Goal: Task Accomplishment & Management: Use online tool/utility

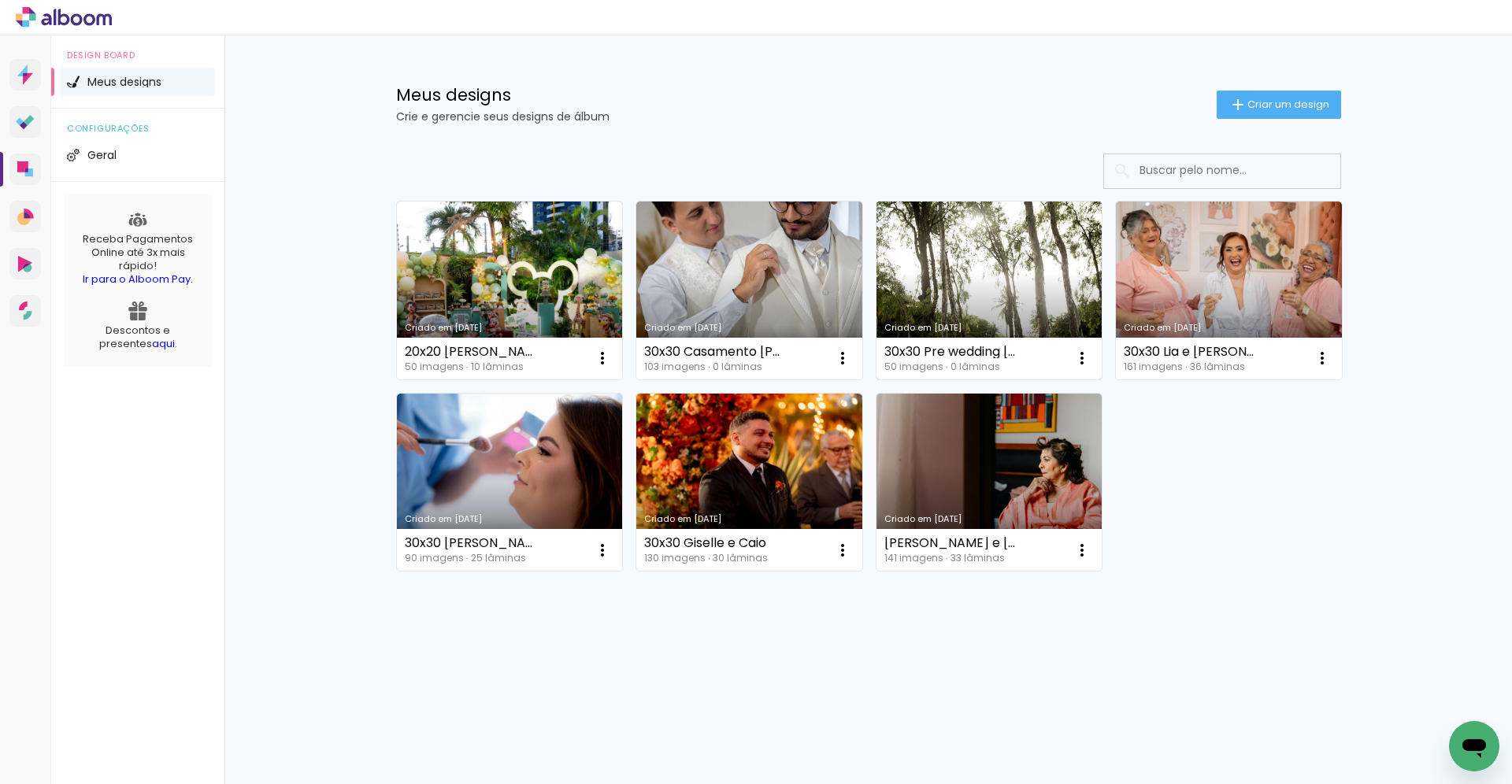
click at [923, 253] on link "Criado em [DATE]" at bounding box center [989, 290] width 226 height 178
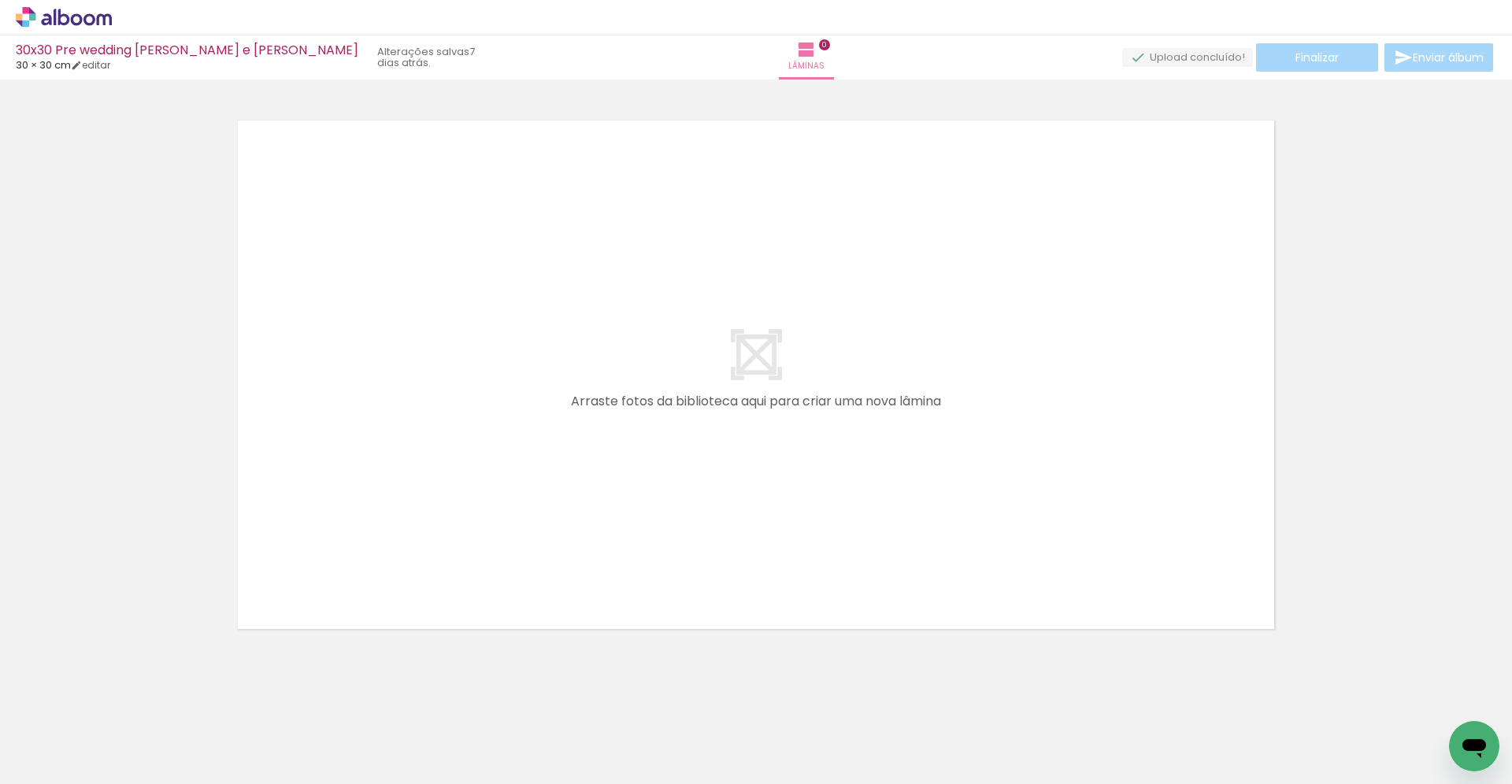
scroll to position [22, 0]
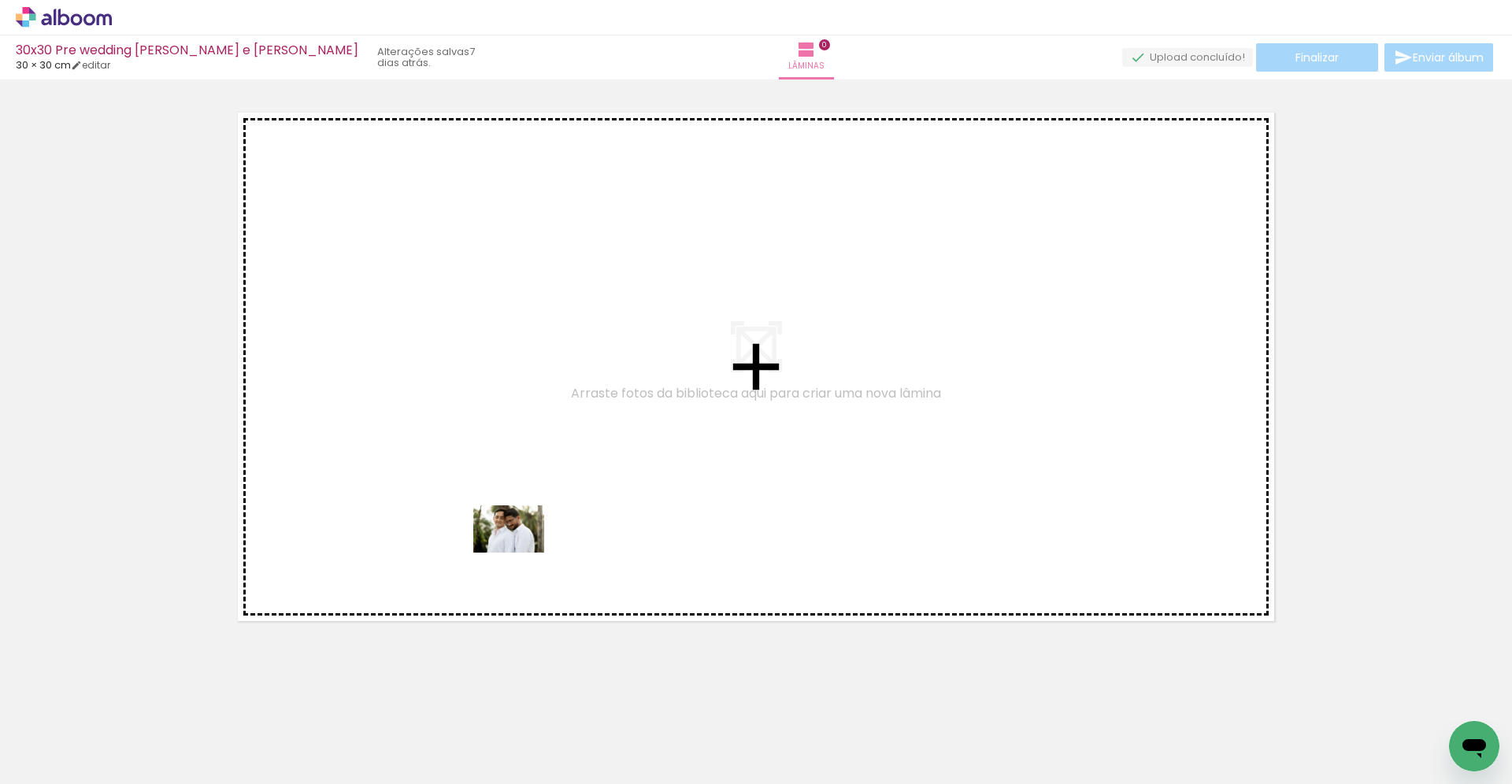
drag, startPoint x: 522, startPoint y: 744, endPoint x: 518, endPoint y: 541, distance: 203.0
click at [518, 540] on quentale-workspace at bounding box center [756, 392] width 1512 height 784
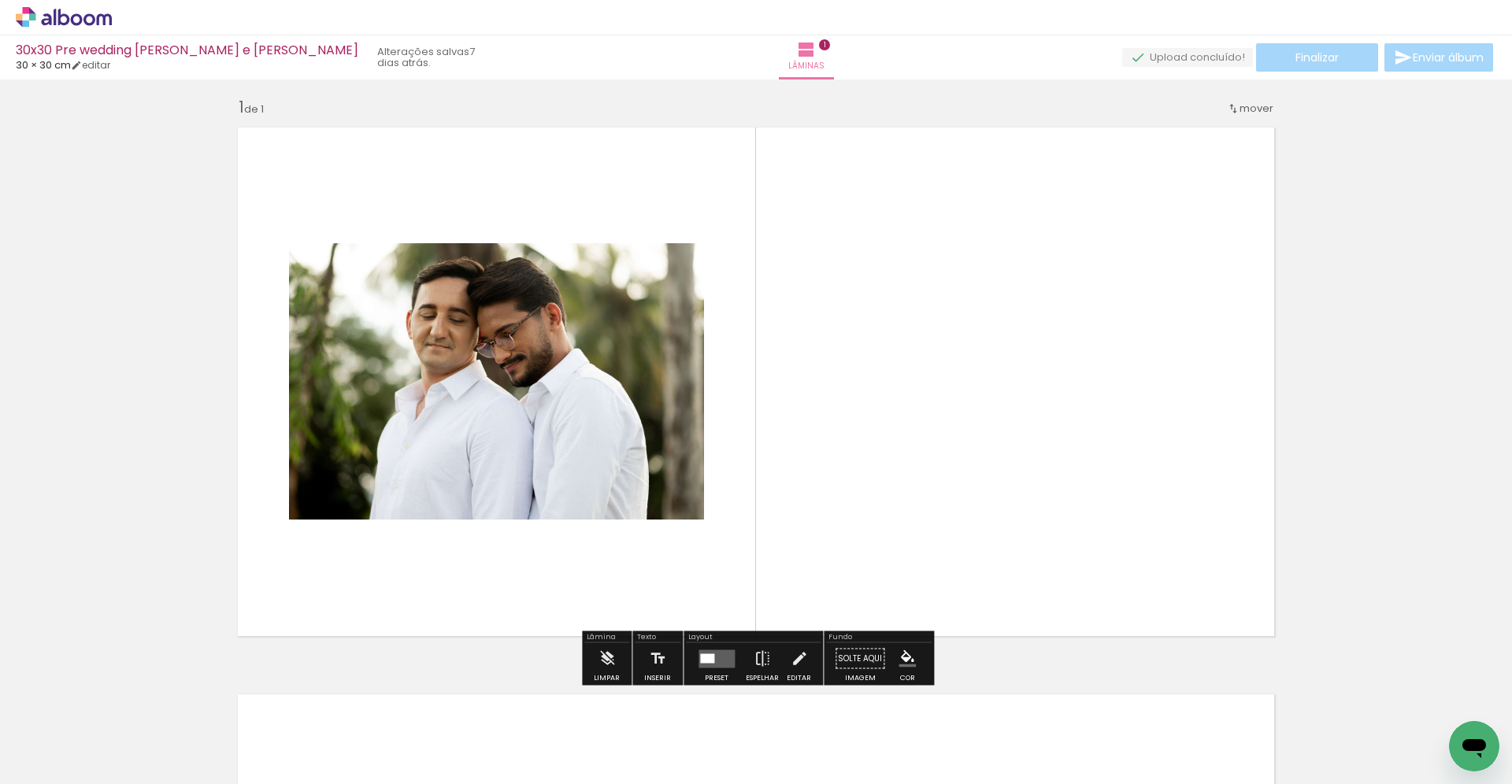
scroll to position [6, 0]
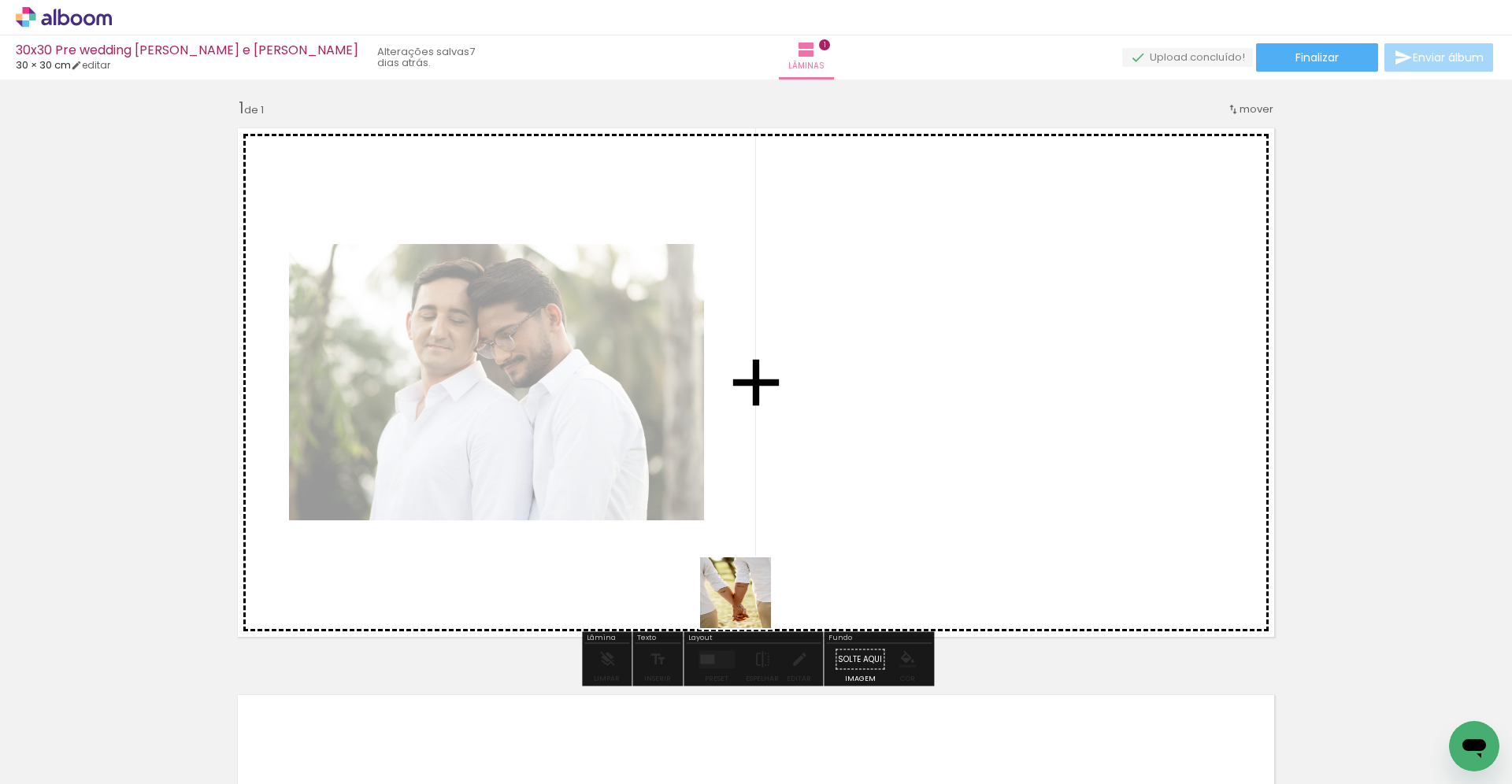
drag, startPoint x: 614, startPoint y: 744, endPoint x: 802, endPoint y: 541, distance: 276.7
click at [803, 541] on quentale-workspace at bounding box center [756, 392] width 1512 height 784
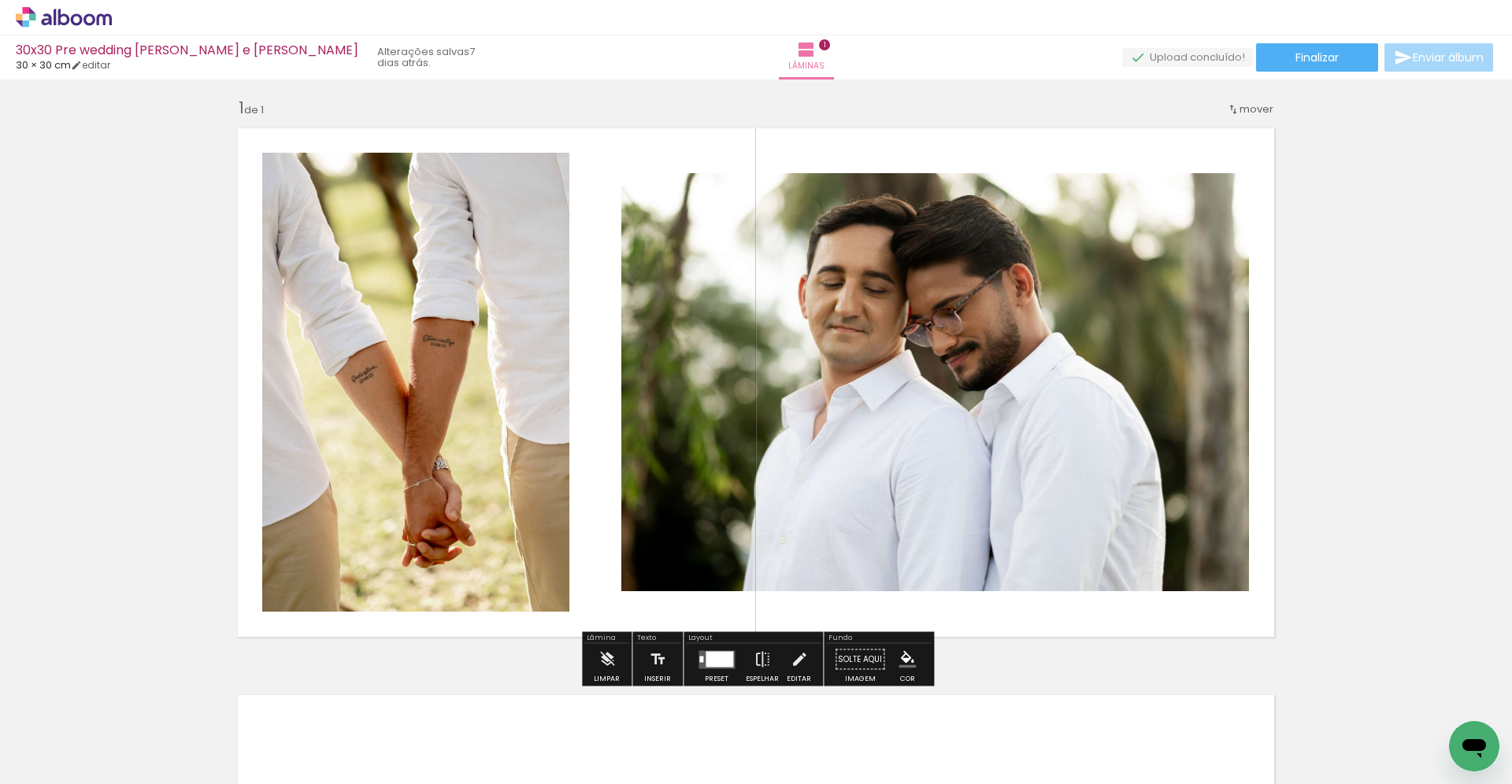
click at [711, 660] on div at bounding box center [719, 659] width 28 height 16
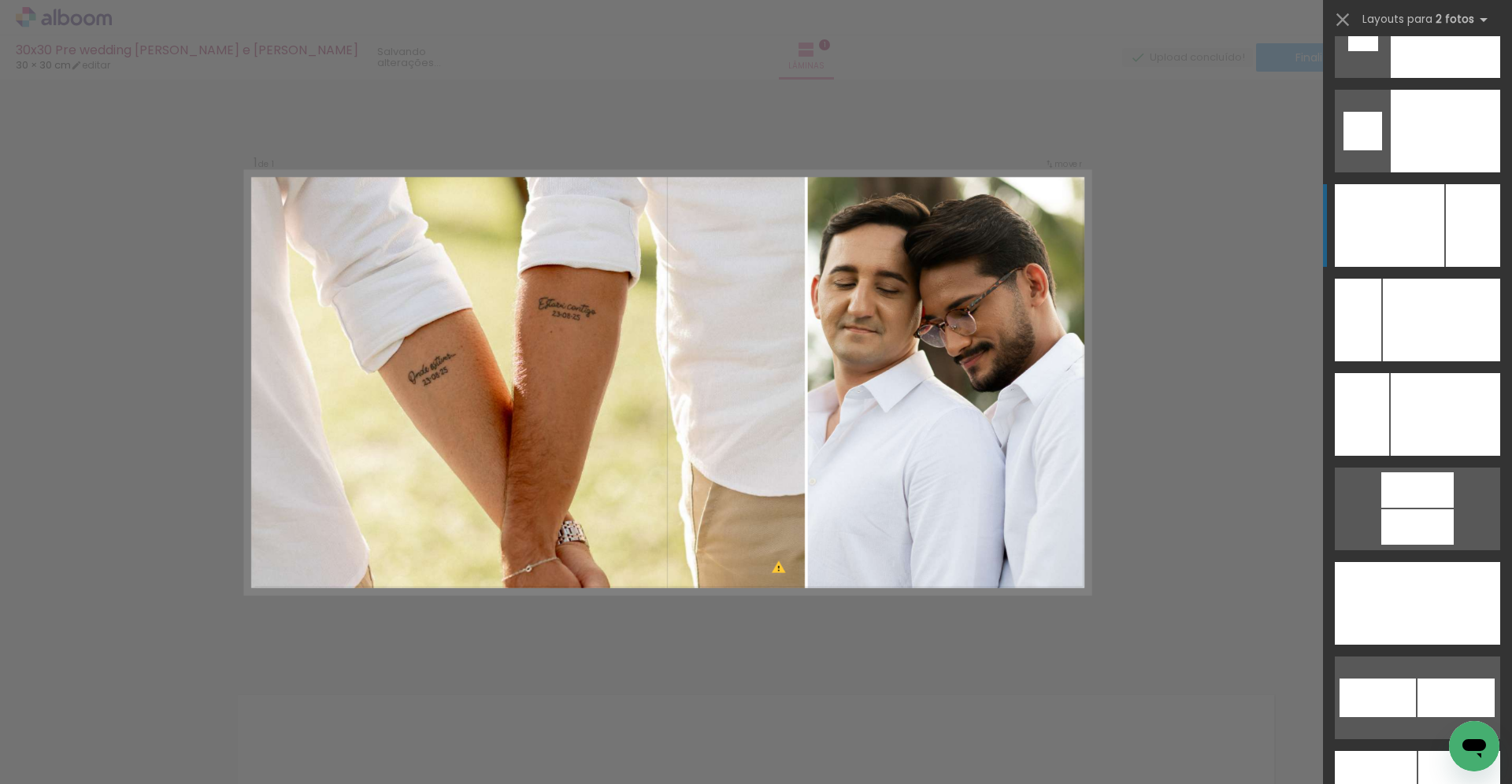
scroll to position [6766, 0]
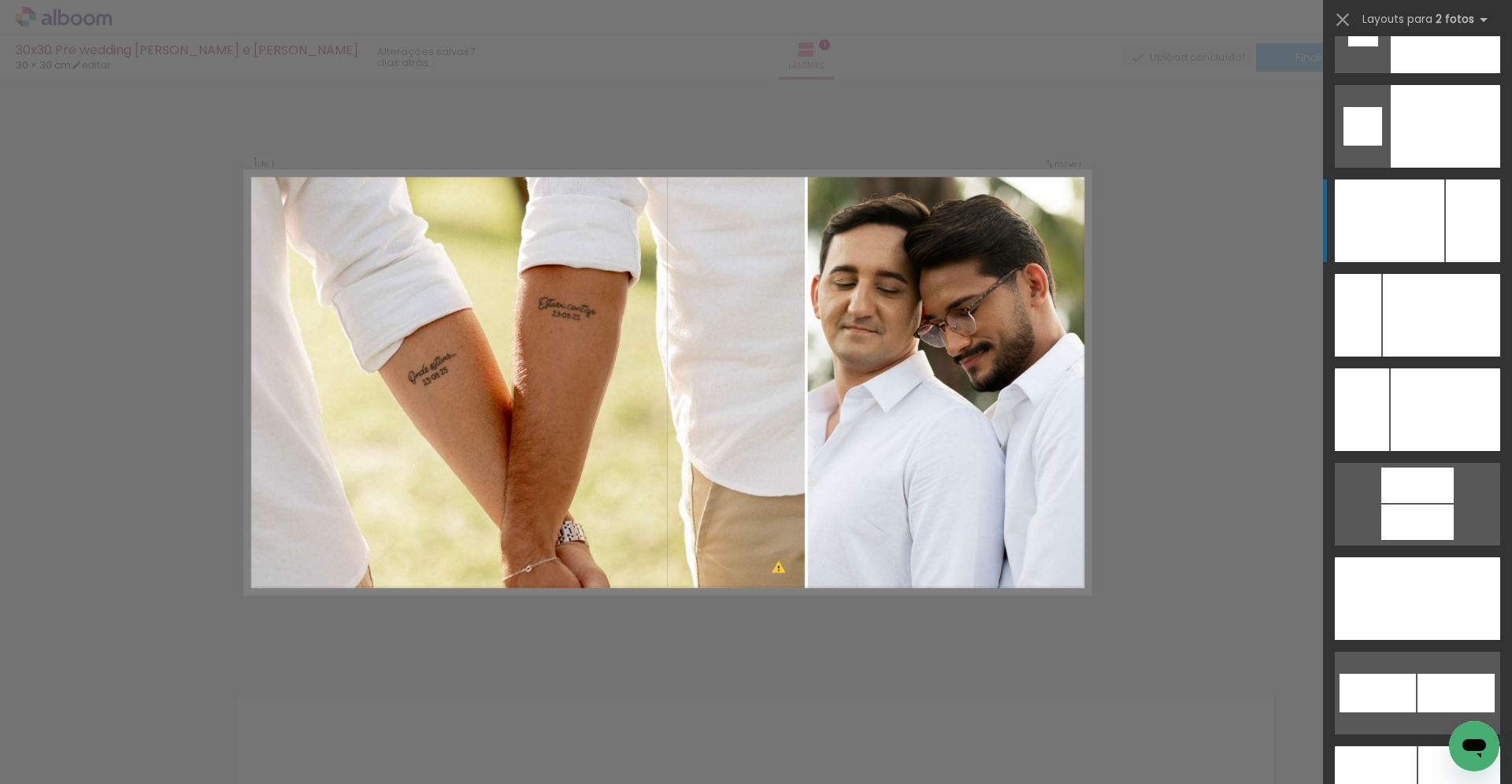
click at [1389, 204] on div at bounding box center [1388, 221] width 109 height 83
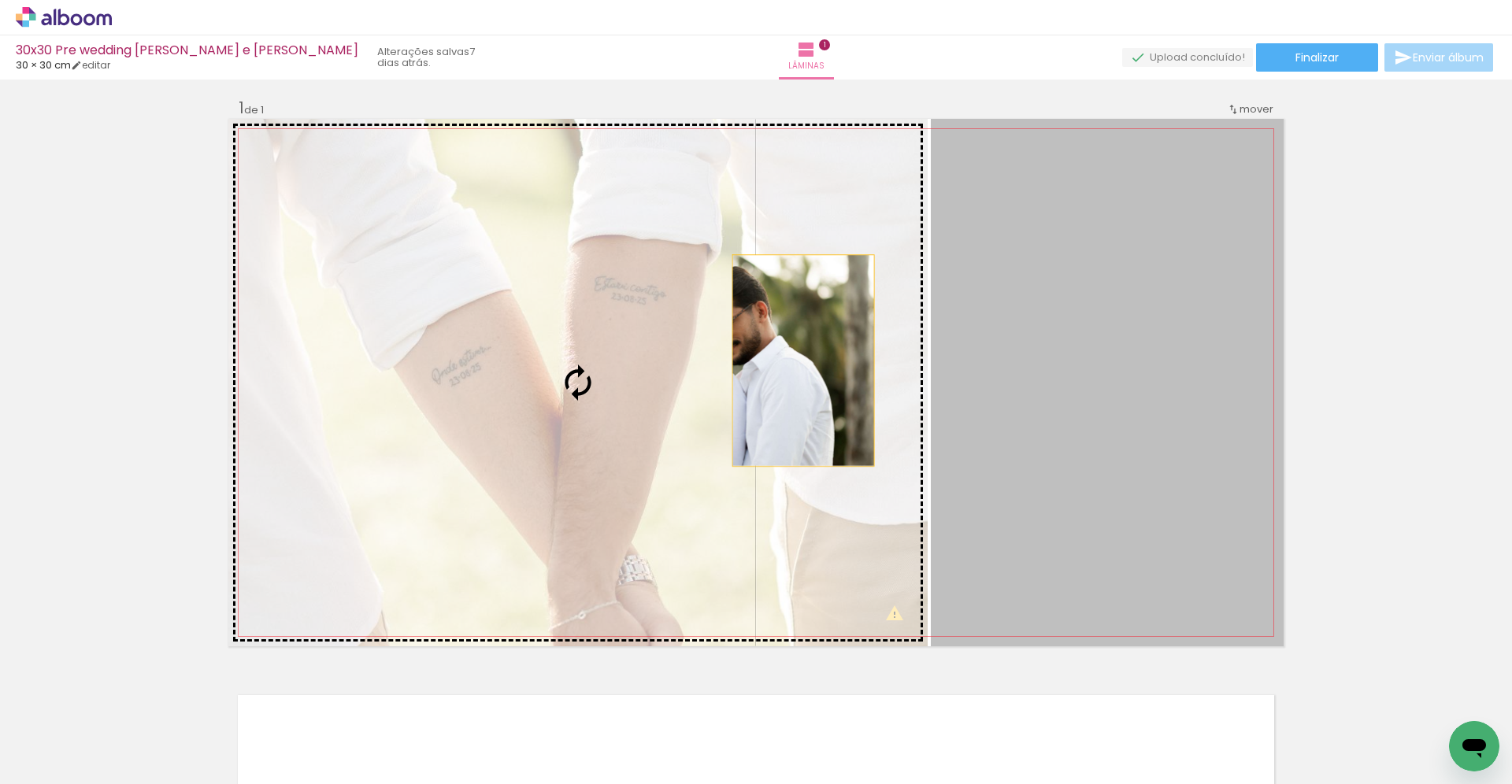
drag, startPoint x: 1138, startPoint y: 346, endPoint x: 803, endPoint y: 361, distance: 335.3
click at [0, 0] on slot at bounding box center [0, 0] width 0 height 0
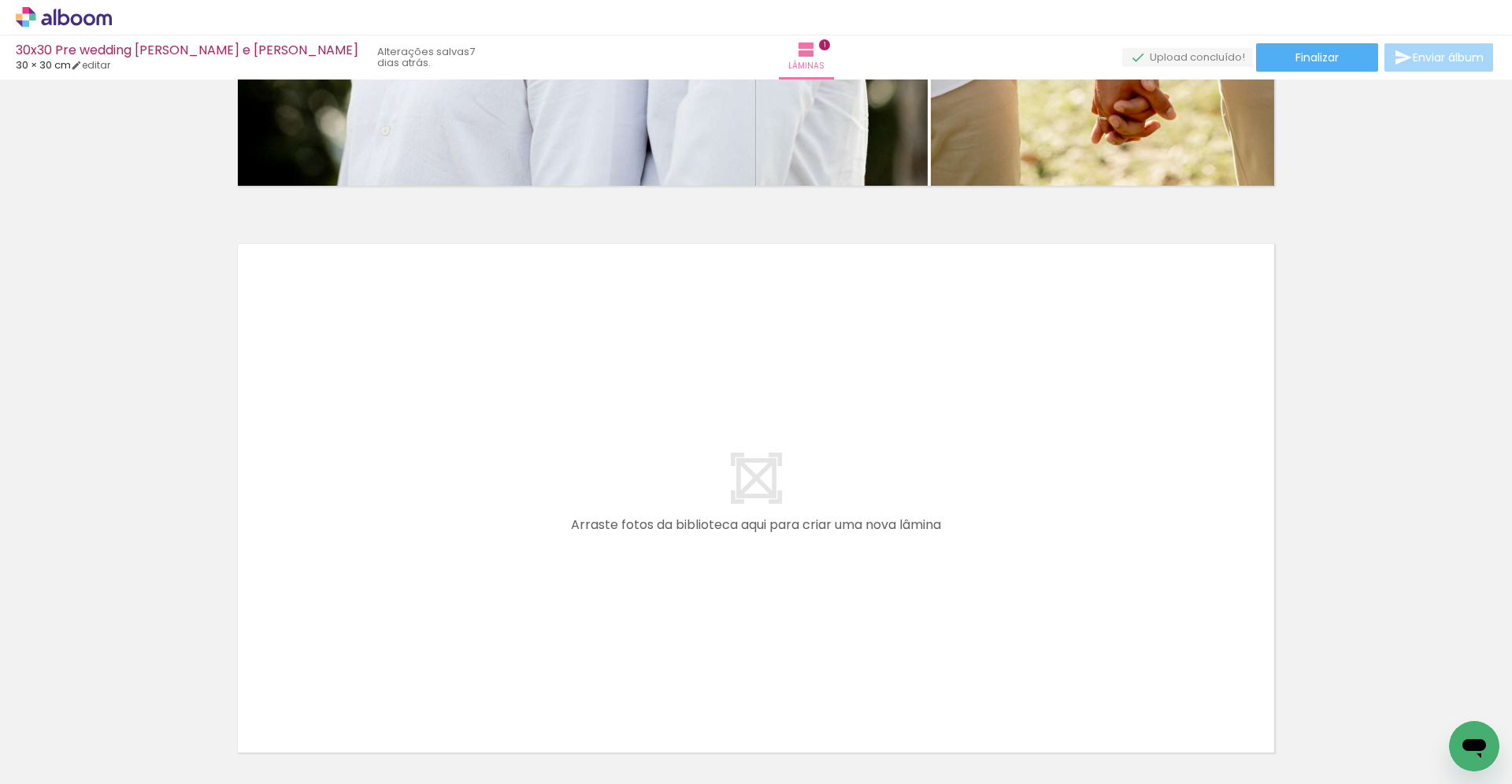
scroll to position [470, 0]
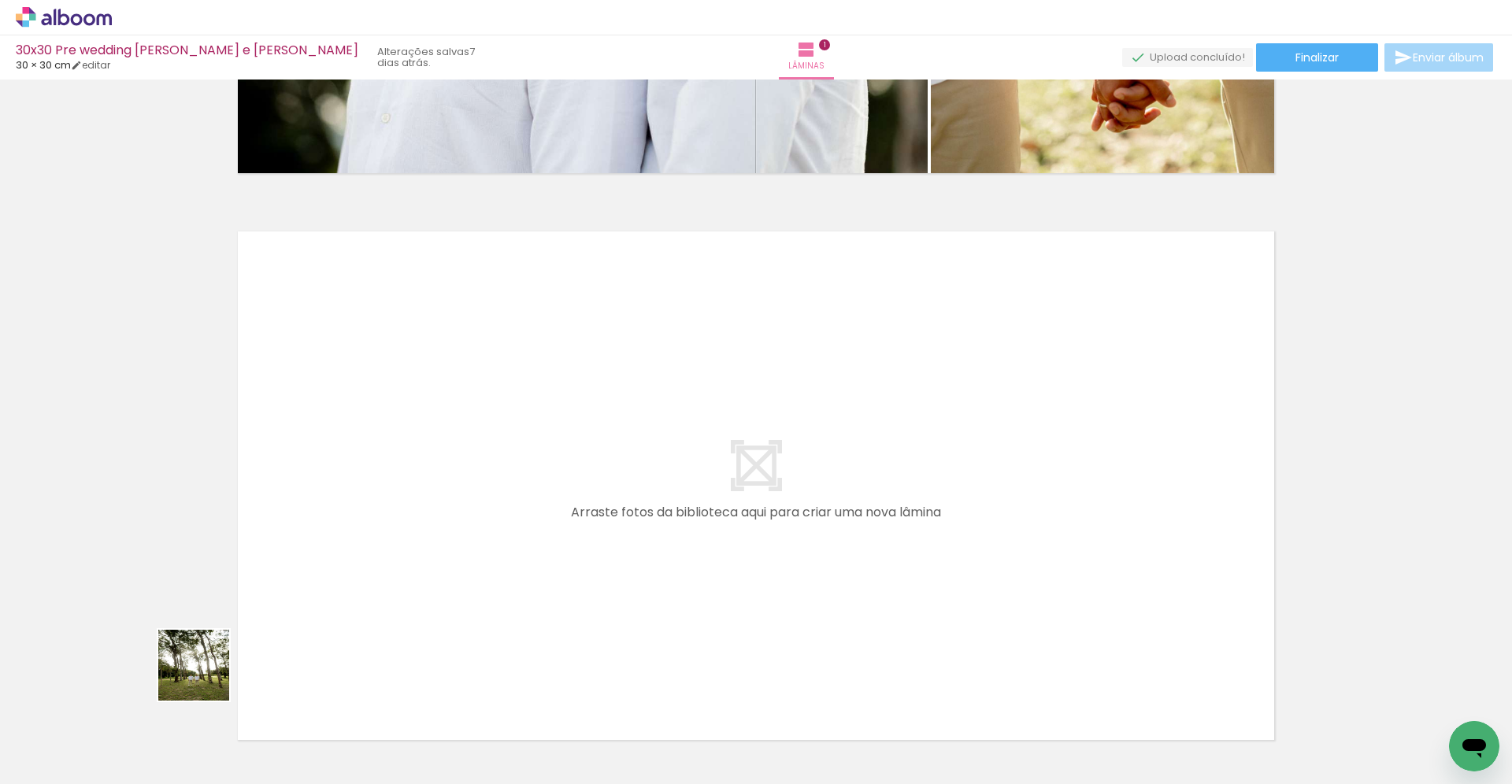
drag, startPoint x: 153, startPoint y: 744, endPoint x: 275, endPoint y: 584, distance: 201.2
click at [275, 584] on quentale-workspace at bounding box center [756, 392] width 1512 height 784
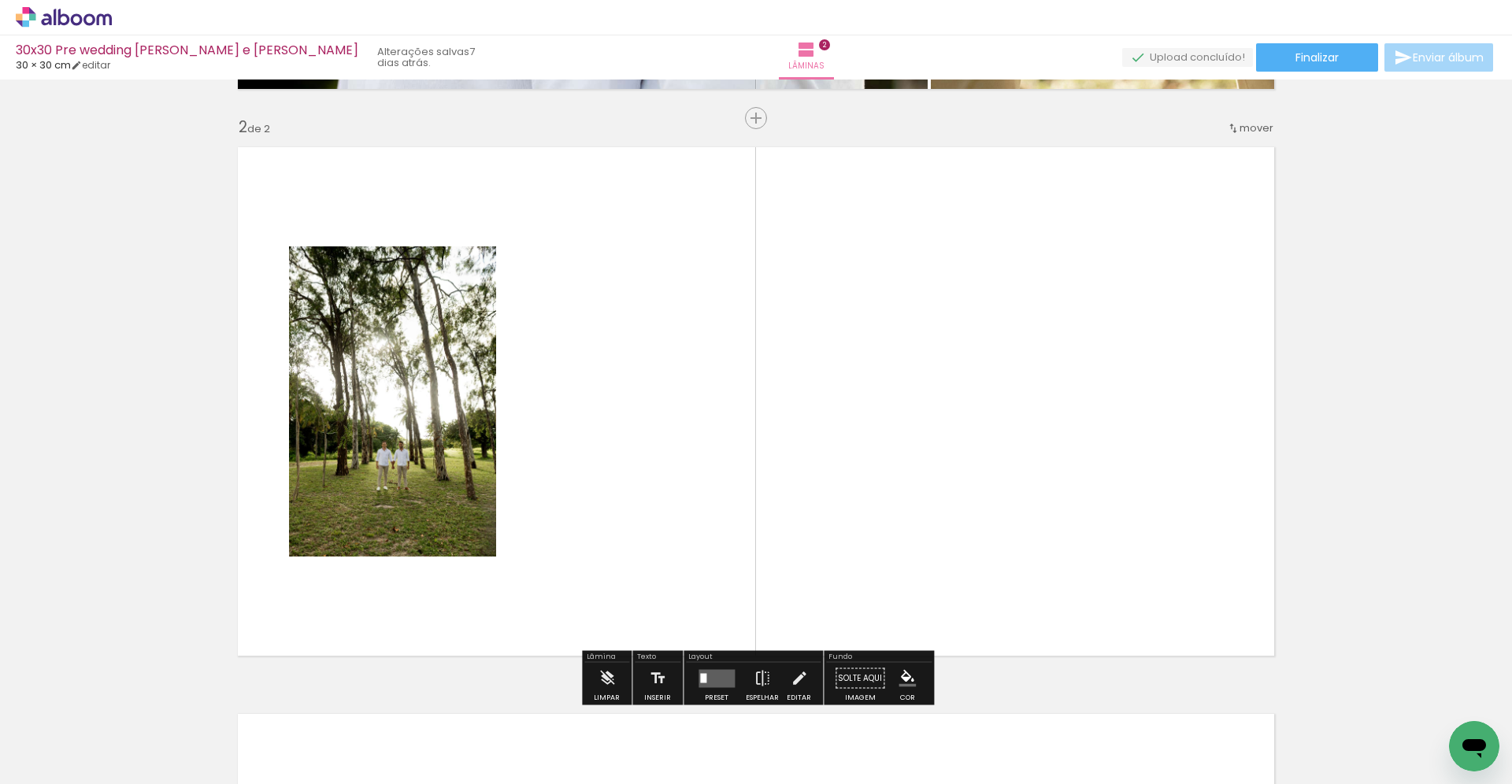
scroll to position [573, 0]
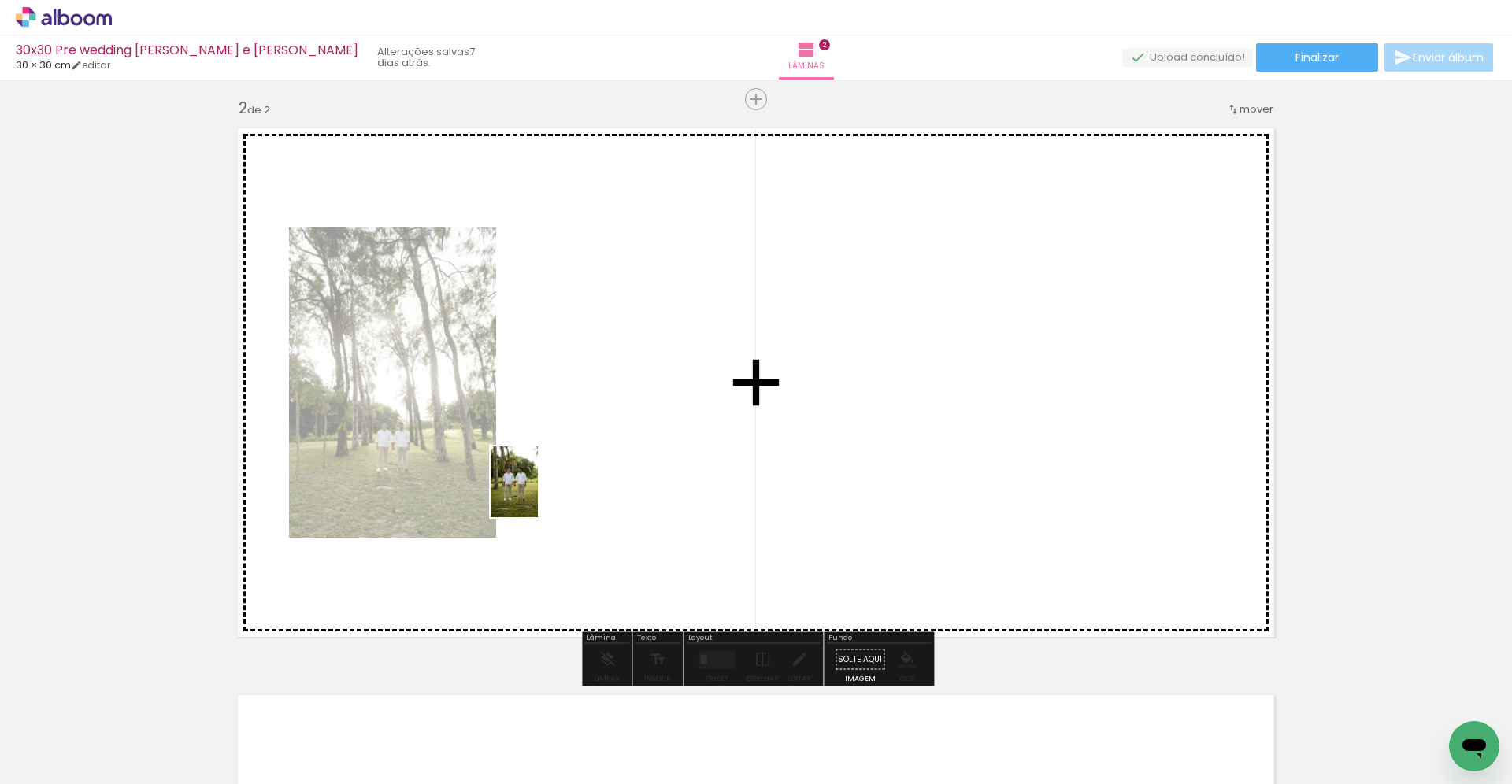
drag, startPoint x: 252, startPoint y: 741, endPoint x: 537, endPoint y: 493, distance: 377.8
click at [537, 493] on quentale-workspace at bounding box center [756, 392] width 1512 height 784
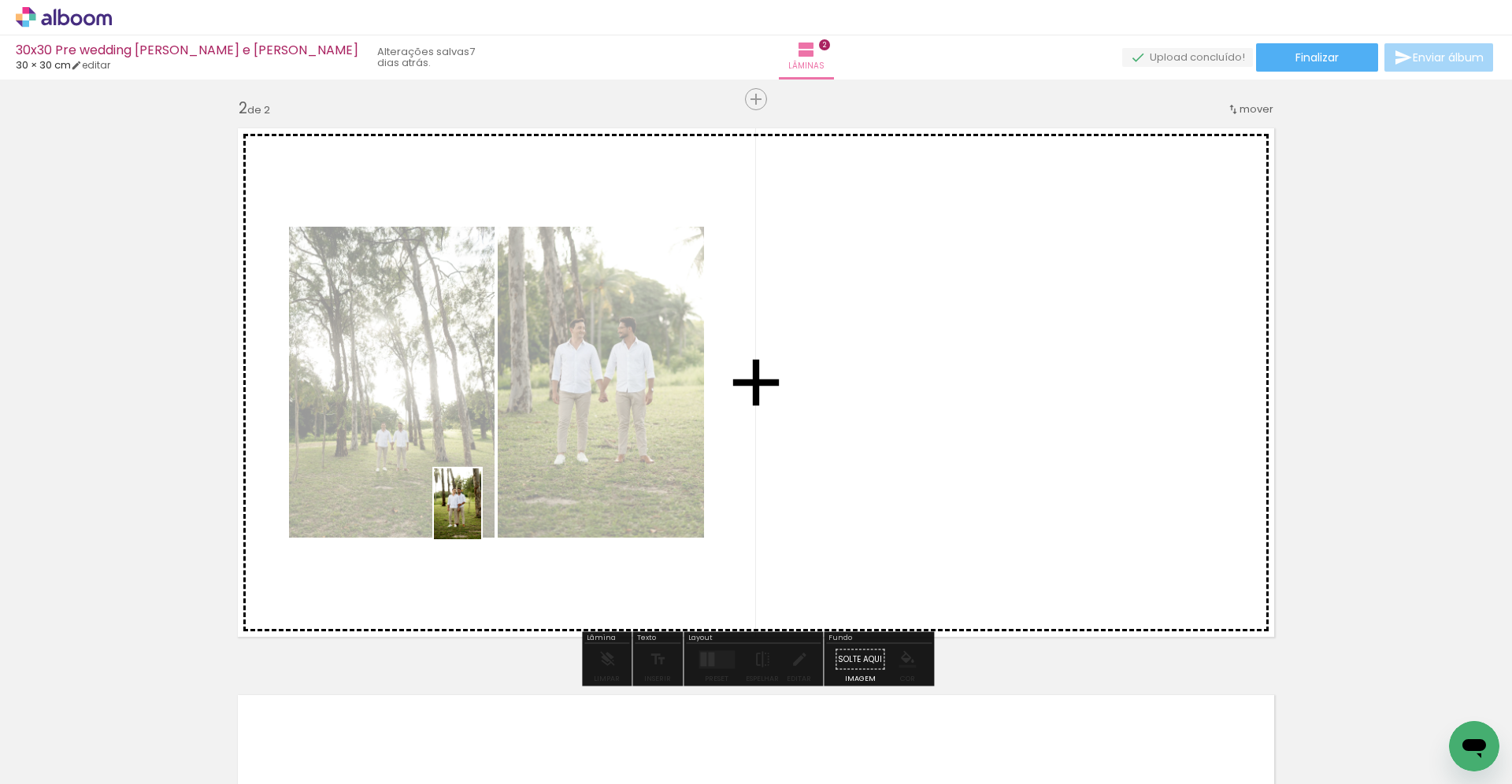
drag, startPoint x: 348, startPoint y: 721, endPoint x: 480, endPoint y: 516, distance: 243.8
click at [480, 516] on quentale-workspace at bounding box center [756, 392] width 1512 height 784
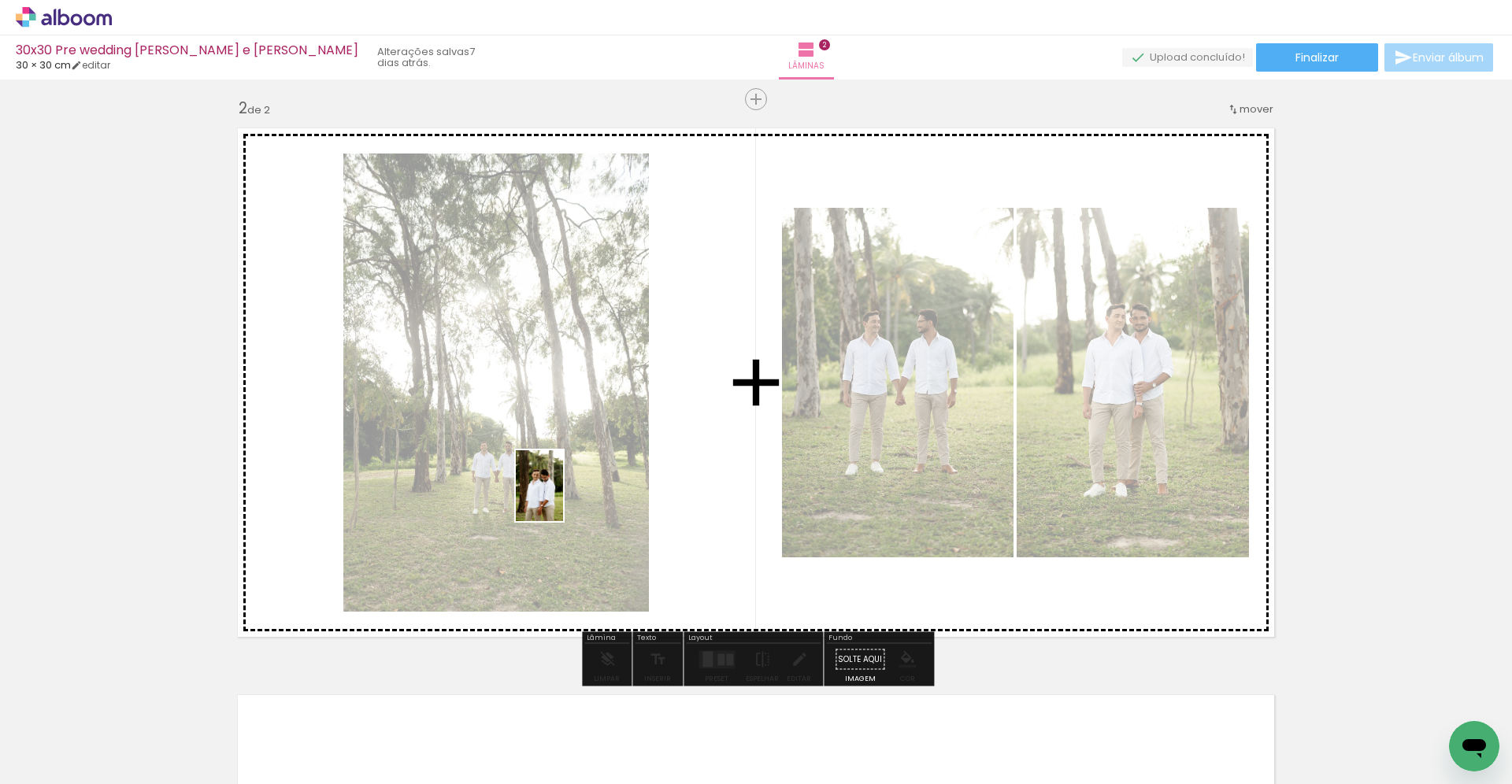
drag, startPoint x: 434, startPoint y: 736, endPoint x: 561, endPoint y: 495, distance: 272.4
click at [563, 494] on quentale-workspace at bounding box center [756, 392] width 1512 height 784
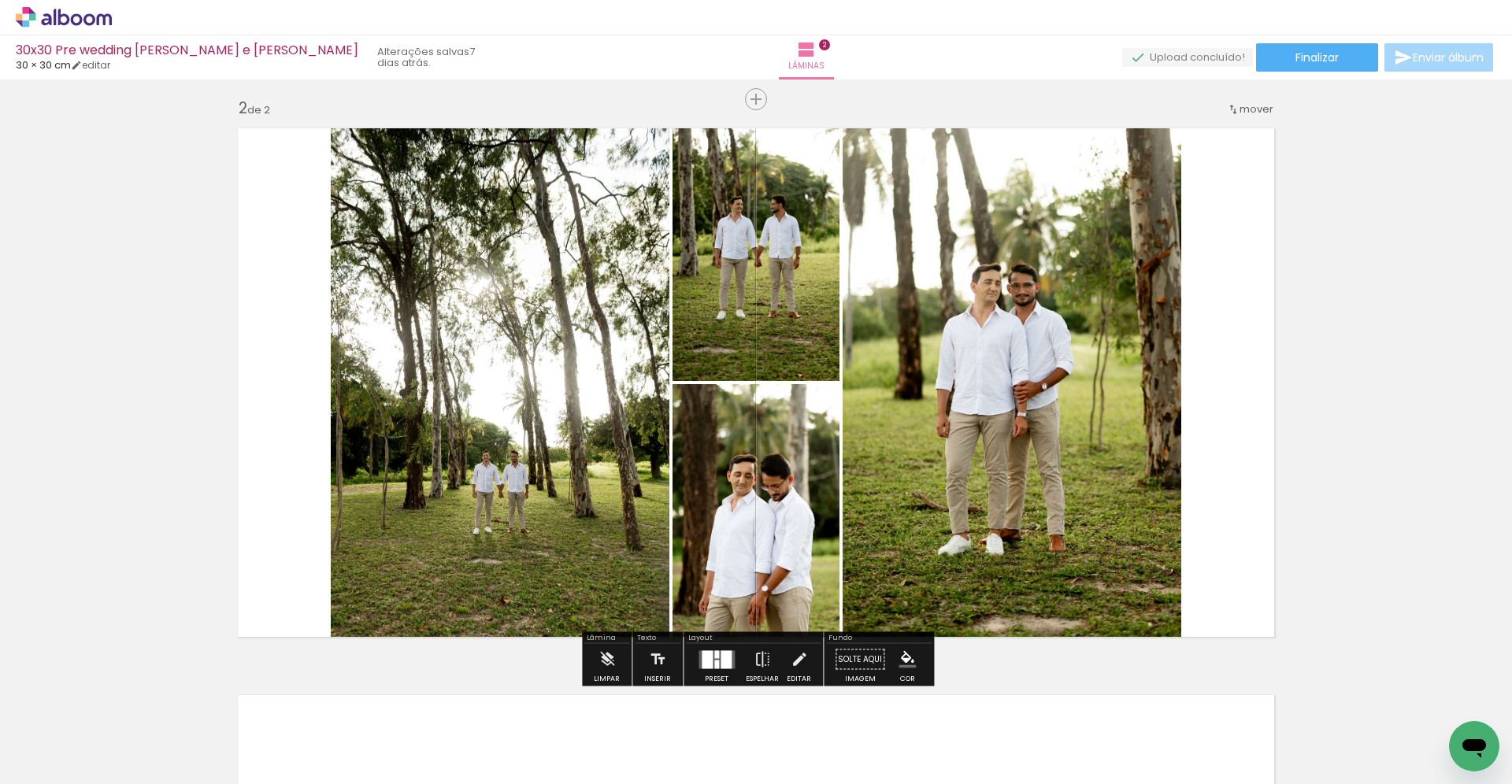
click at [709, 665] on quentale-layouter at bounding box center [716, 659] width 36 height 18
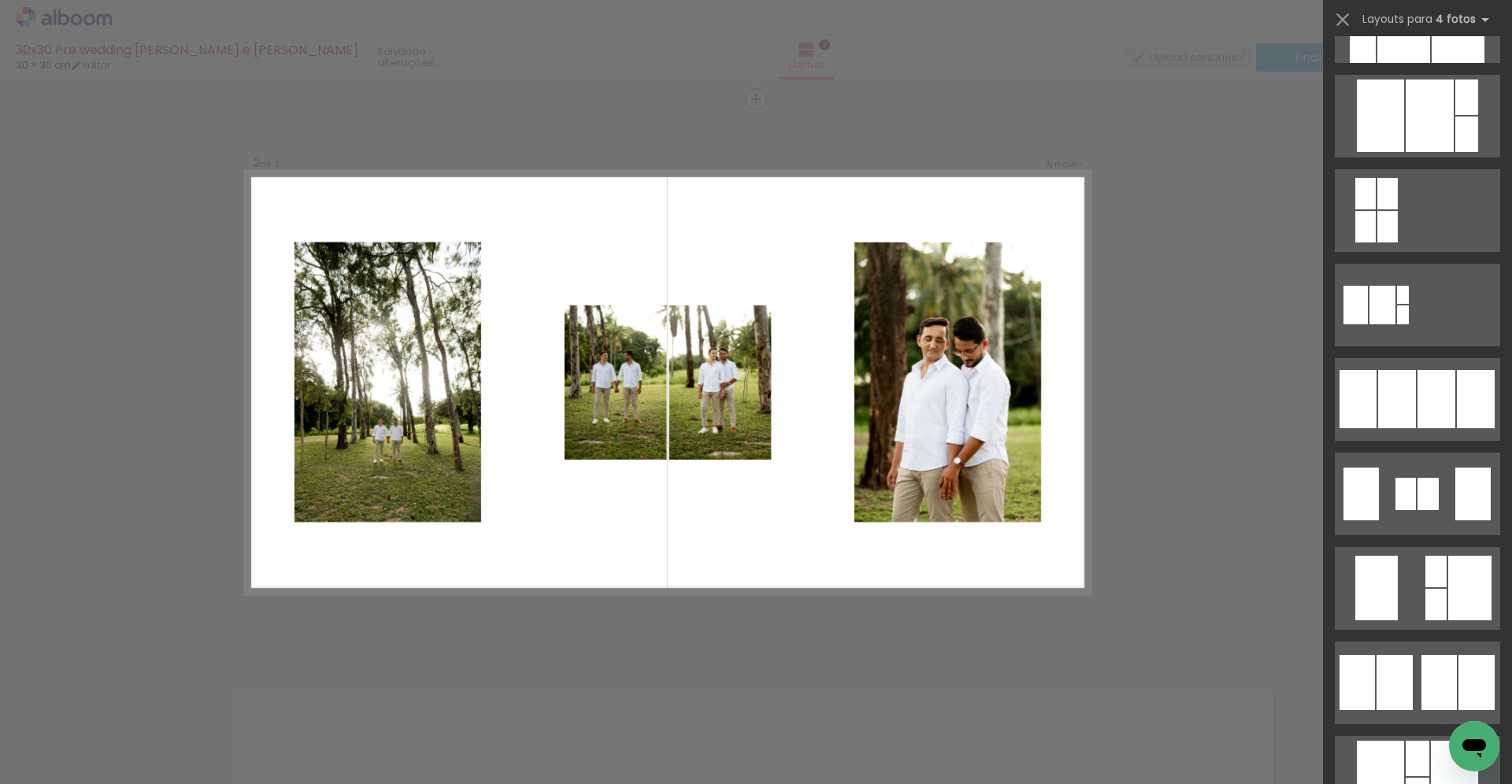
scroll to position [1005, 0]
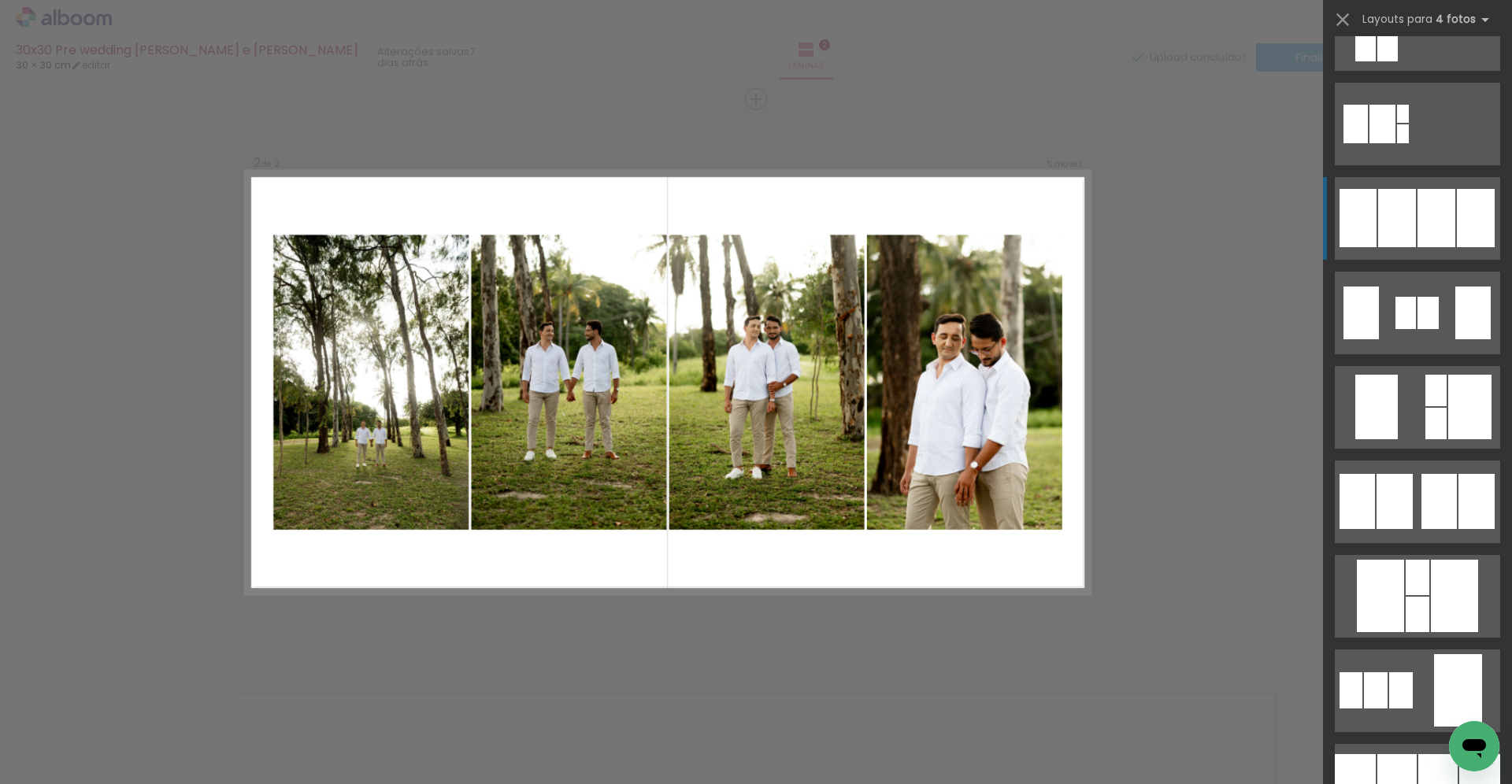
click at [1418, 226] on div at bounding box center [1436, 217] width 37 height 58
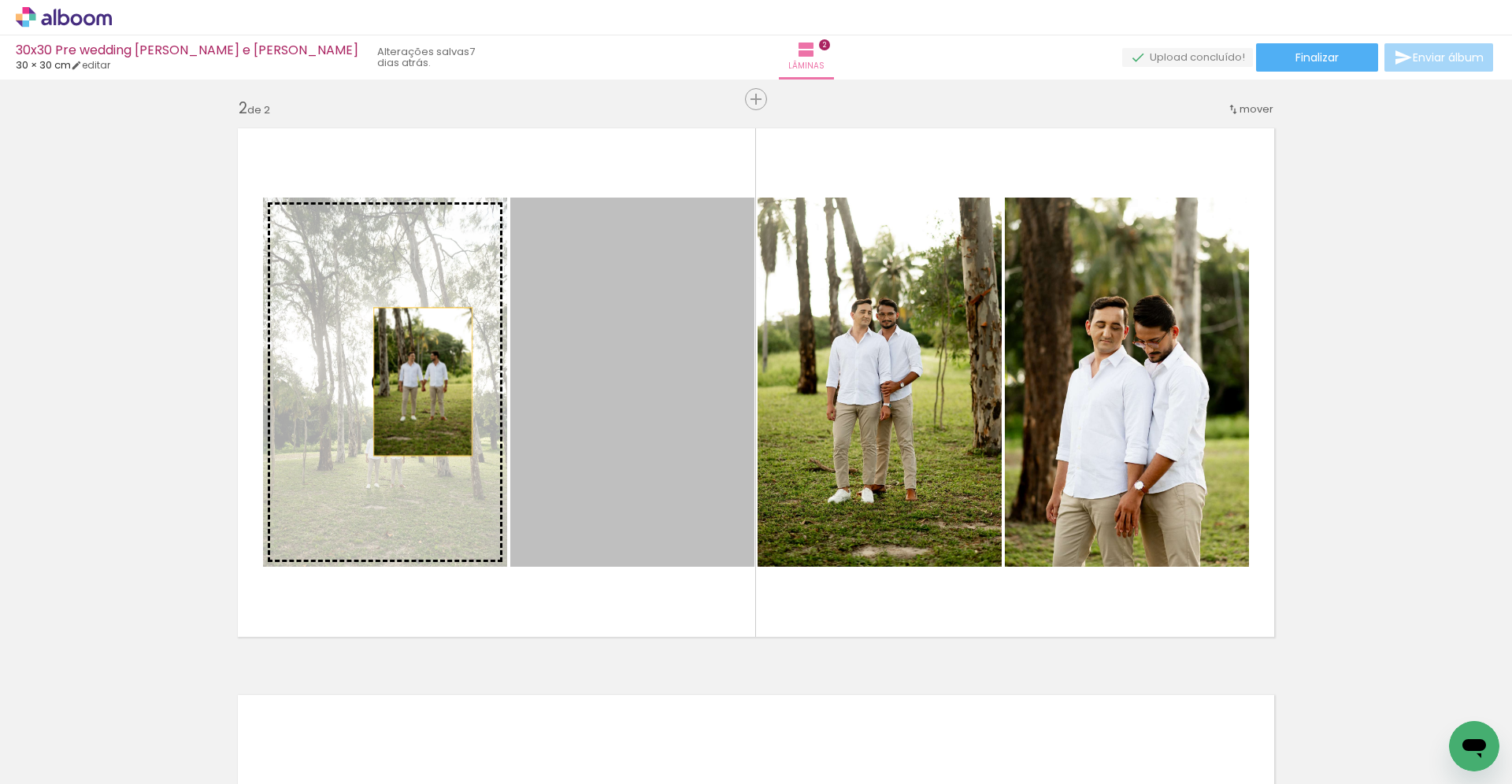
drag, startPoint x: 693, startPoint y: 370, endPoint x: 400, endPoint y: 385, distance: 293.4
click at [0, 0] on slot at bounding box center [0, 0] width 0 height 0
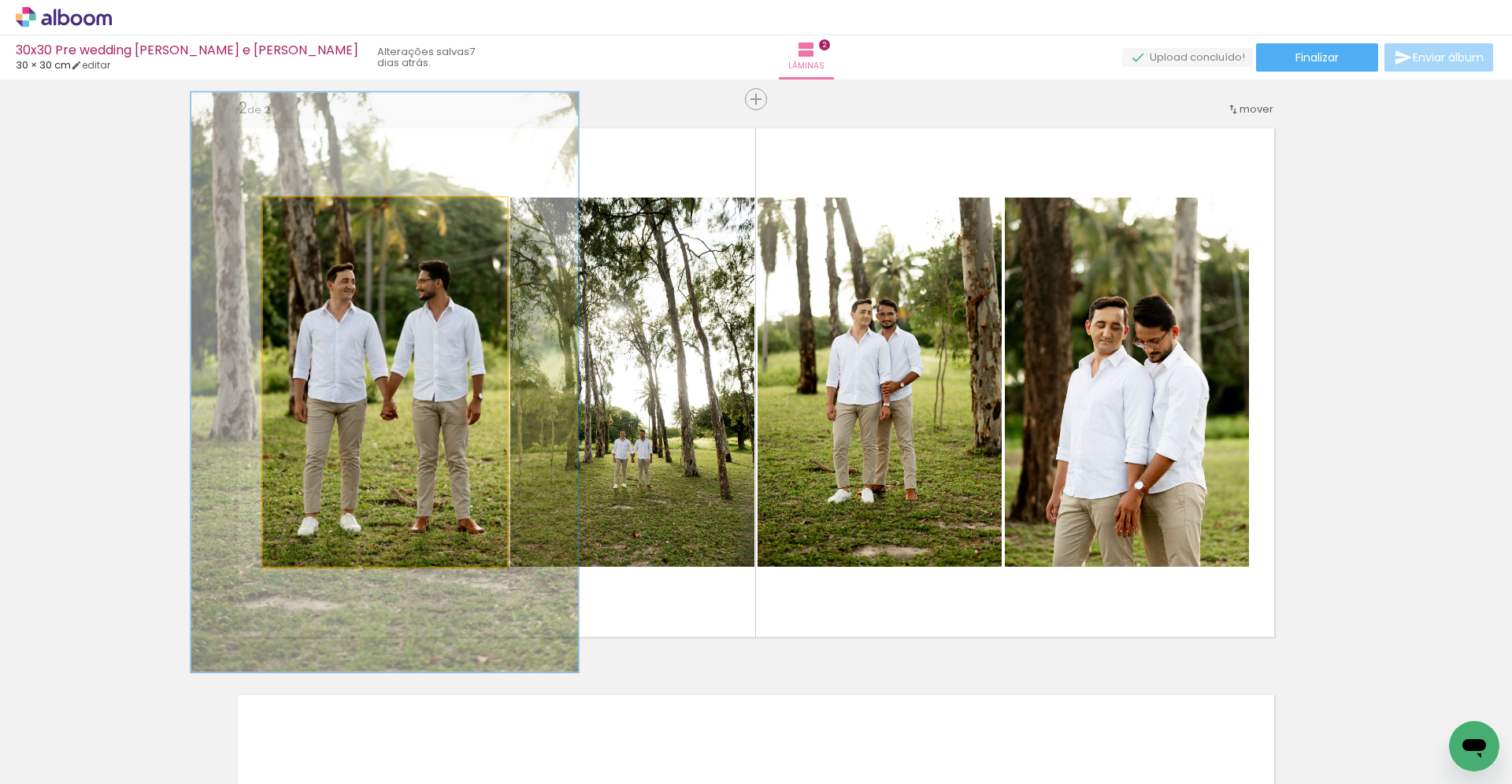
drag, startPoint x: 302, startPoint y: 217, endPoint x: 332, endPoint y: 219, distance: 30.1
type paper-slider "157"
click at [332, 219] on div at bounding box center [330, 214] width 14 height 14
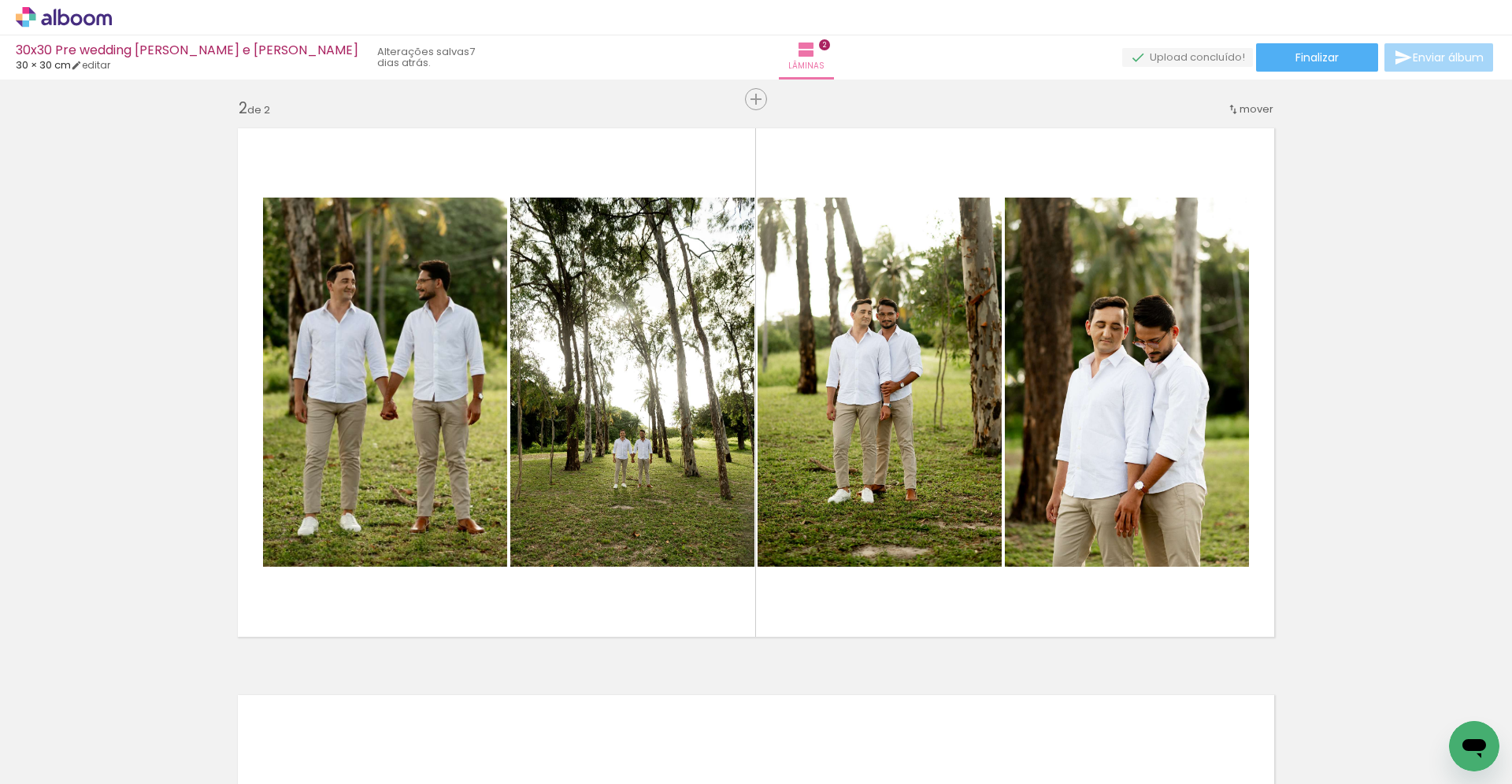
click at [1334, 373] on div "Inserir lâmina 1 de 2 Inserir lâmina 2 de 2" at bounding box center [756, 363] width 1512 height 1702
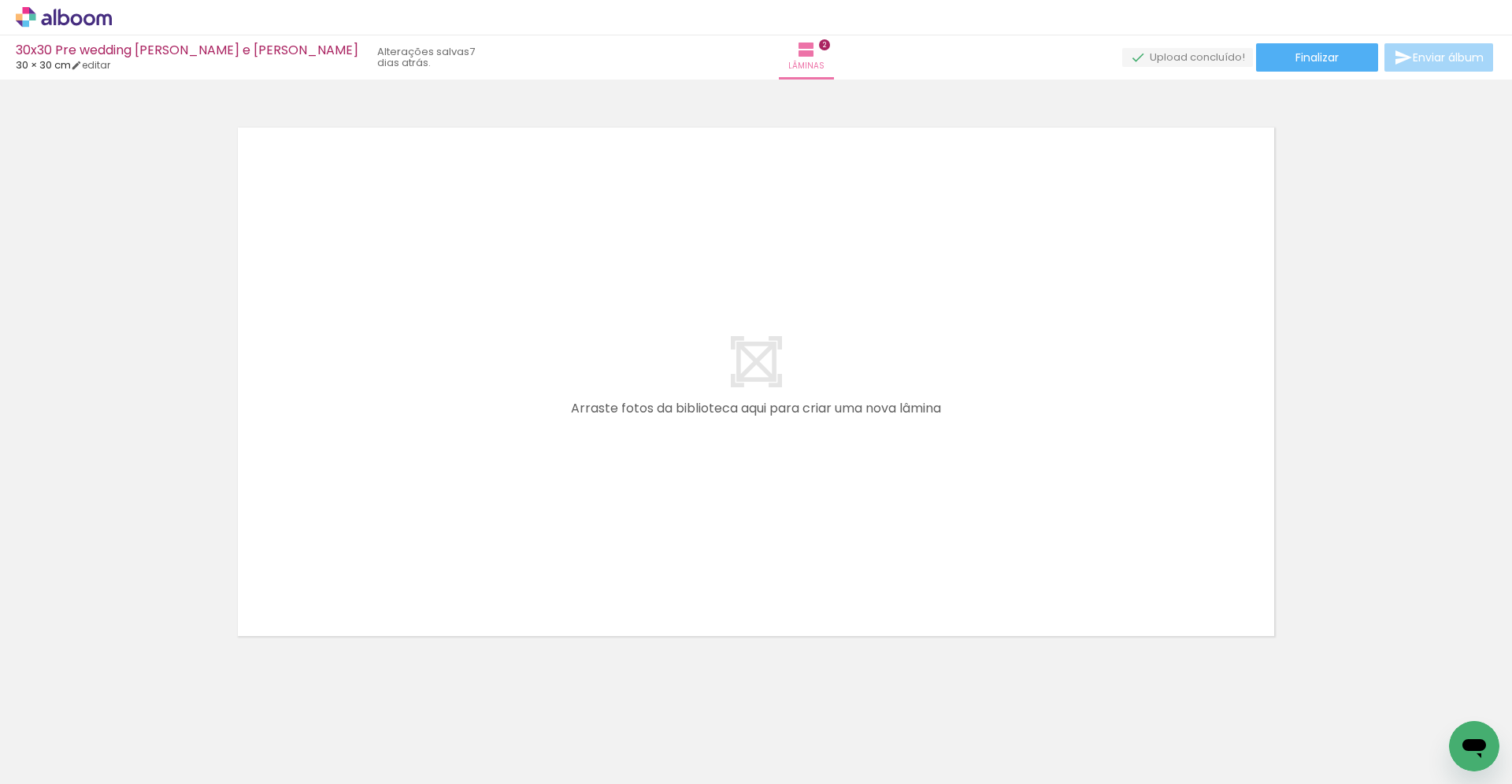
scroll to position [1155, 0]
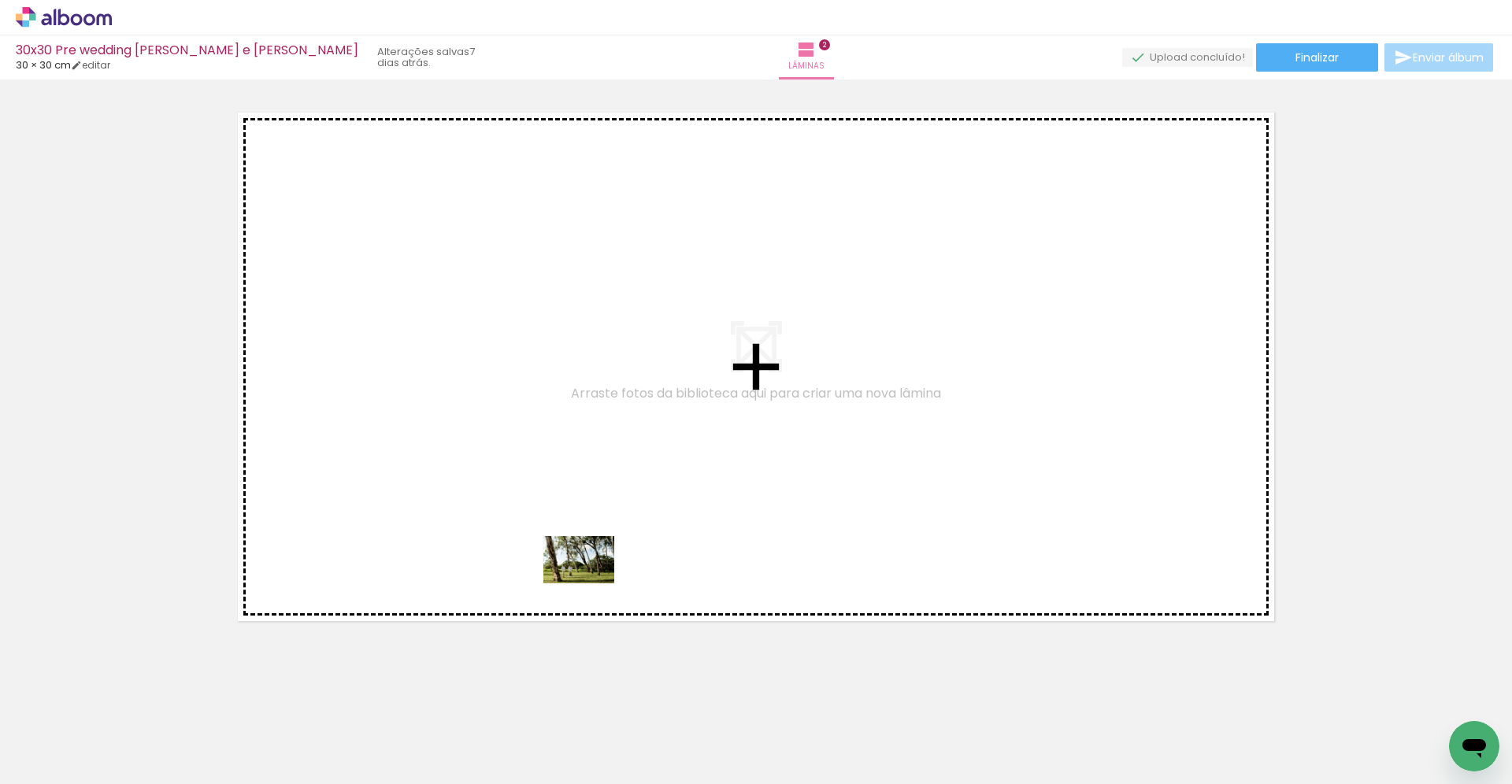
click at [590, 584] on quentale-workspace at bounding box center [756, 392] width 1512 height 784
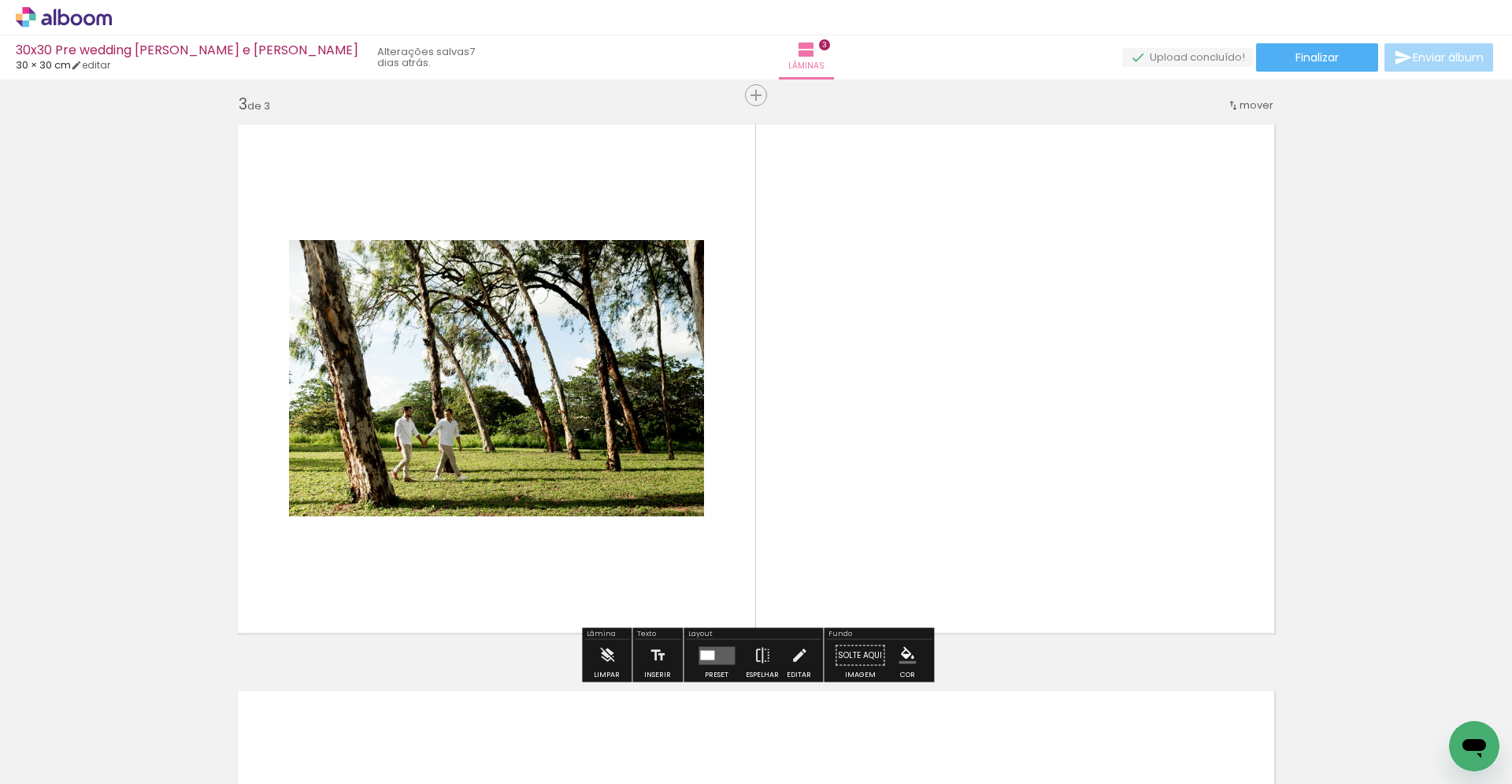
scroll to position [1140, 0]
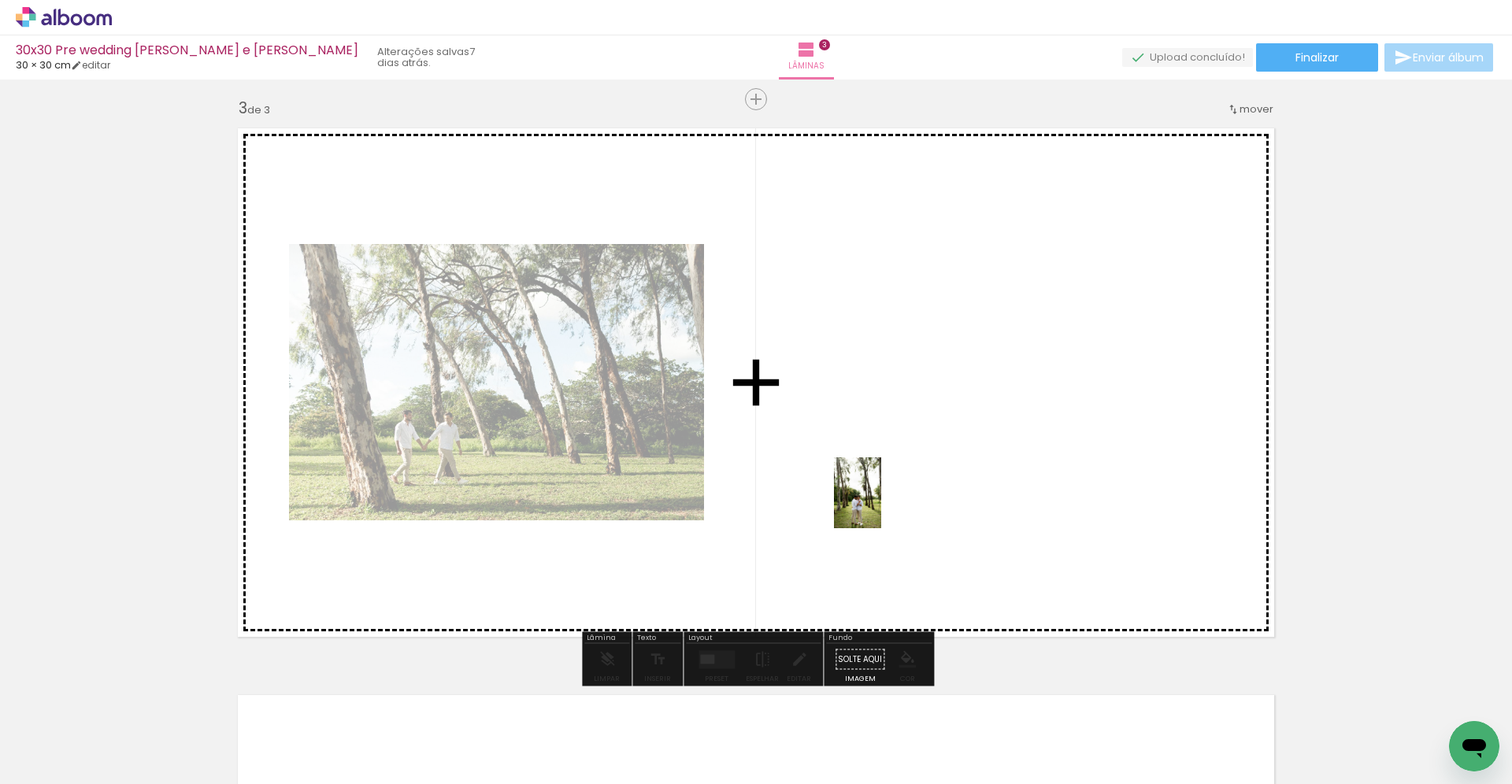
drag, startPoint x: 877, startPoint y: 739, endPoint x: 881, endPoint y: 505, distance: 234.0
click at [881, 505] on quentale-workspace at bounding box center [756, 392] width 1512 height 784
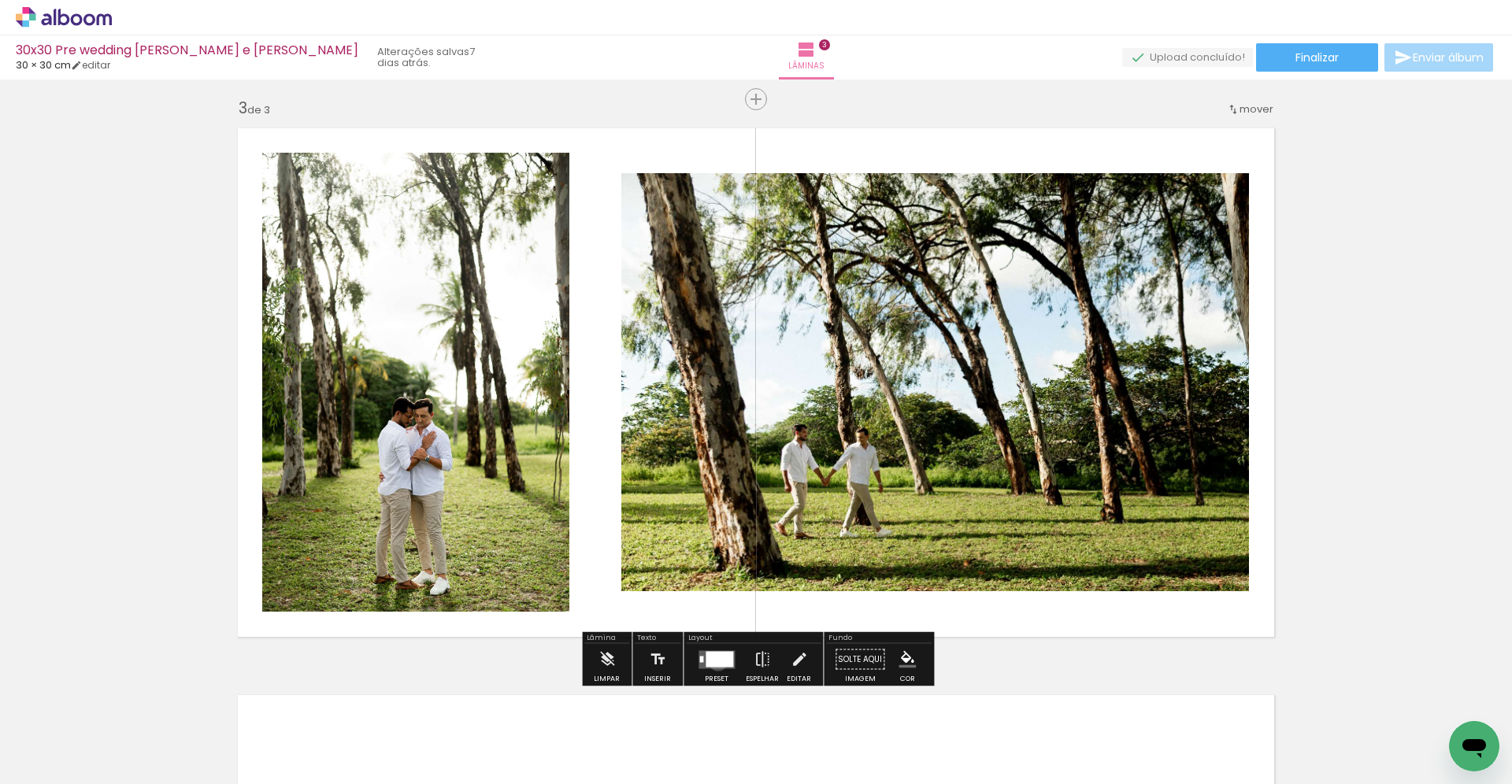
click at [714, 661] on div at bounding box center [719, 659] width 28 height 16
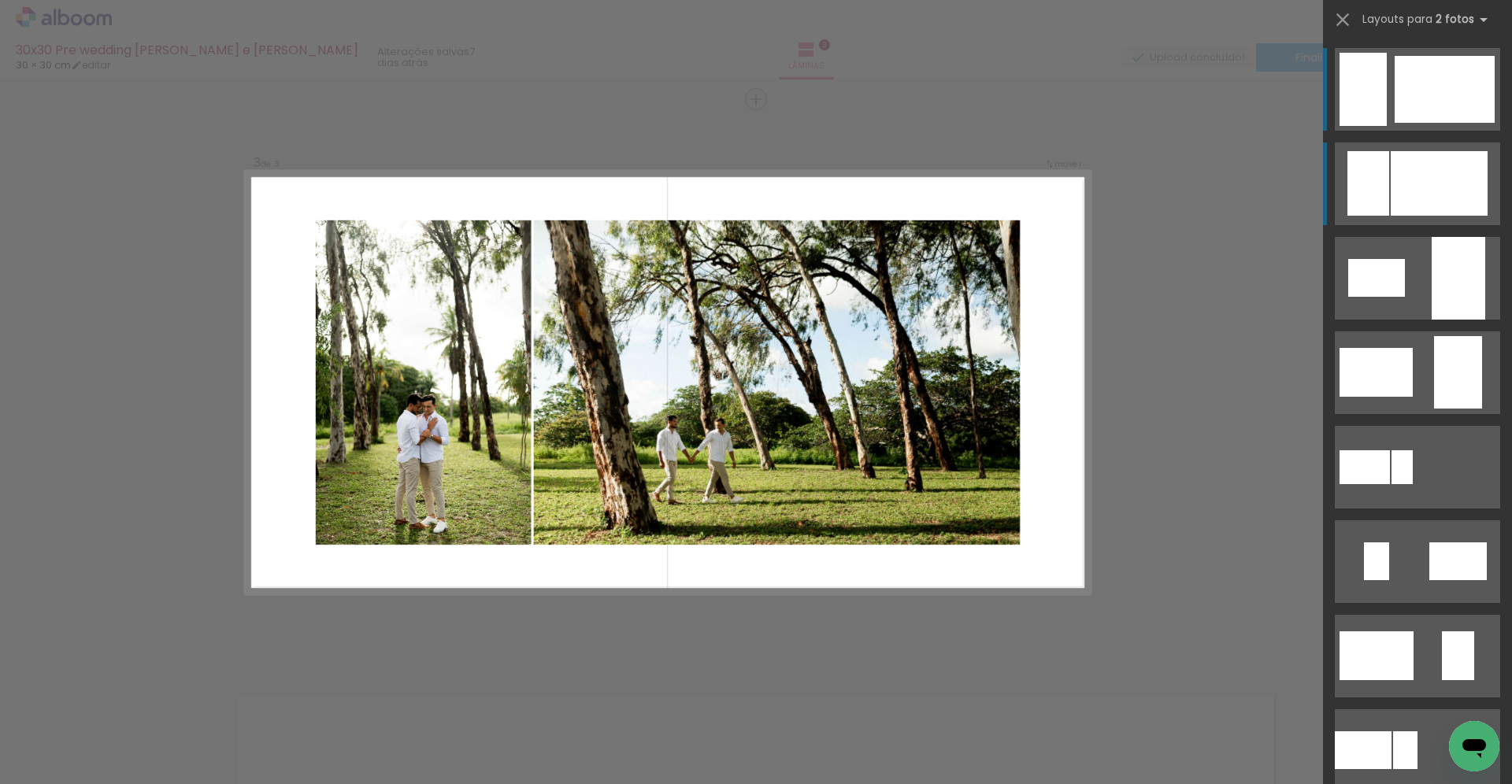
click at [1363, 210] on div at bounding box center [1368, 184] width 41 height 65
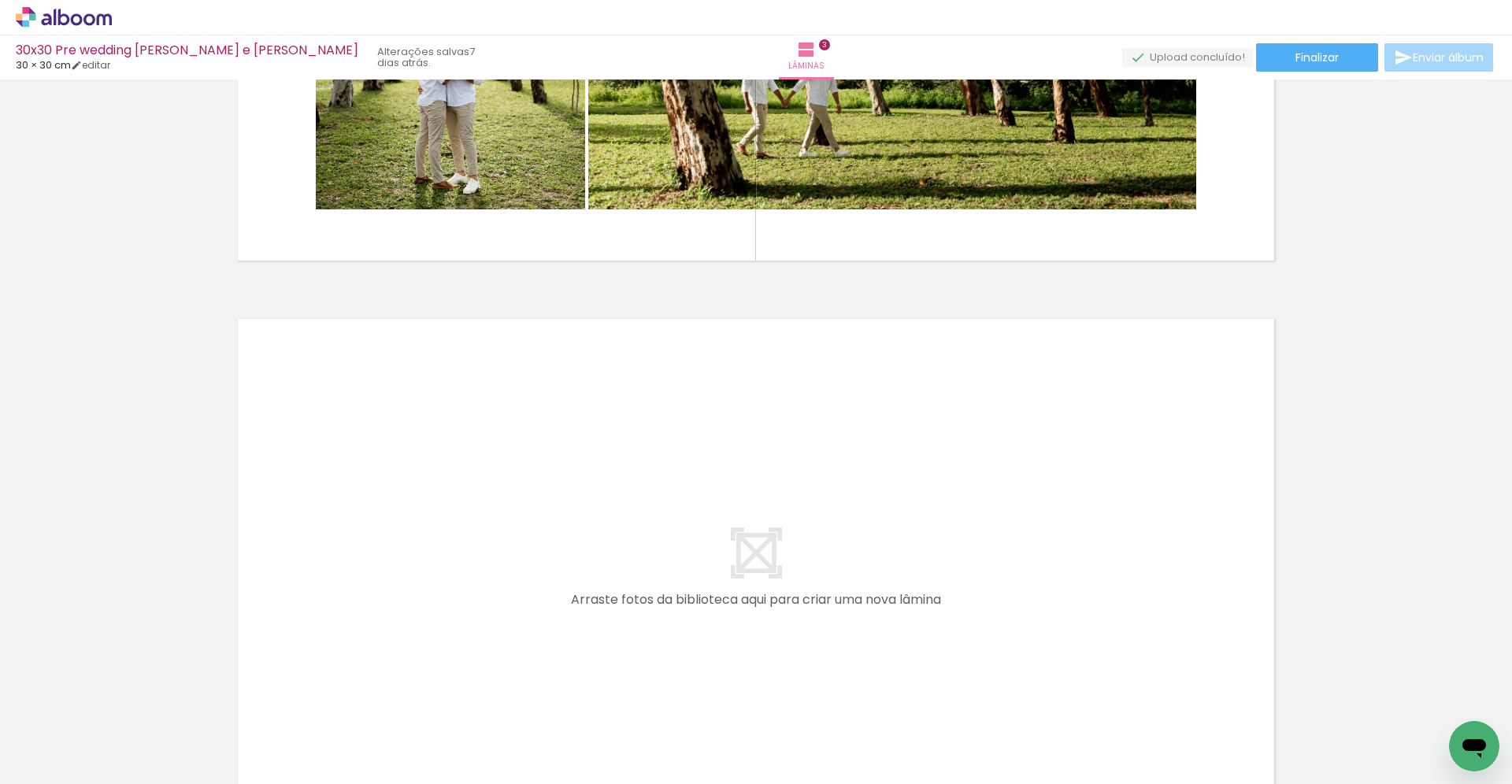
scroll to position [1722, 0]
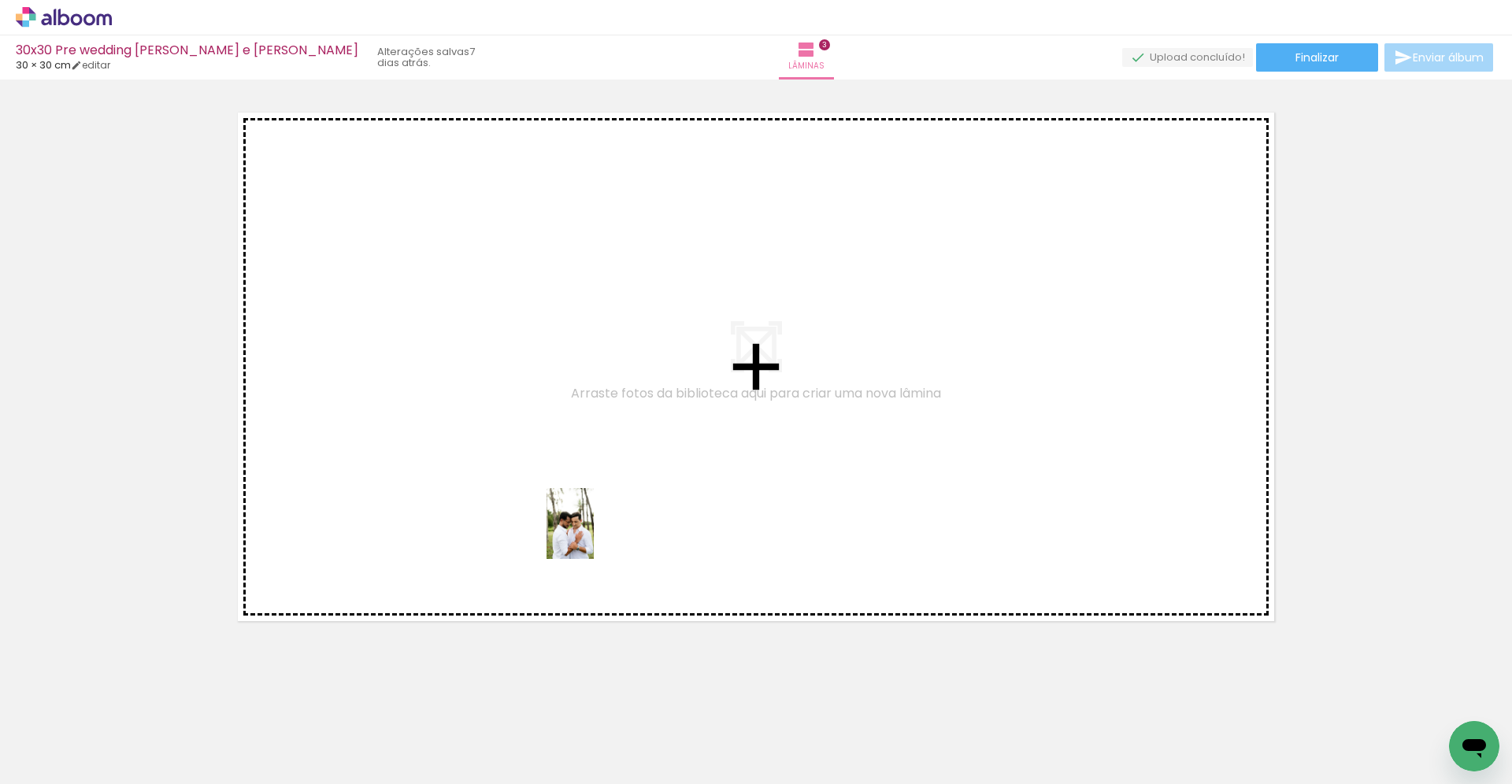
drag, startPoint x: 776, startPoint y: 721, endPoint x: 592, endPoint y: 534, distance: 262.3
click at [592, 534] on quentale-workspace at bounding box center [756, 392] width 1512 height 784
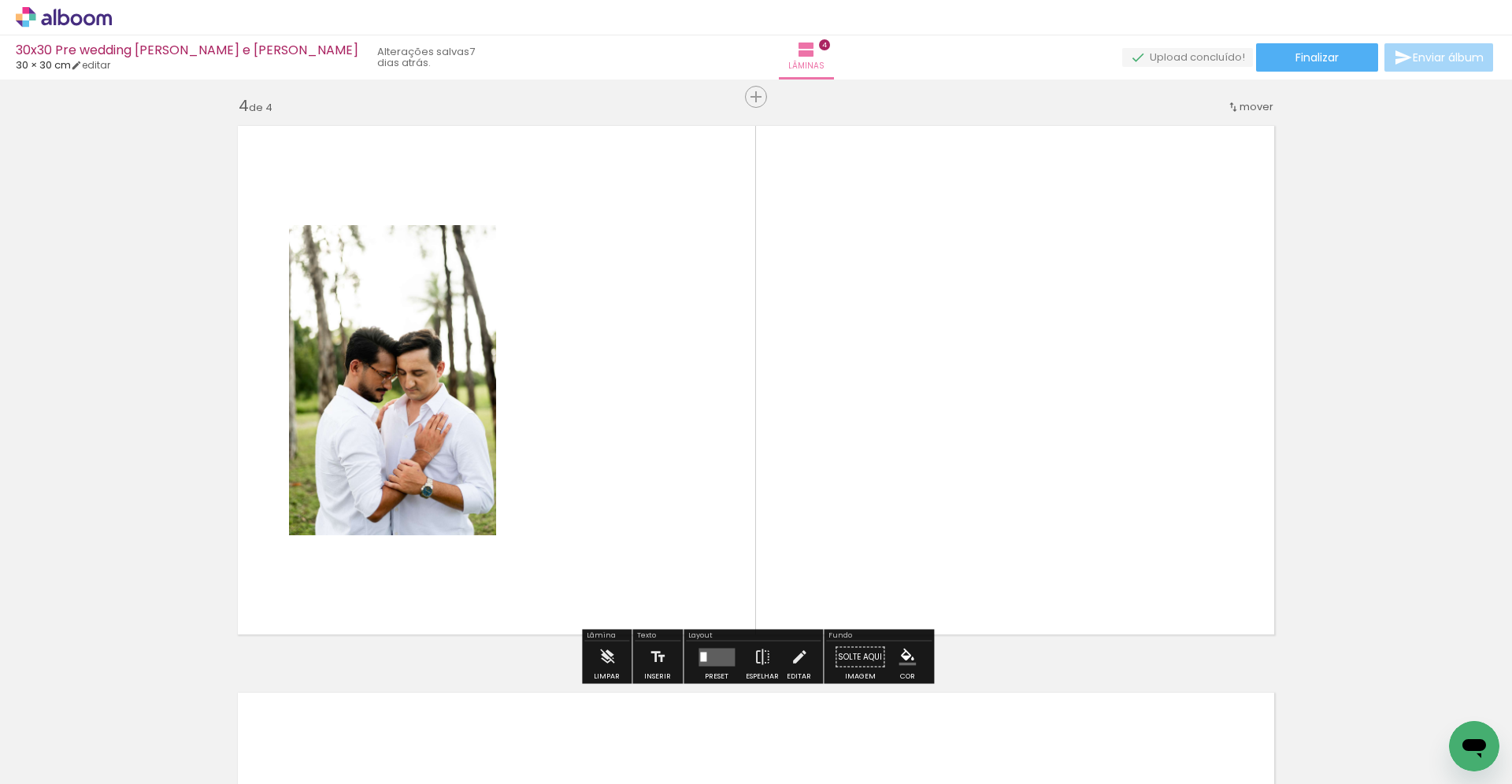
scroll to position [1707, 0]
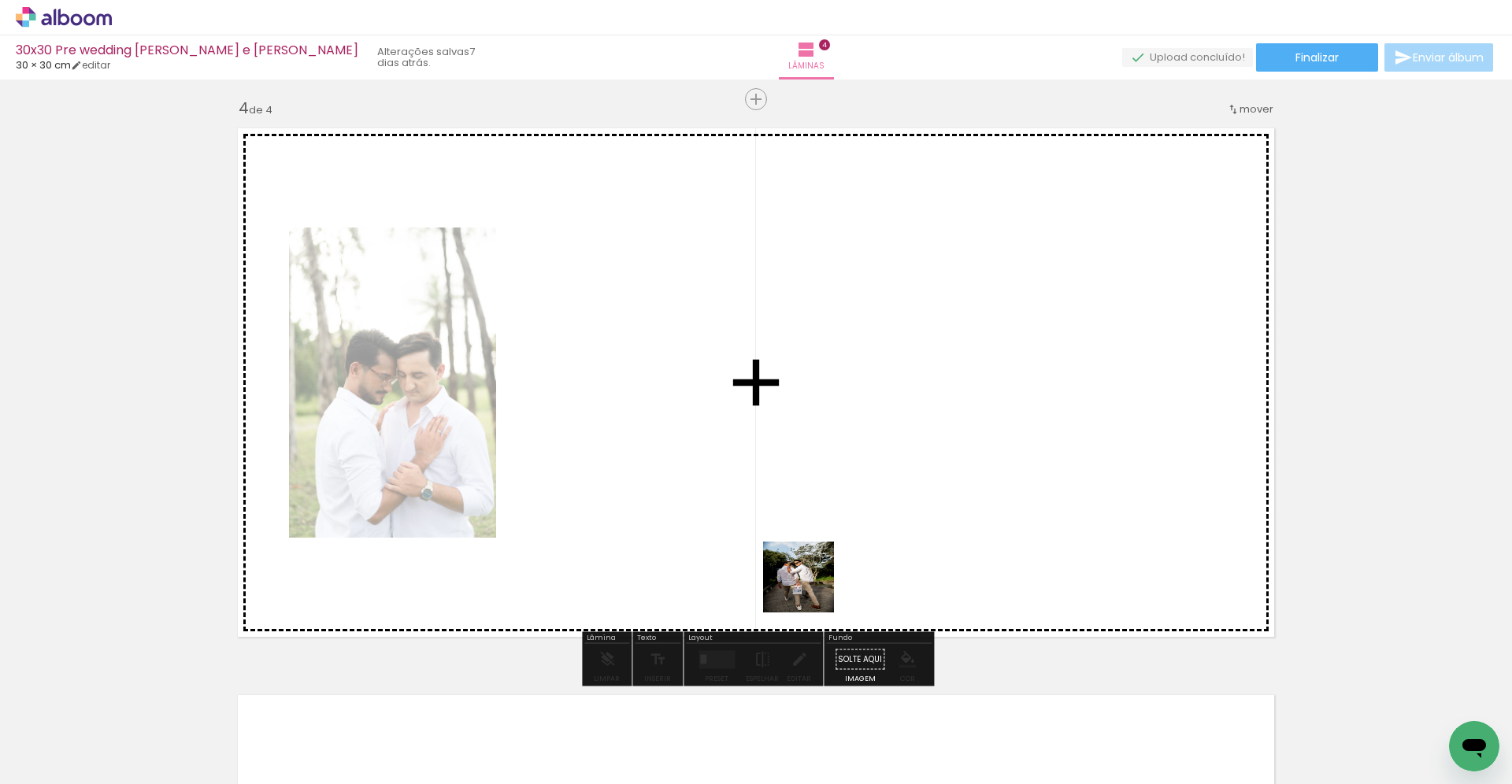
drag, startPoint x: 941, startPoint y: 736, endPoint x: 744, endPoint y: 527, distance: 287.2
click at [744, 527] on quentale-workspace at bounding box center [756, 392] width 1512 height 784
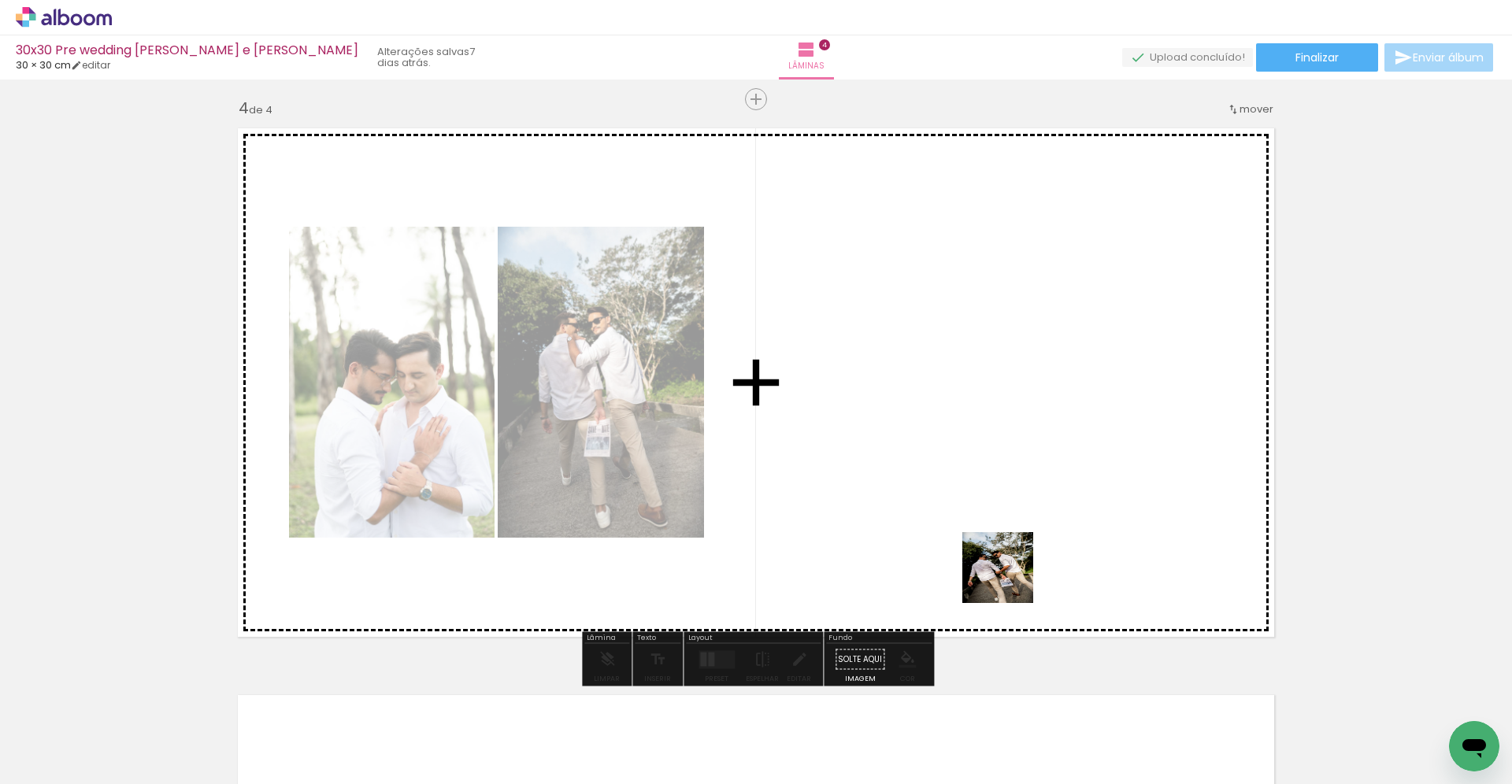
drag, startPoint x: 1048, startPoint y: 733, endPoint x: 998, endPoint y: 558, distance: 182.0
click at [998, 558] on quentale-workspace at bounding box center [756, 392] width 1512 height 784
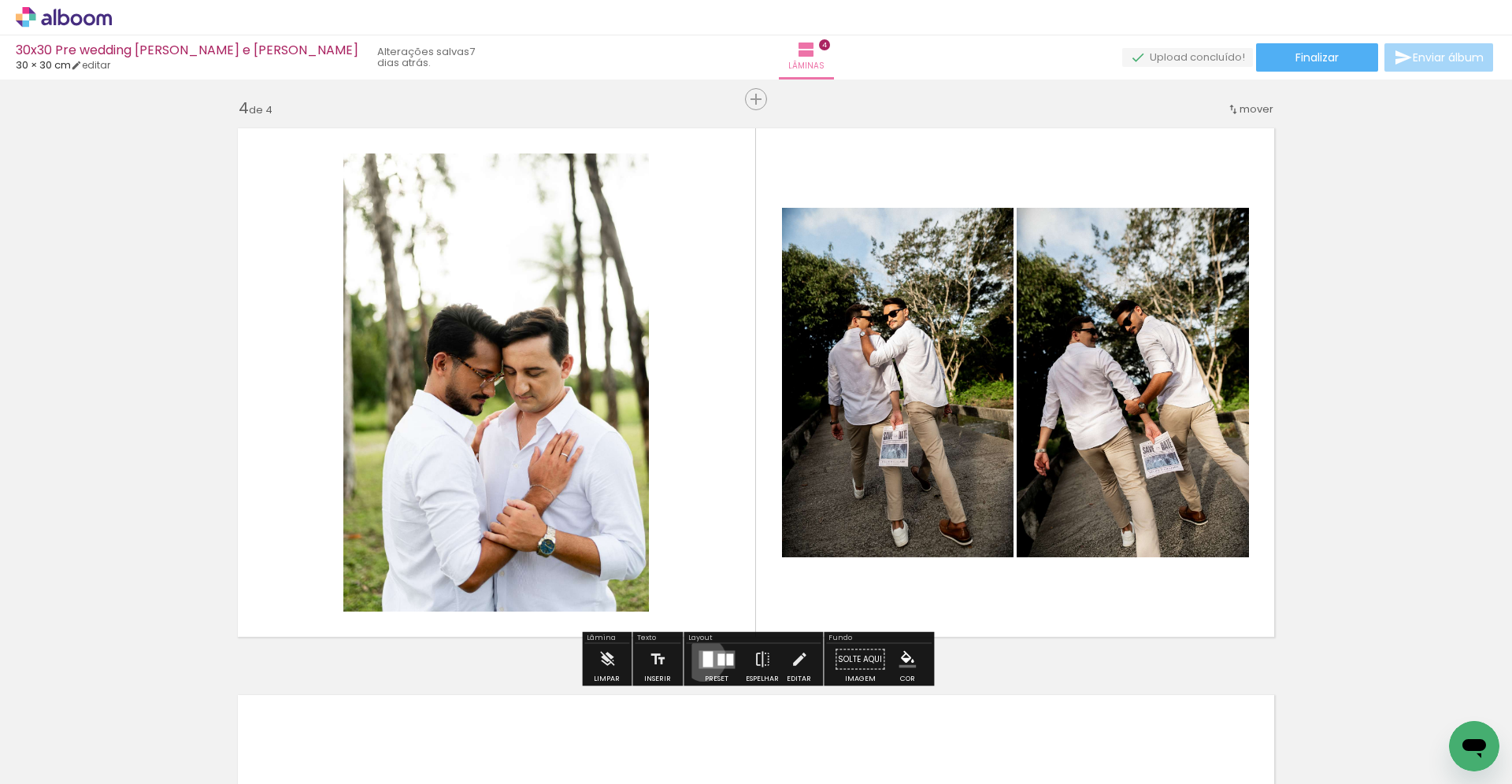
click at [702, 659] on div at bounding box center [707, 659] width 10 height 16
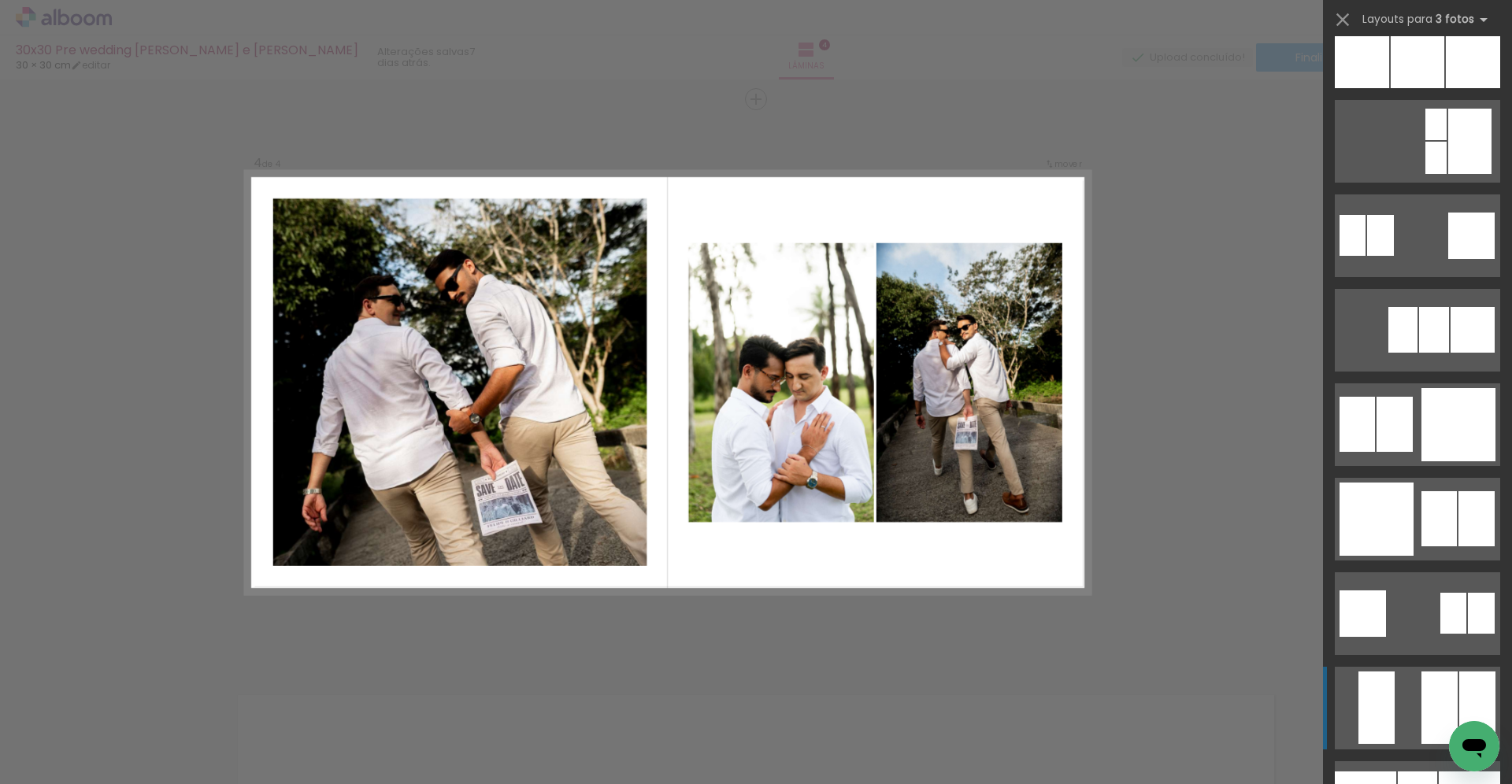
scroll to position [1452, 0]
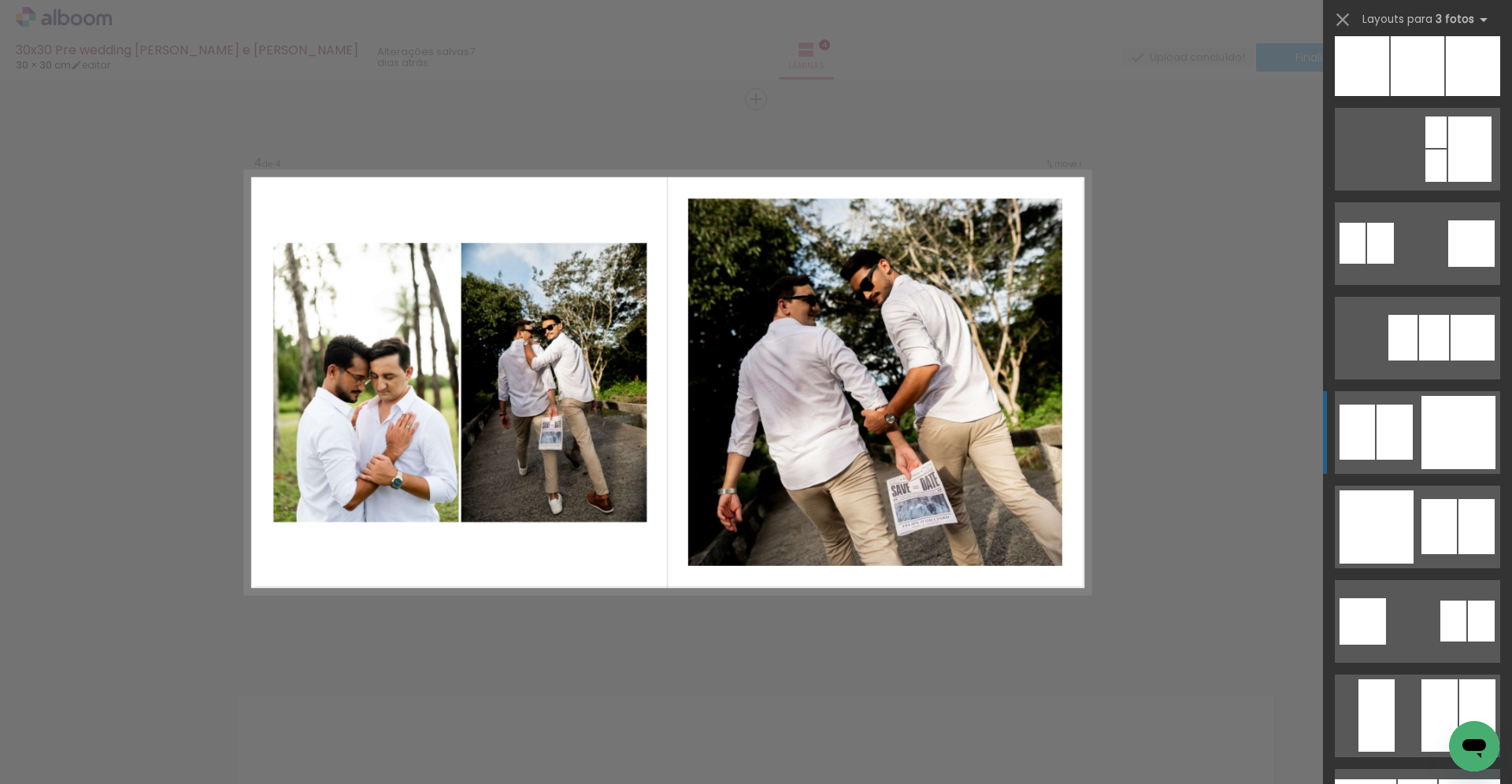
click at [1394, 448] on div at bounding box center [1394, 432] width 36 height 55
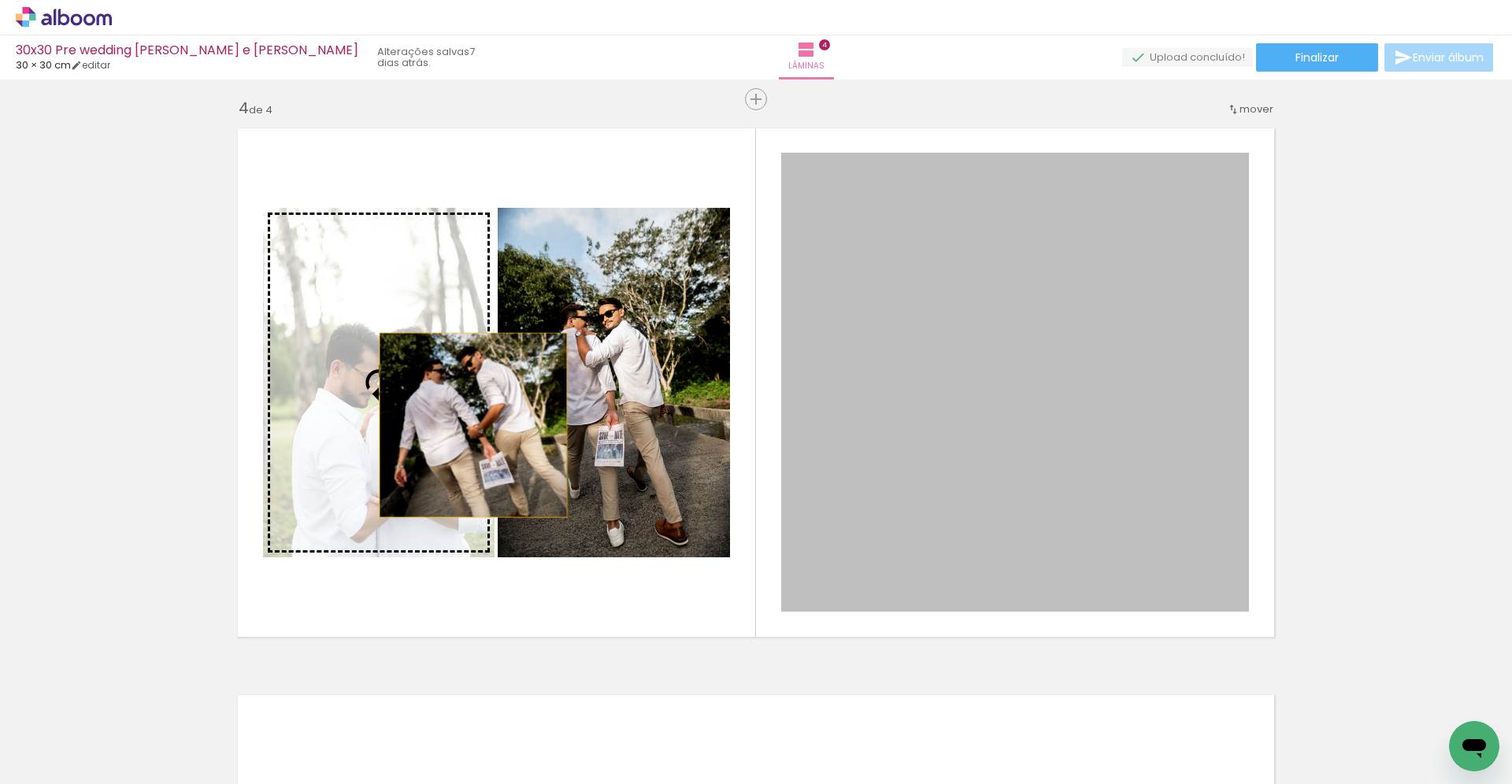
drag, startPoint x: 1102, startPoint y: 474, endPoint x: 473, endPoint y: 426, distance: 630.8
click at [0, 0] on slot at bounding box center [0, 0] width 0 height 0
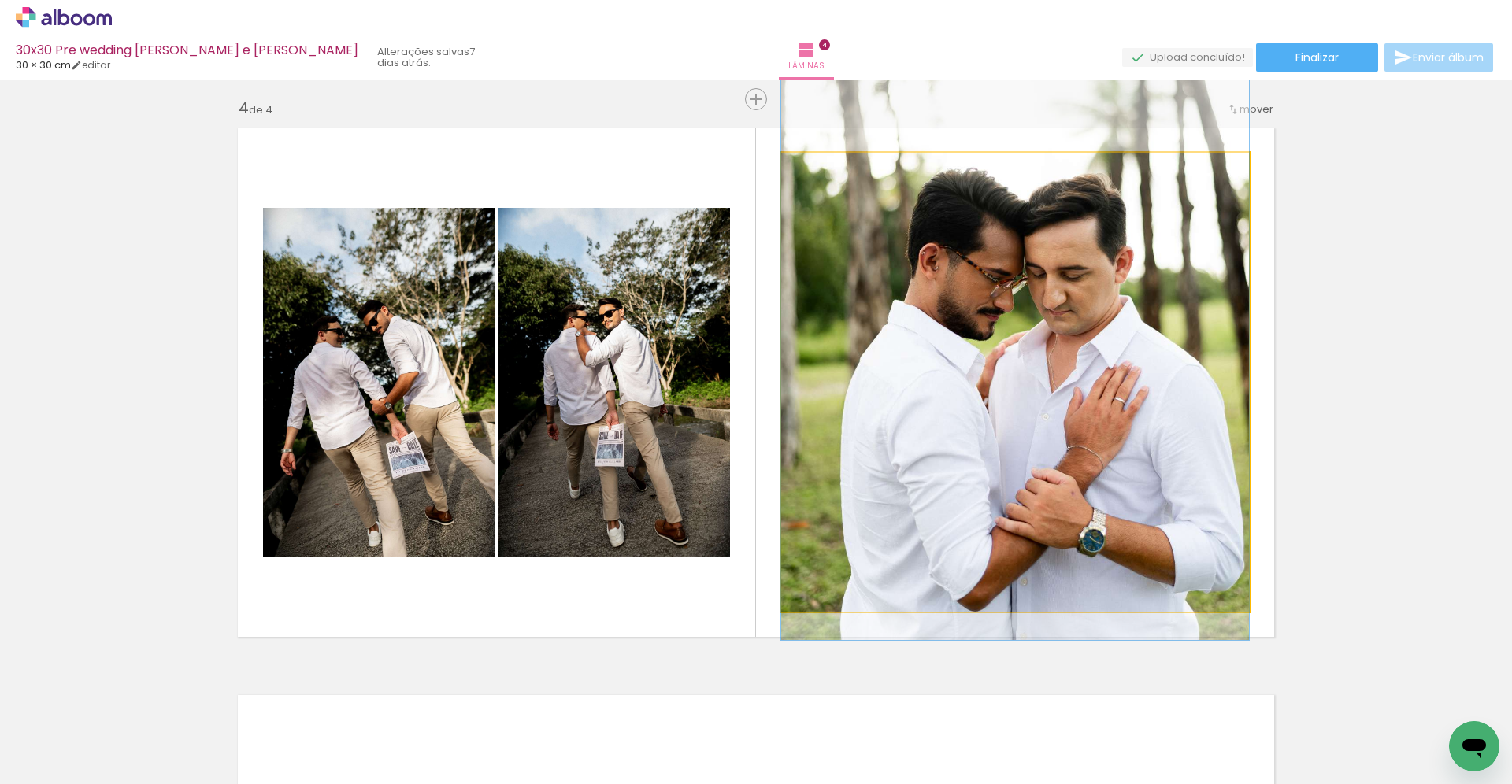
drag, startPoint x: 999, startPoint y: 404, endPoint x: 992, endPoint y: 311, distance: 93.3
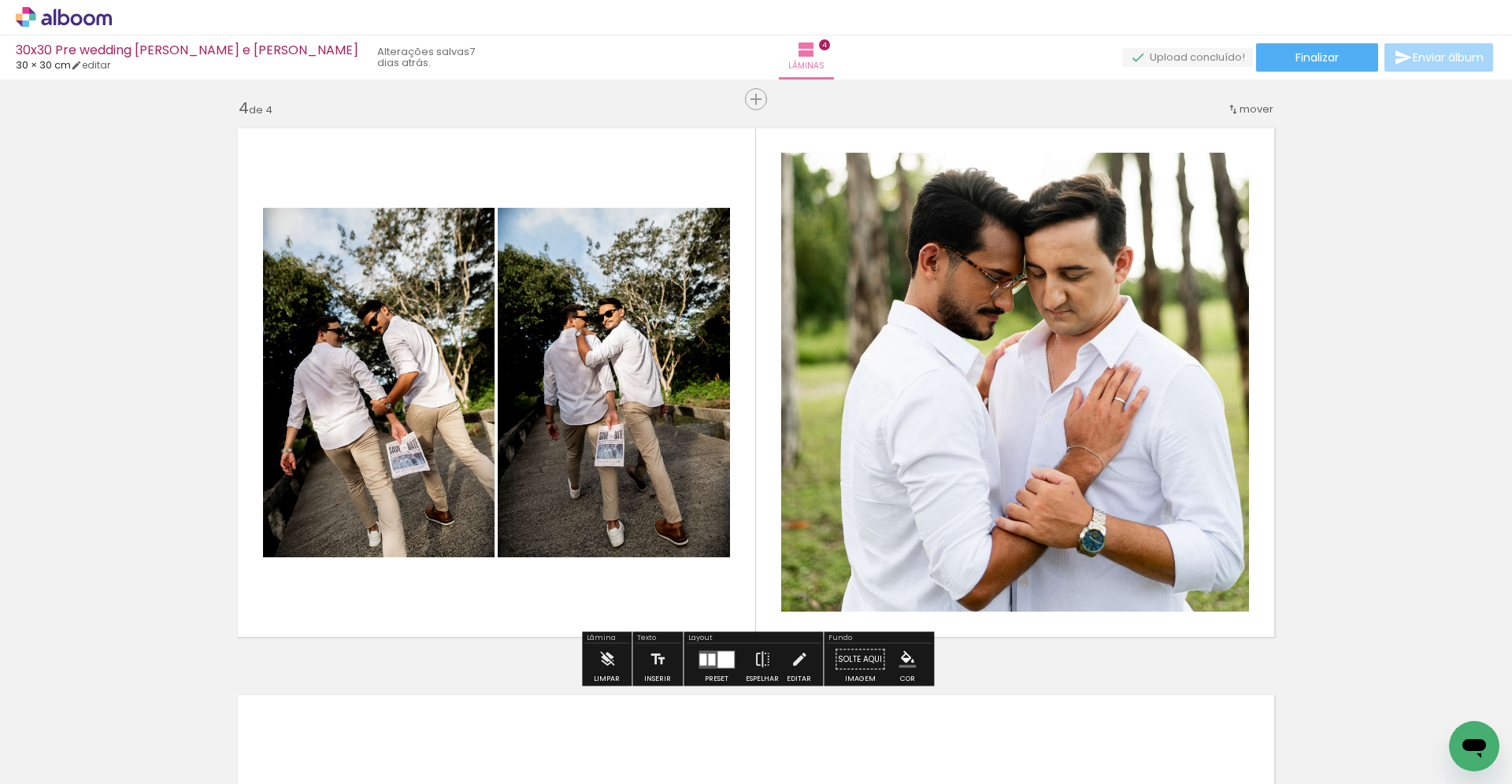
click at [757, 663] on iron-icon at bounding box center [762, 660] width 18 height 31
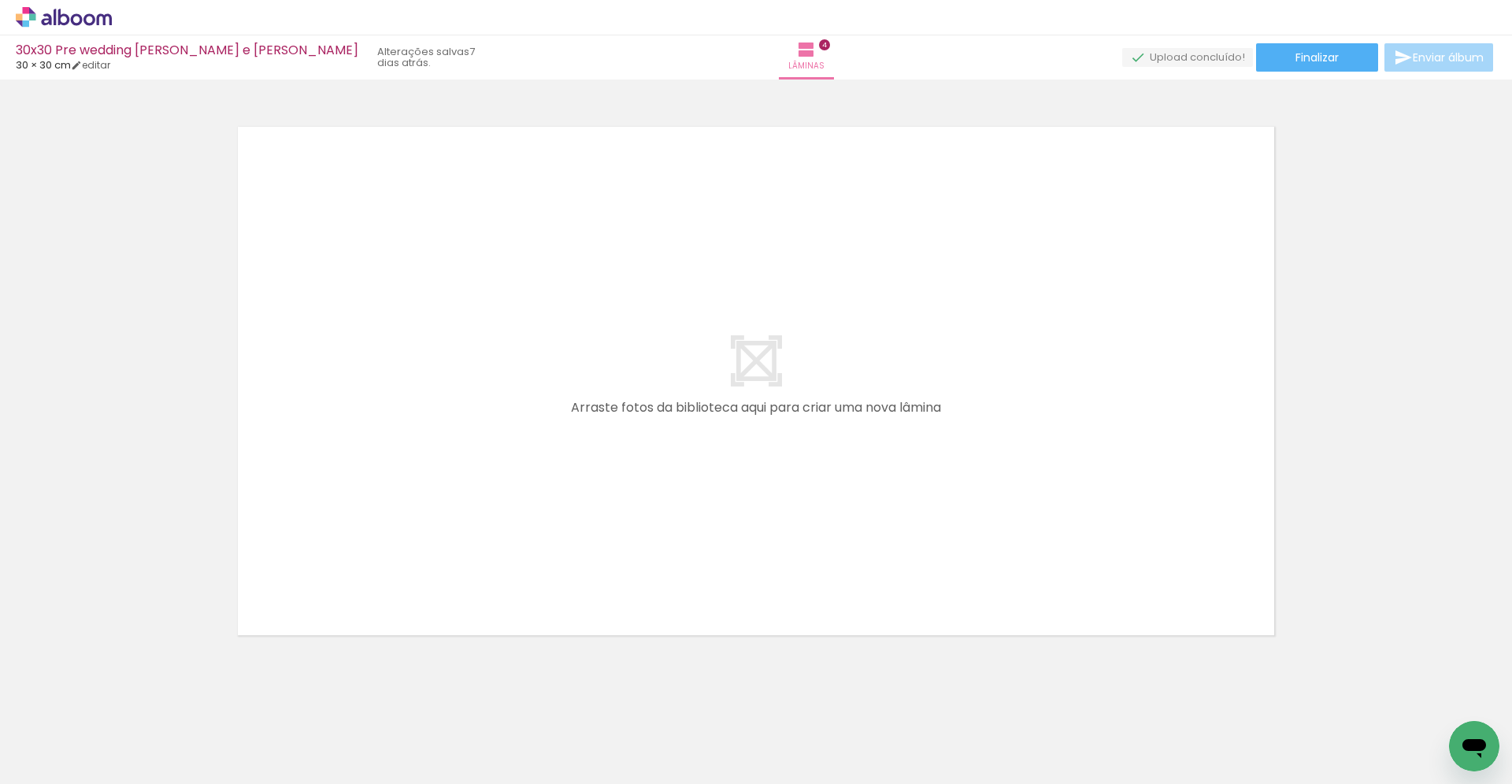
scroll to position [2290, 0]
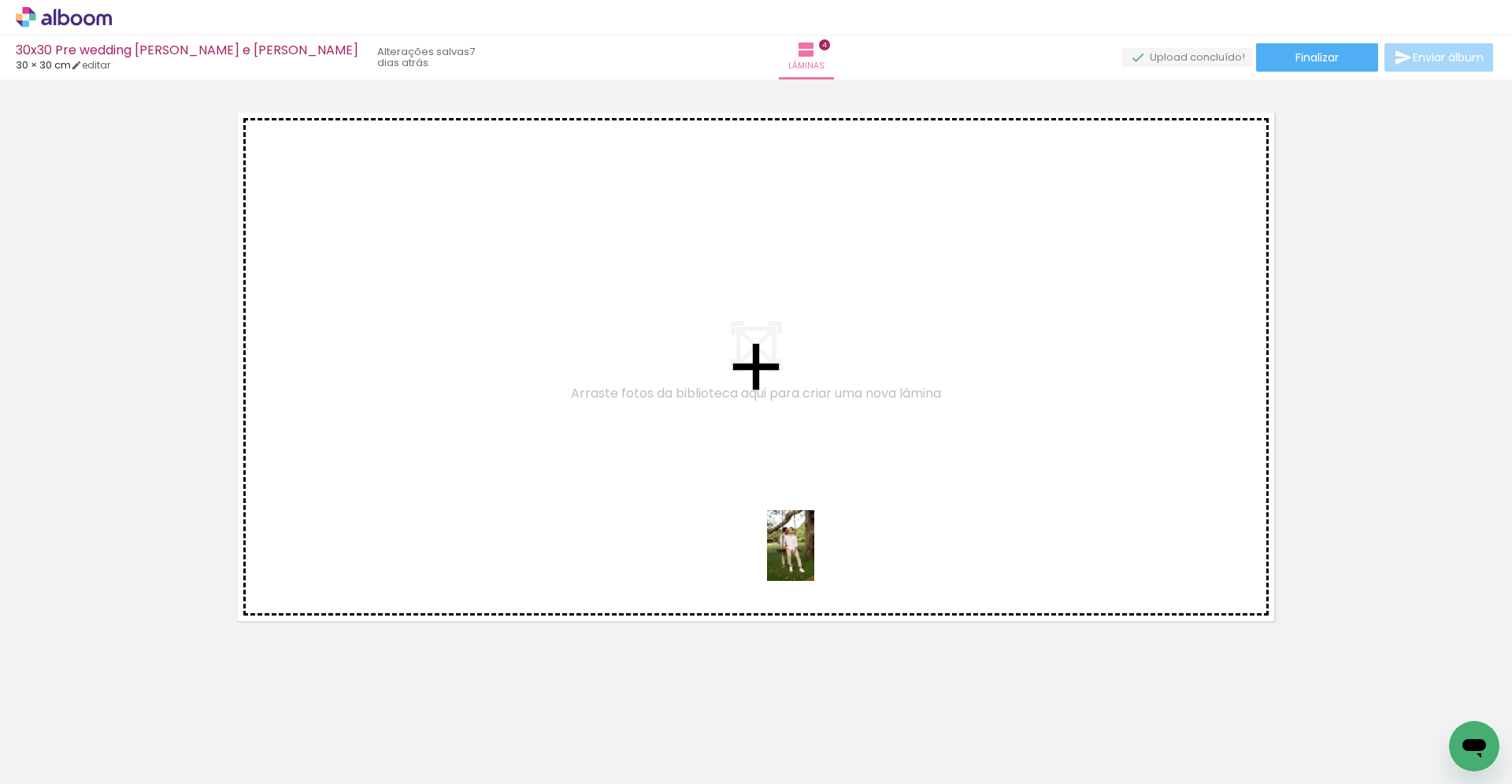
drag, startPoint x: 1139, startPoint y: 726, endPoint x: 814, endPoint y: 557, distance: 366.3
click at [814, 557] on quentale-workspace at bounding box center [756, 392] width 1512 height 784
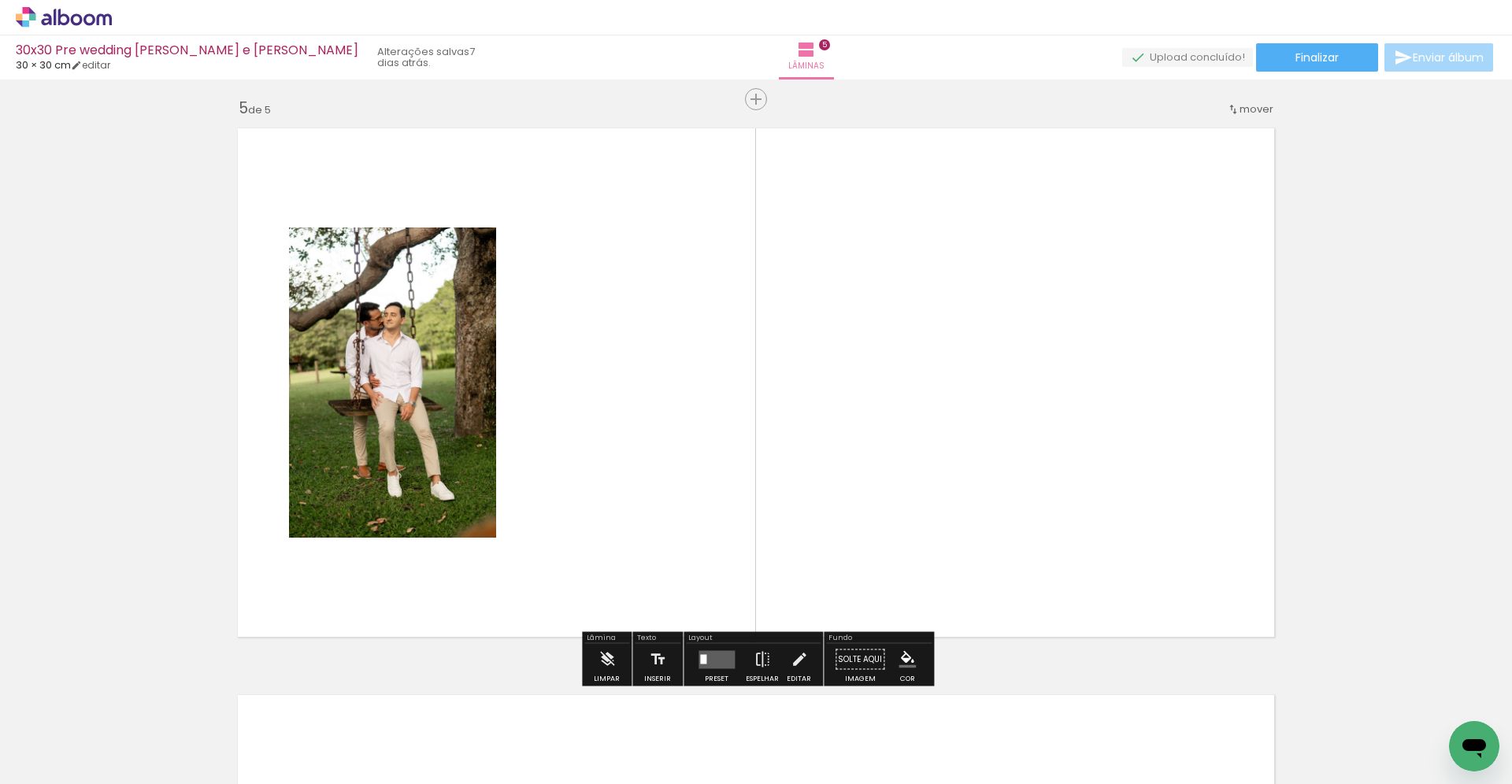
scroll to position [2273, 0]
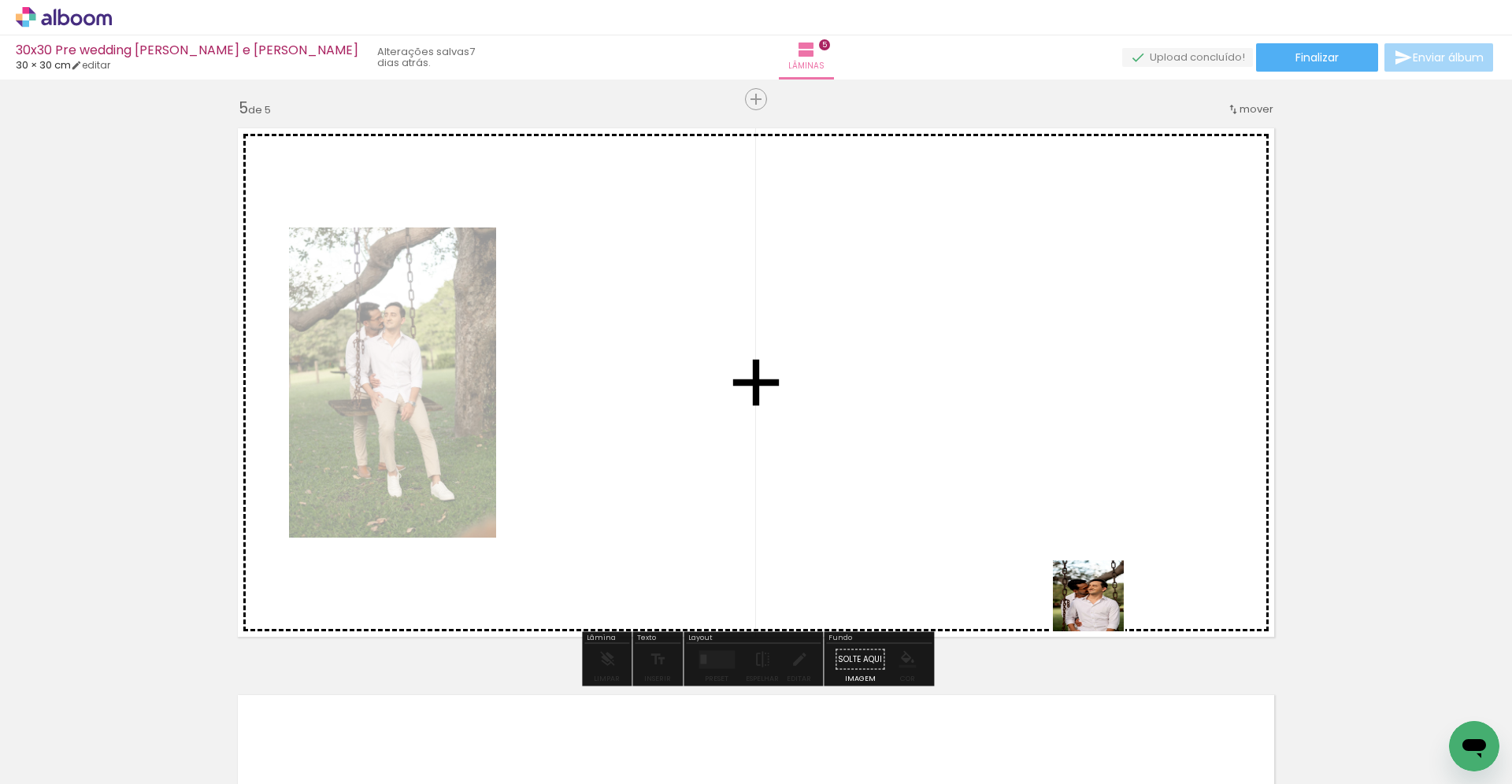
drag, startPoint x: 1213, startPoint y: 727, endPoint x: 1066, endPoint y: 569, distance: 215.8
click at [1066, 569] on quentale-workspace at bounding box center [756, 392] width 1512 height 784
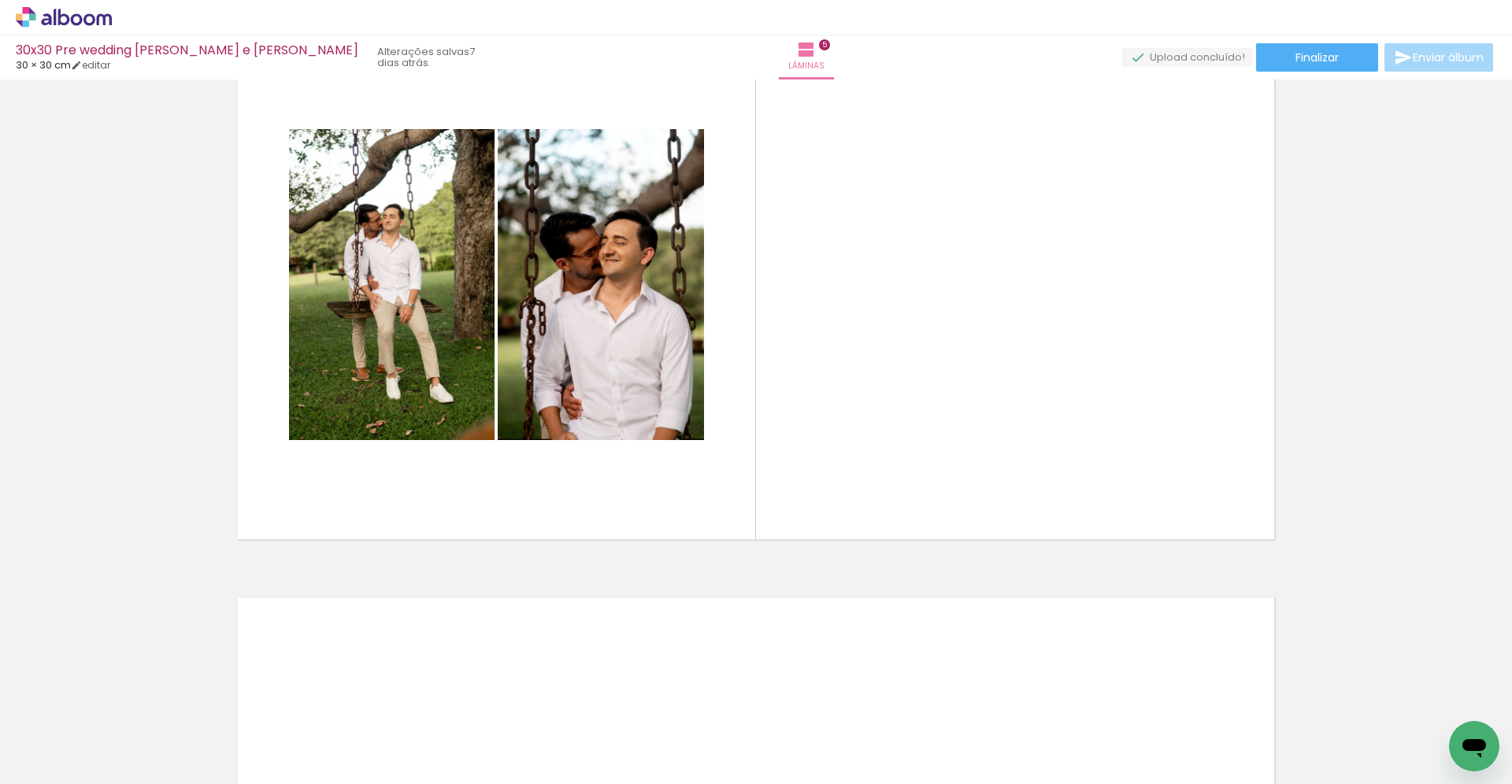
scroll to position [2368, 0]
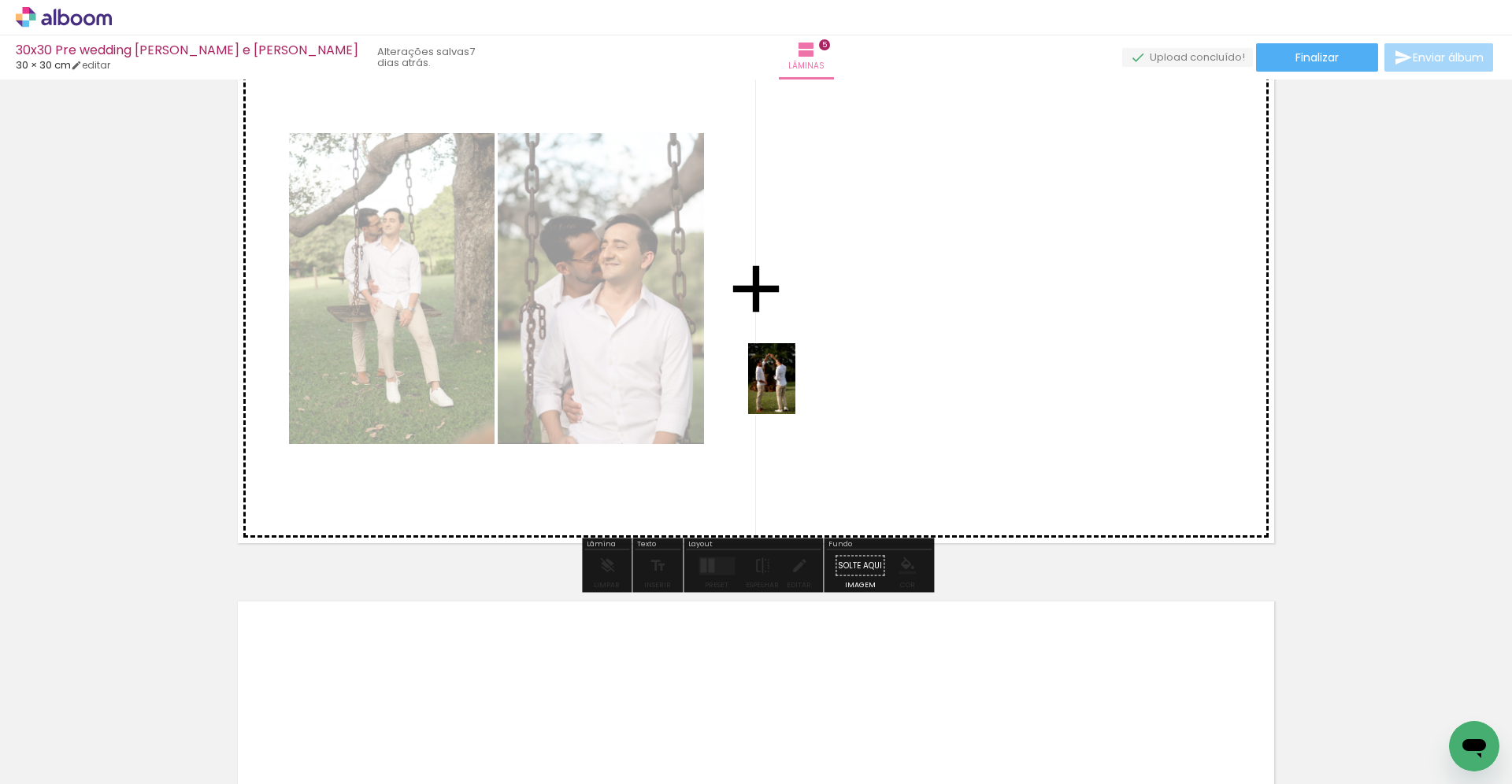
drag, startPoint x: 560, startPoint y: 745, endPoint x: 796, endPoint y: 387, distance: 428.8
click at [796, 387] on quentale-workspace at bounding box center [756, 392] width 1512 height 784
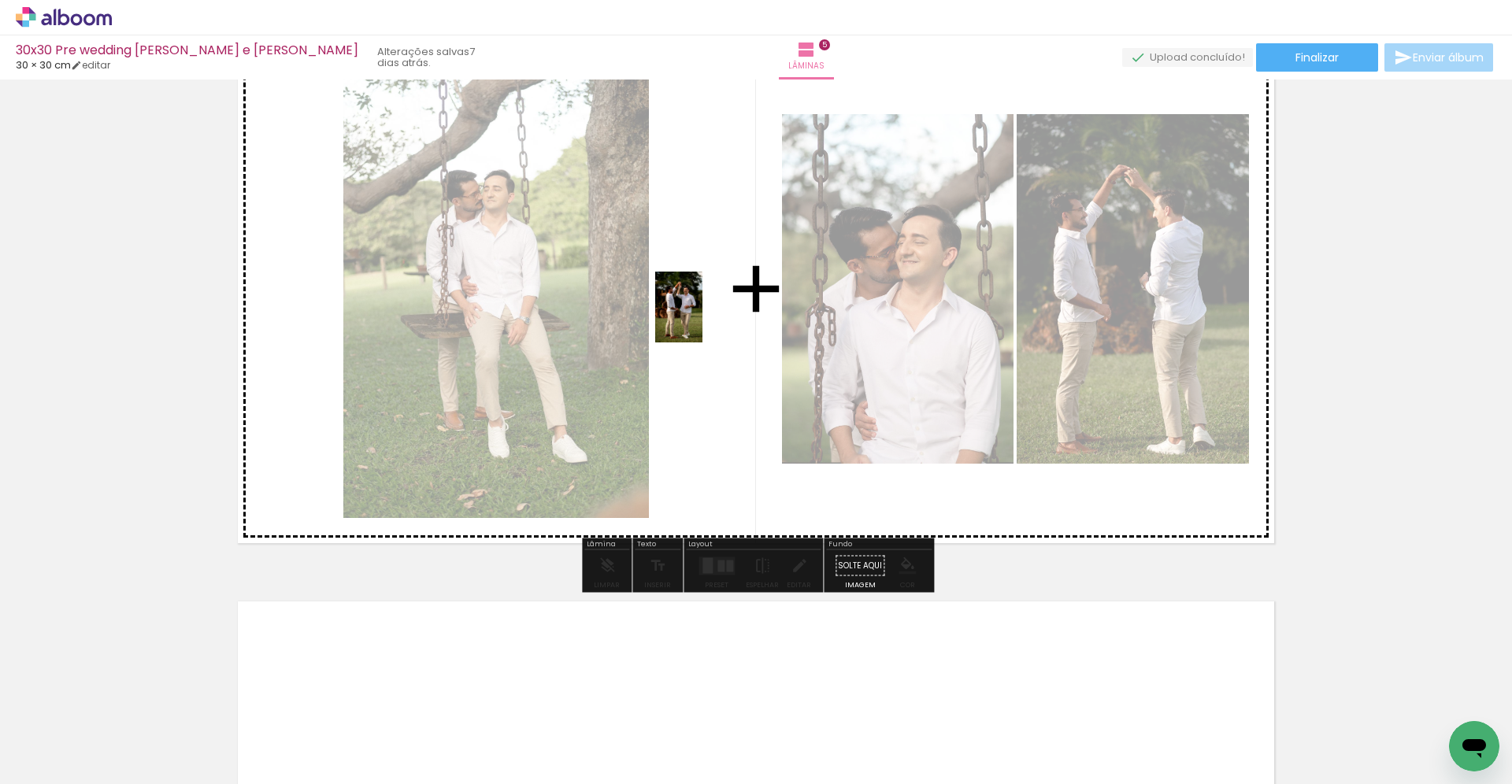
drag, startPoint x: 656, startPoint y: 734, endPoint x: 701, endPoint y: 319, distance: 417.4
click at [701, 319] on quentale-workspace at bounding box center [756, 392] width 1512 height 784
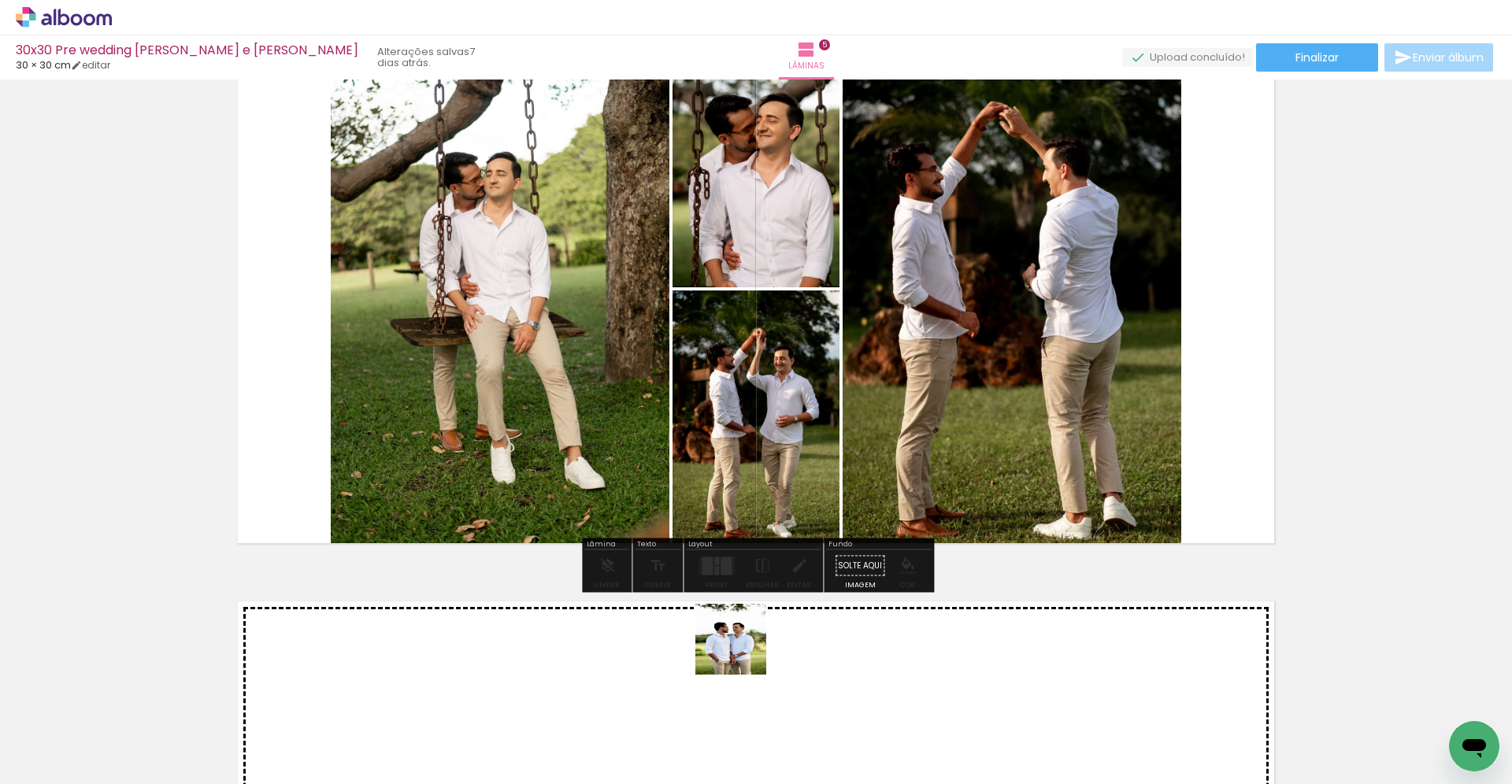
drag, startPoint x: 743, startPoint y: 734, endPoint x: 741, endPoint y: 350, distance: 384.0
click at [742, 350] on quentale-workspace at bounding box center [756, 392] width 1512 height 784
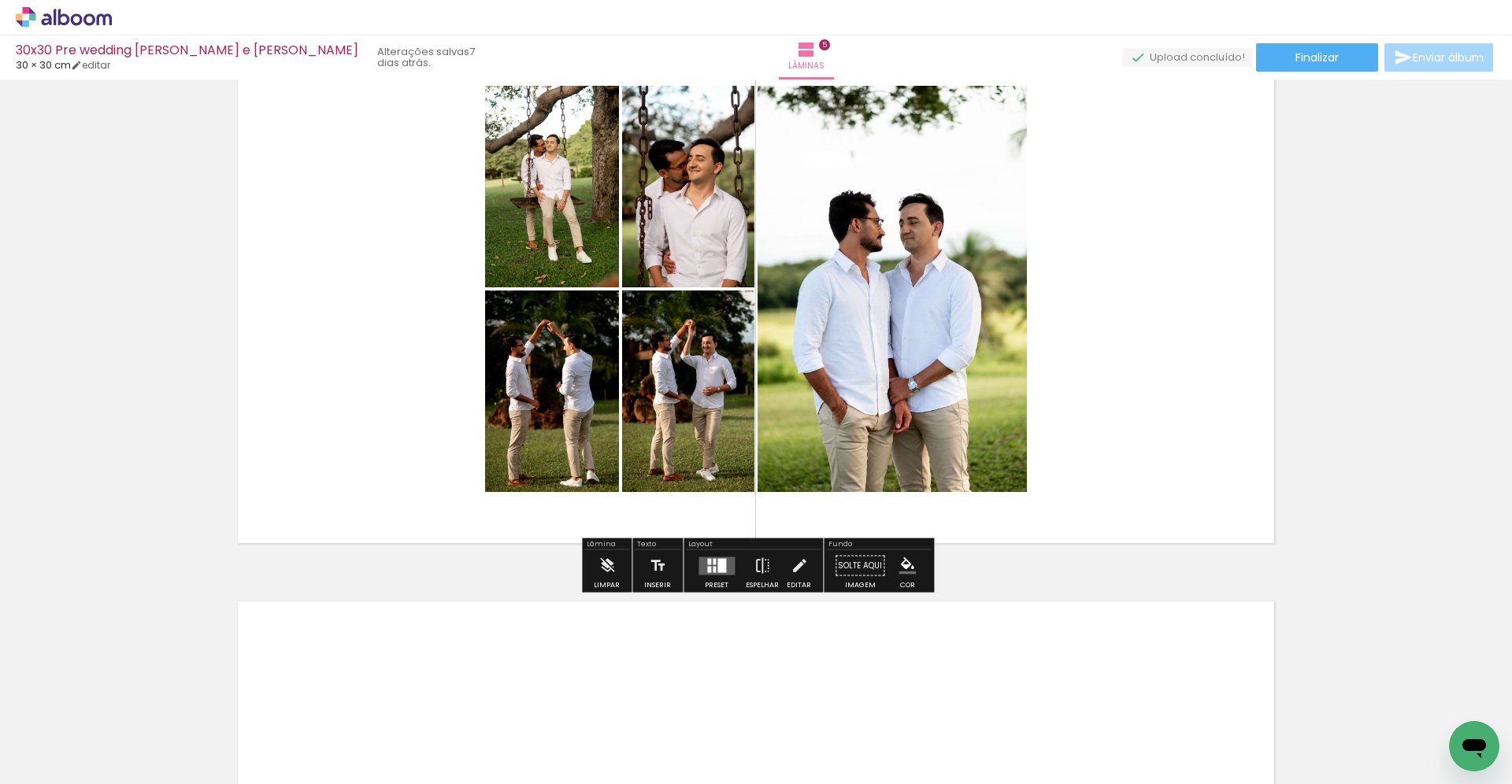
click at [717, 569] on div at bounding box center [721, 565] width 9 height 14
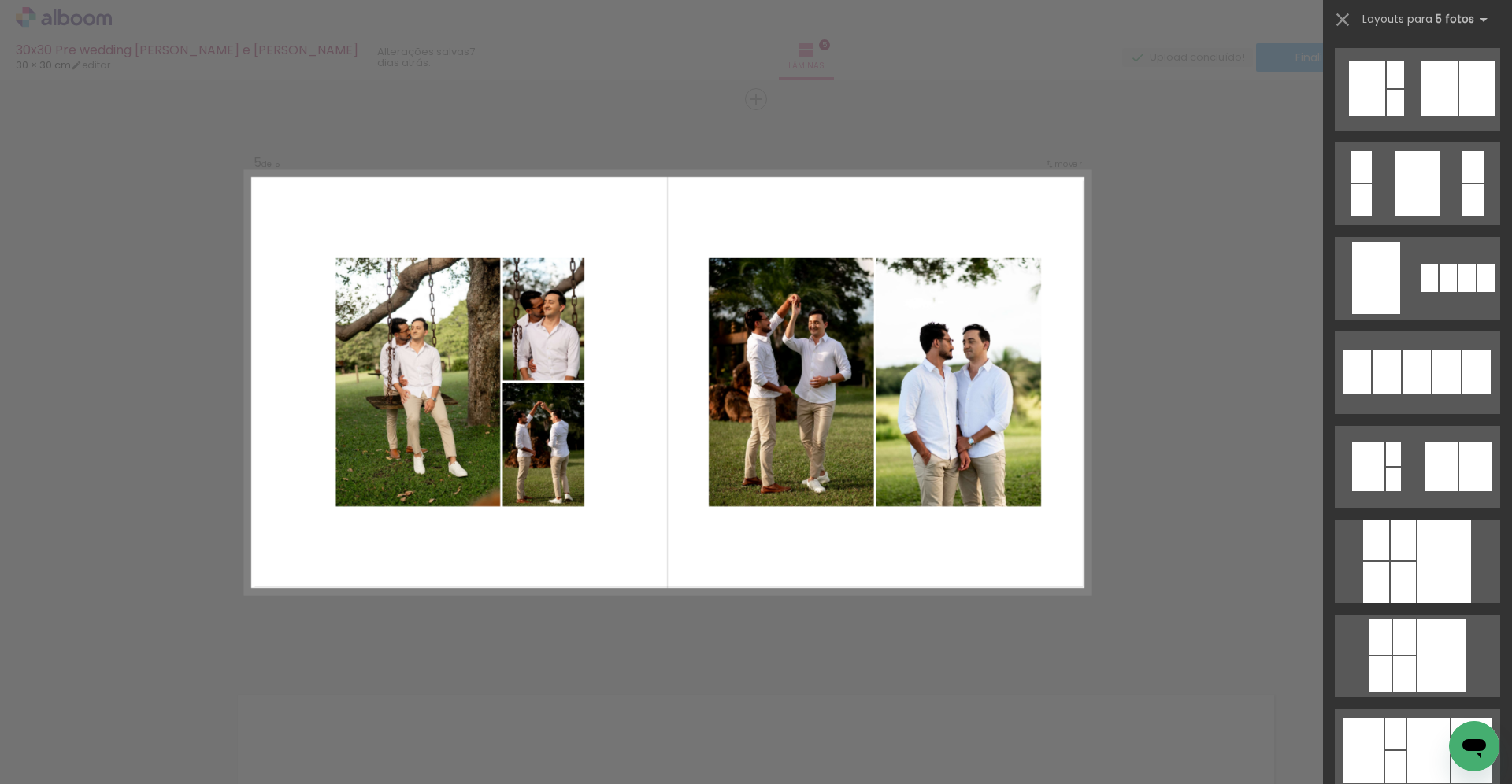
scroll to position [4623, 0]
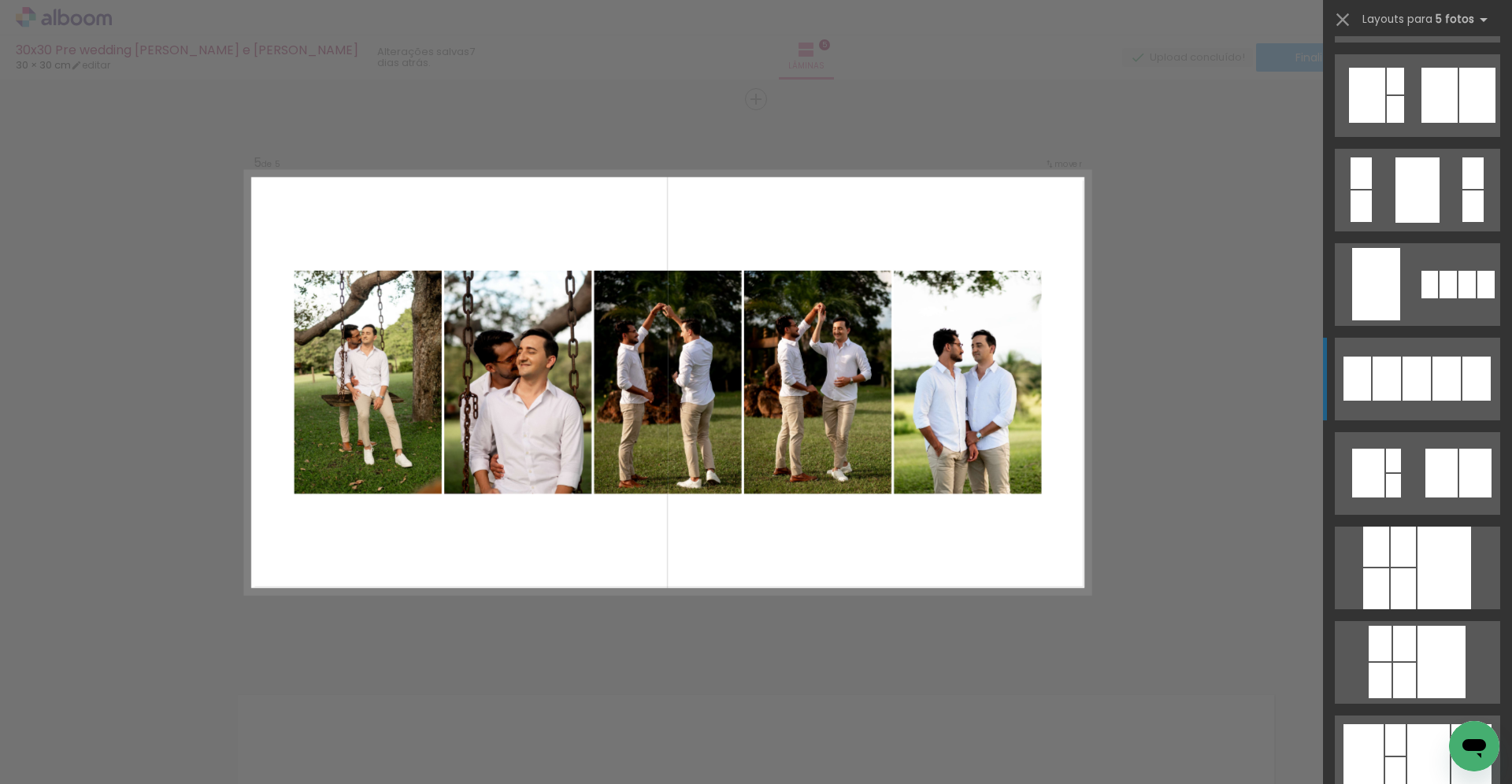
click at [1417, 384] on div at bounding box center [1416, 378] width 28 height 44
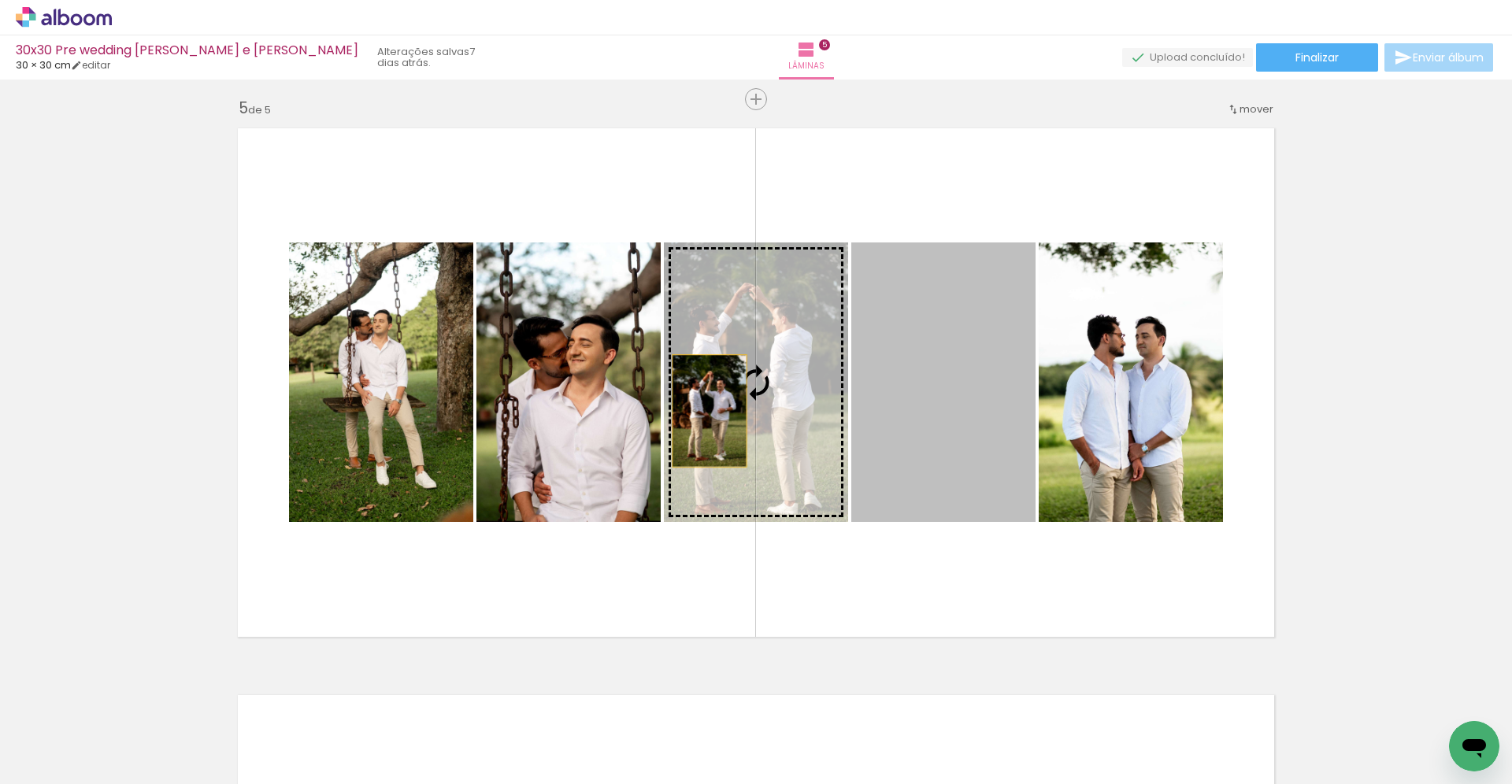
drag, startPoint x: 962, startPoint y: 417, endPoint x: 709, endPoint y: 411, distance: 253.1
click at [0, 0] on slot at bounding box center [0, 0] width 0 height 0
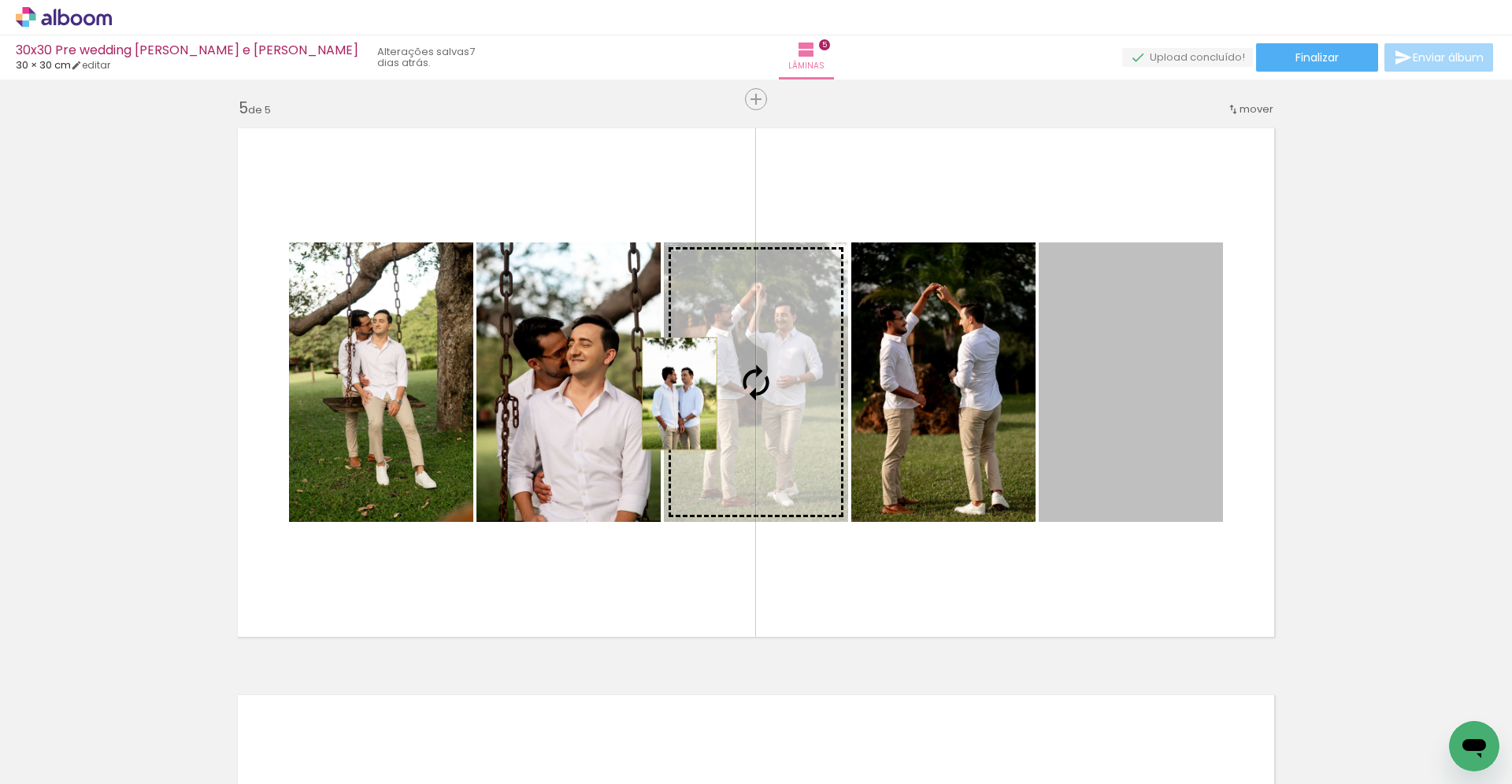
drag, startPoint x: 1143, startPoint y: 402, endPoint x: 680, endPoint y: 394, distance: 463.1
click at [0, 0] on slot at bounding box center [0, 0] width 0 height 0
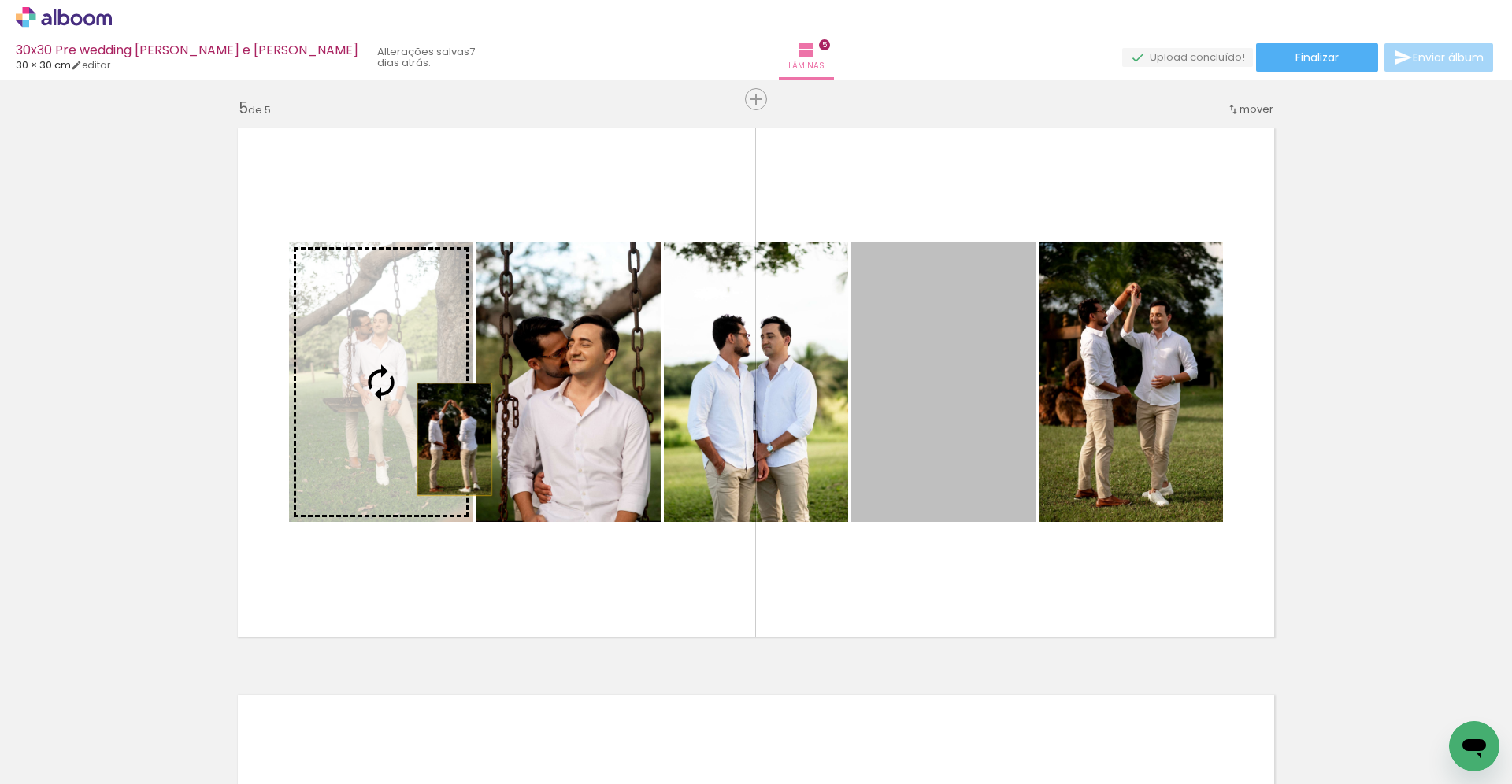
drag, startPoint x: 983, startPoint y: 435, endPoint x: 446, endPoint y: 441, distance: 537.0
click at [0, 0] on slot at bounding box center [0, 0] width 0 height 0
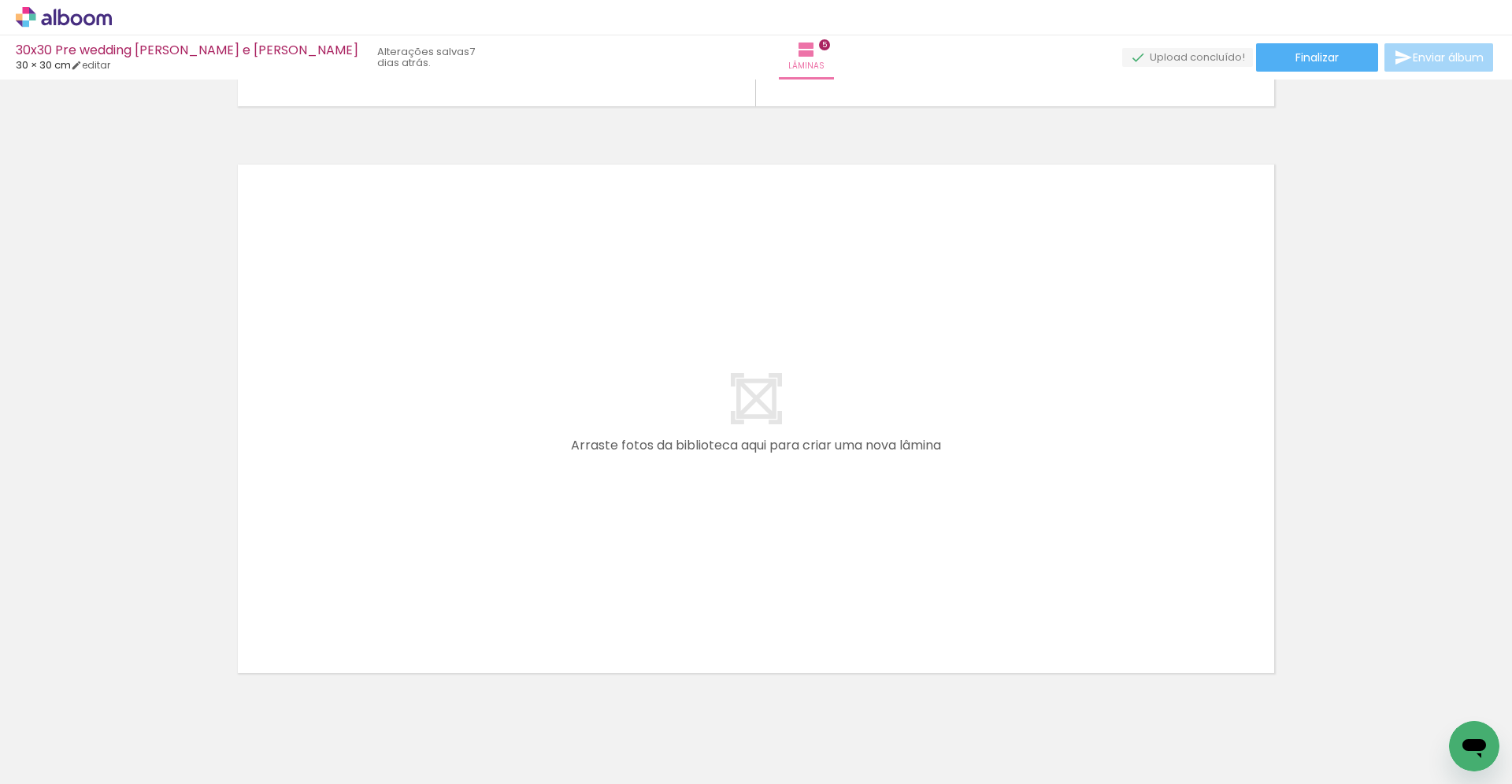
scroll to position [2816, 0]
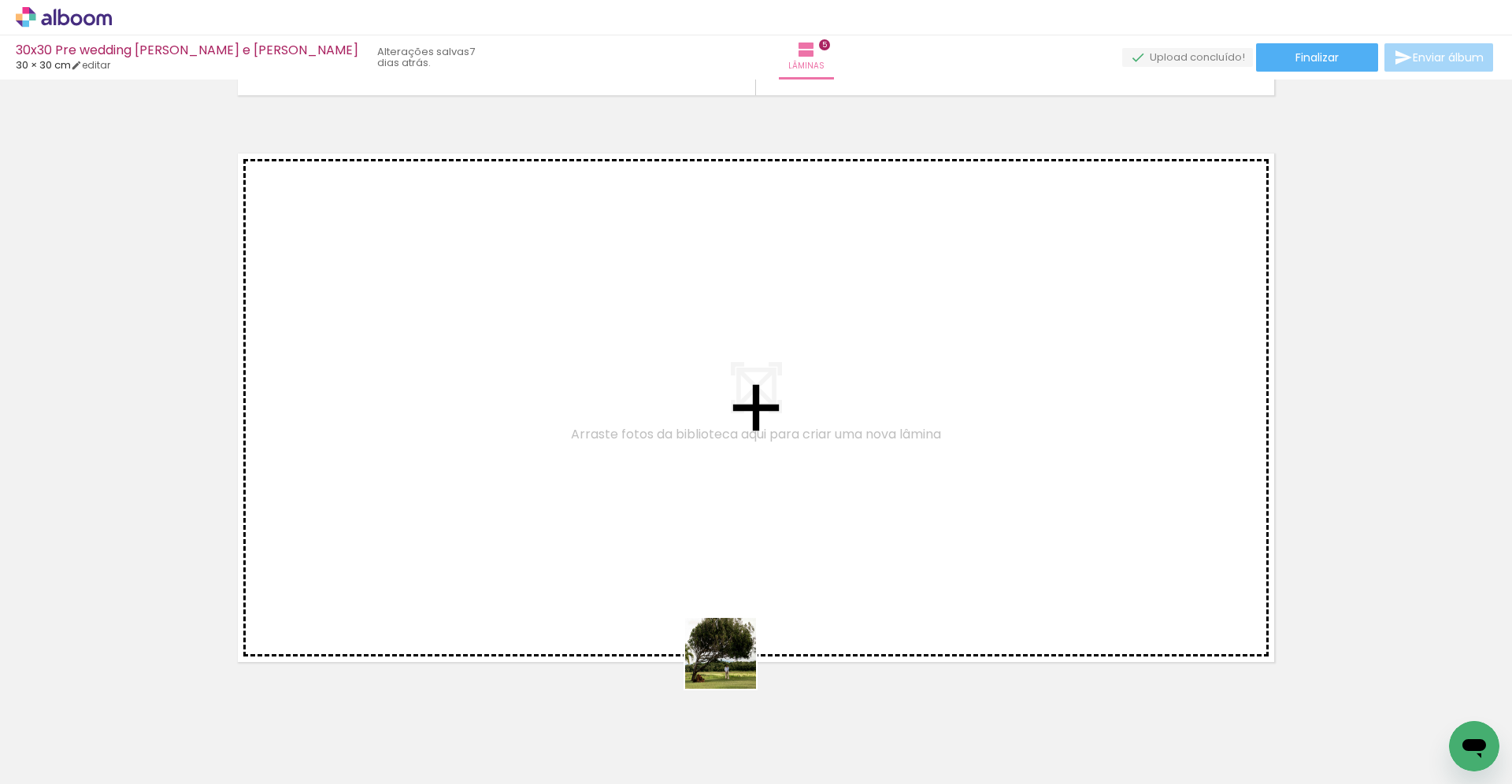
click at [633, 571] on quentale-workspace at bounding box center [756, 392] width 1512 height 784
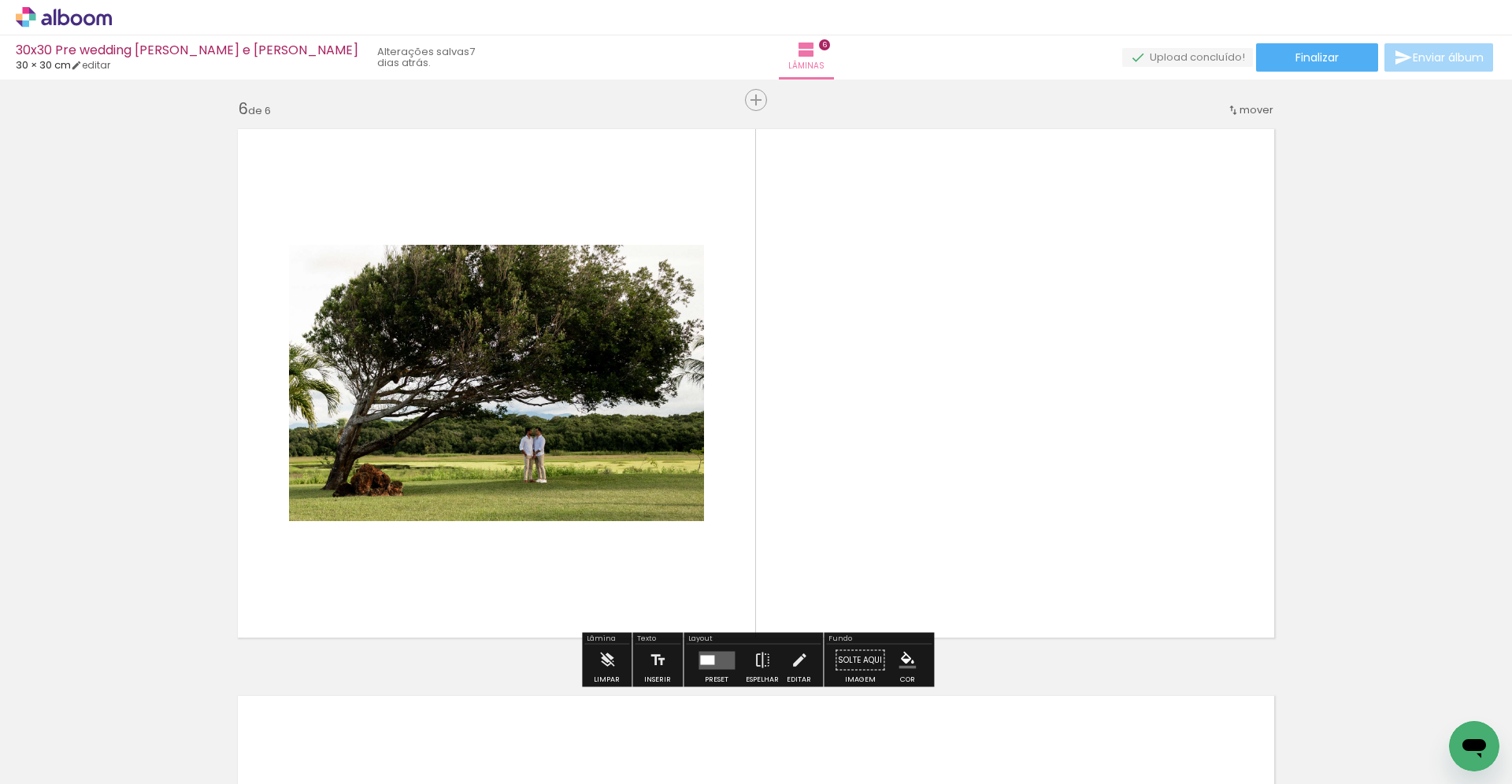
scroll to position [2841, 0]
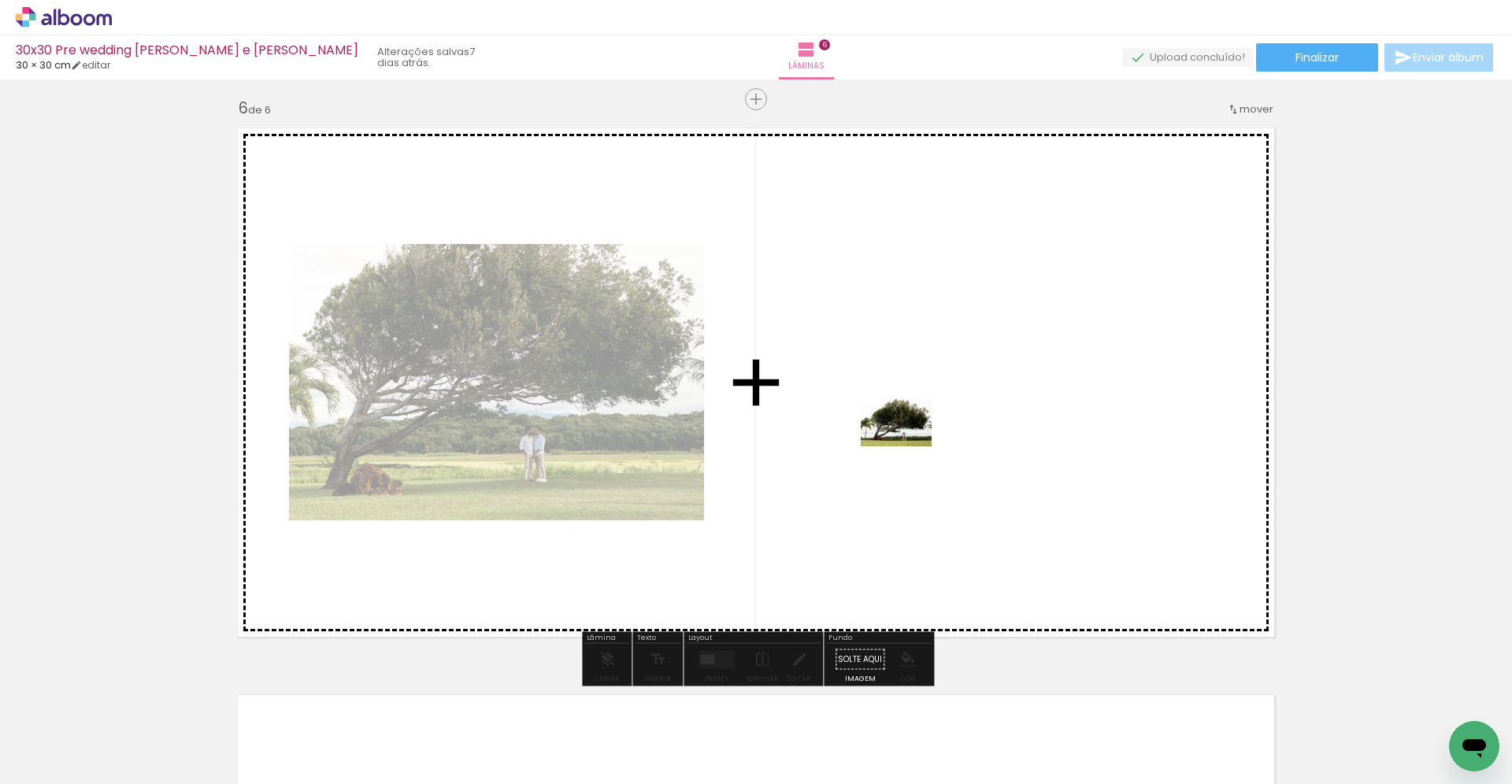
click at [908, 445] on quentale-workspace at bounding box center [756, 392] width 1512 height 784
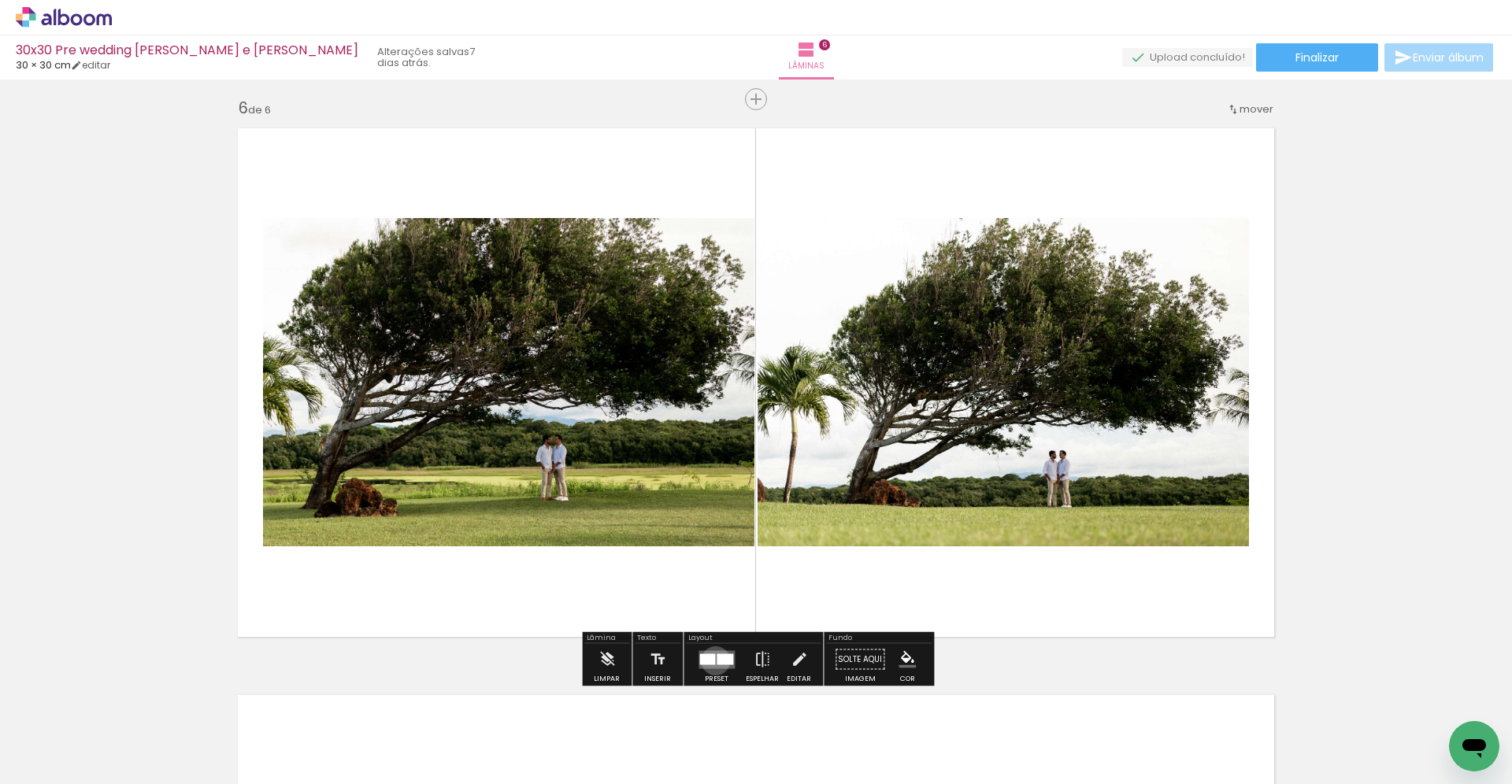
click at [711, 660] on quentale-layouter at bounding box center [716, 659] width 36 height 18
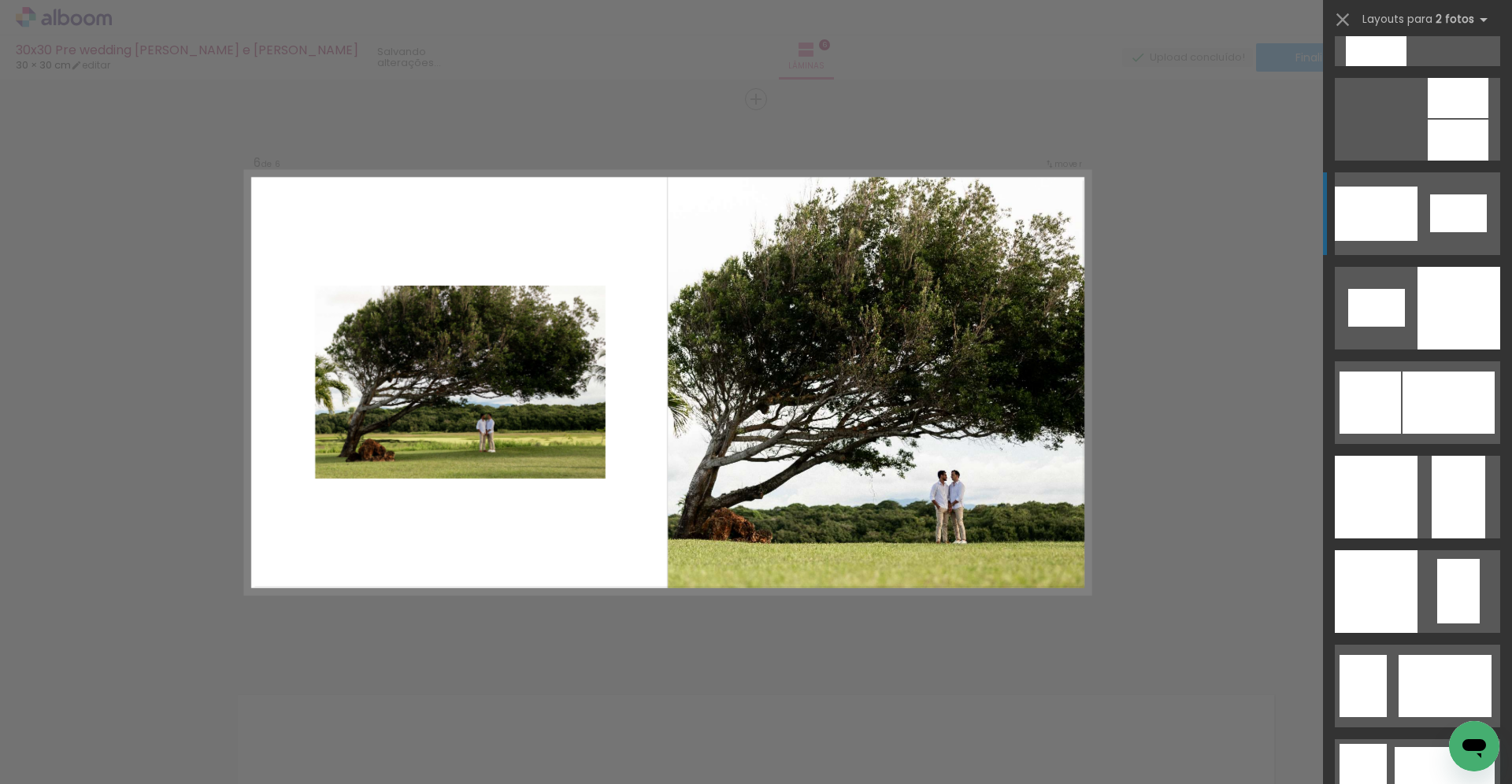
scroll to position [1904, 0]
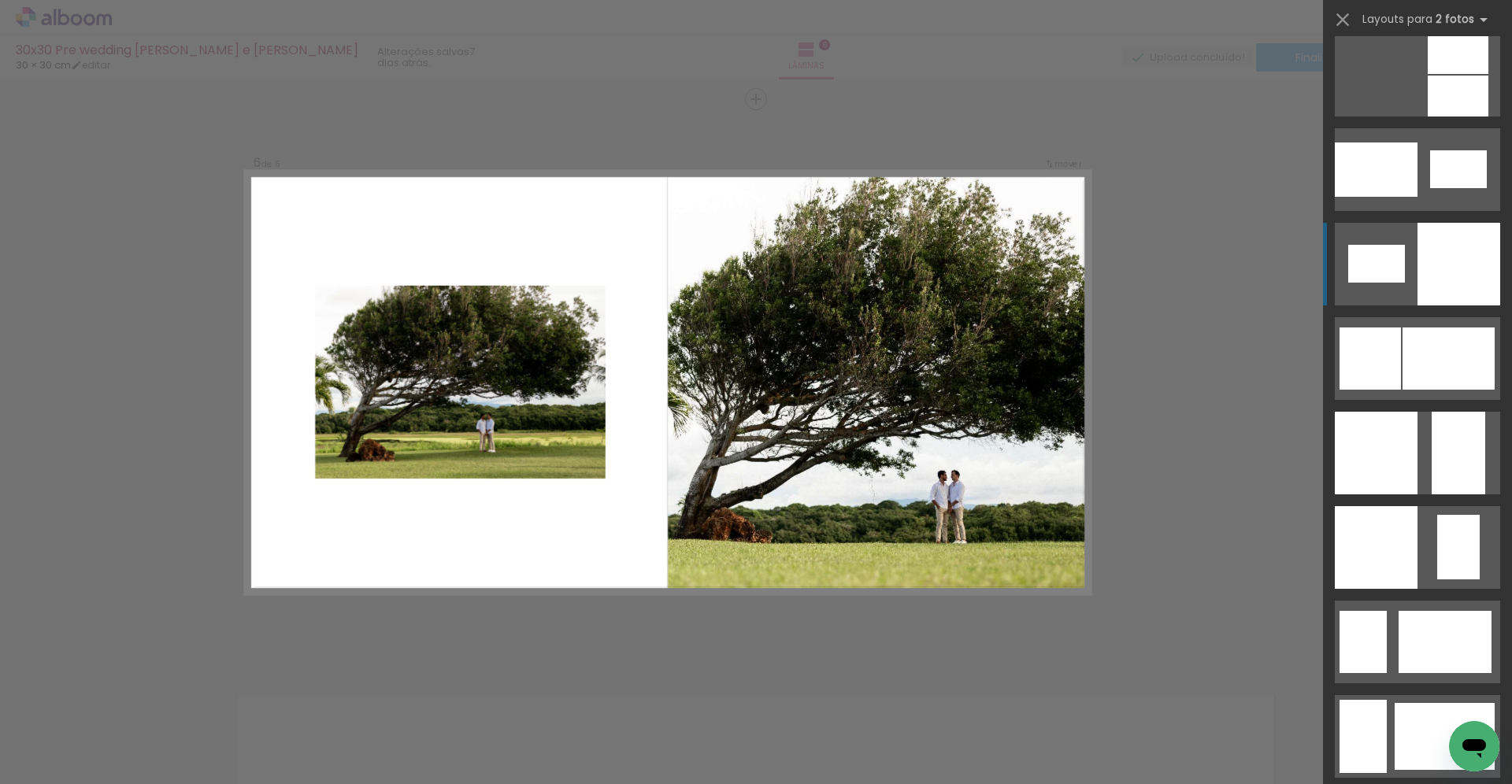
click at [1405, 266] on quentale-layouter at bounding box center [1417, 264] width 165 height 83
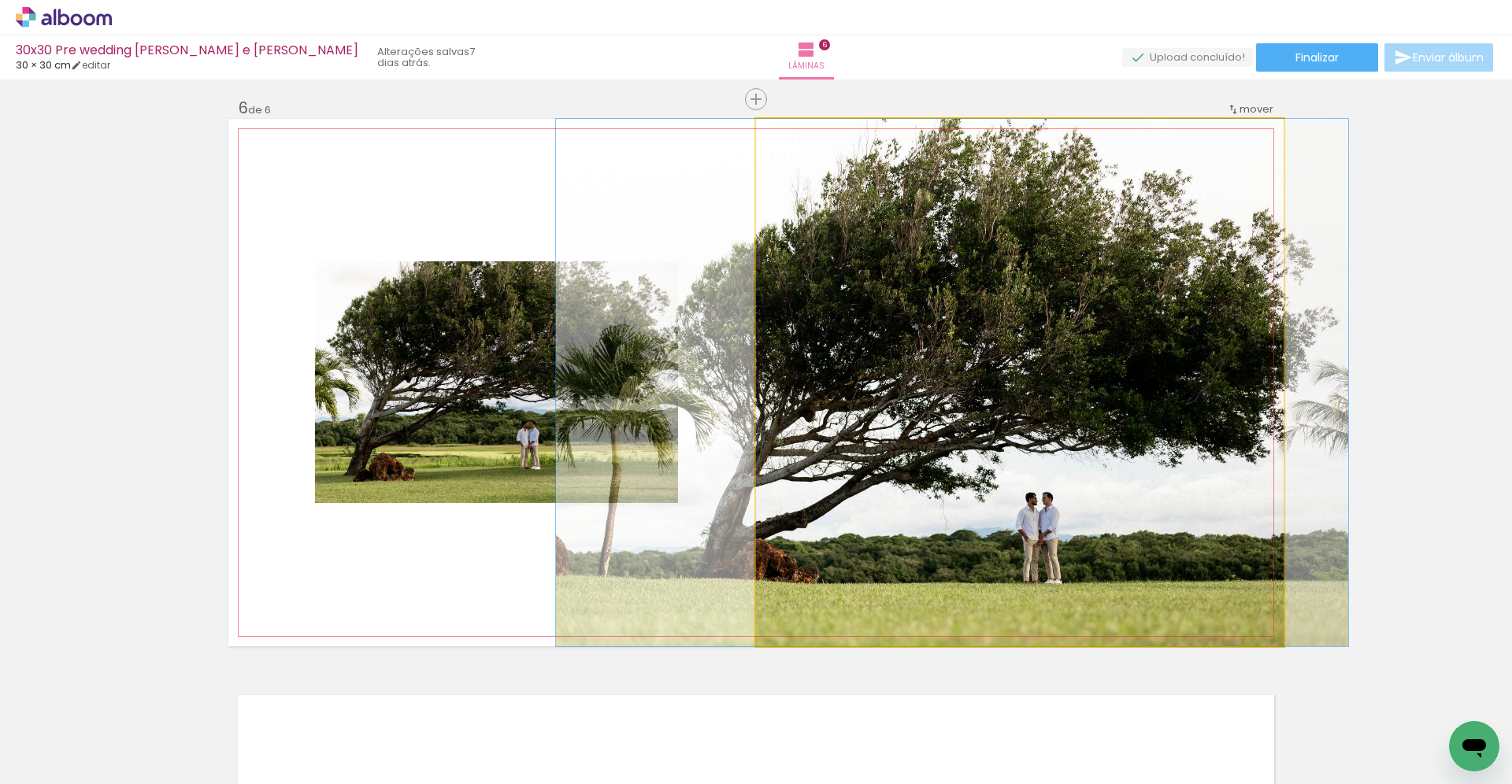
drag, startPoint x: 1001, startPoint y: 416, endPoint x: 933, endPoint y: 415, distance: 68.0
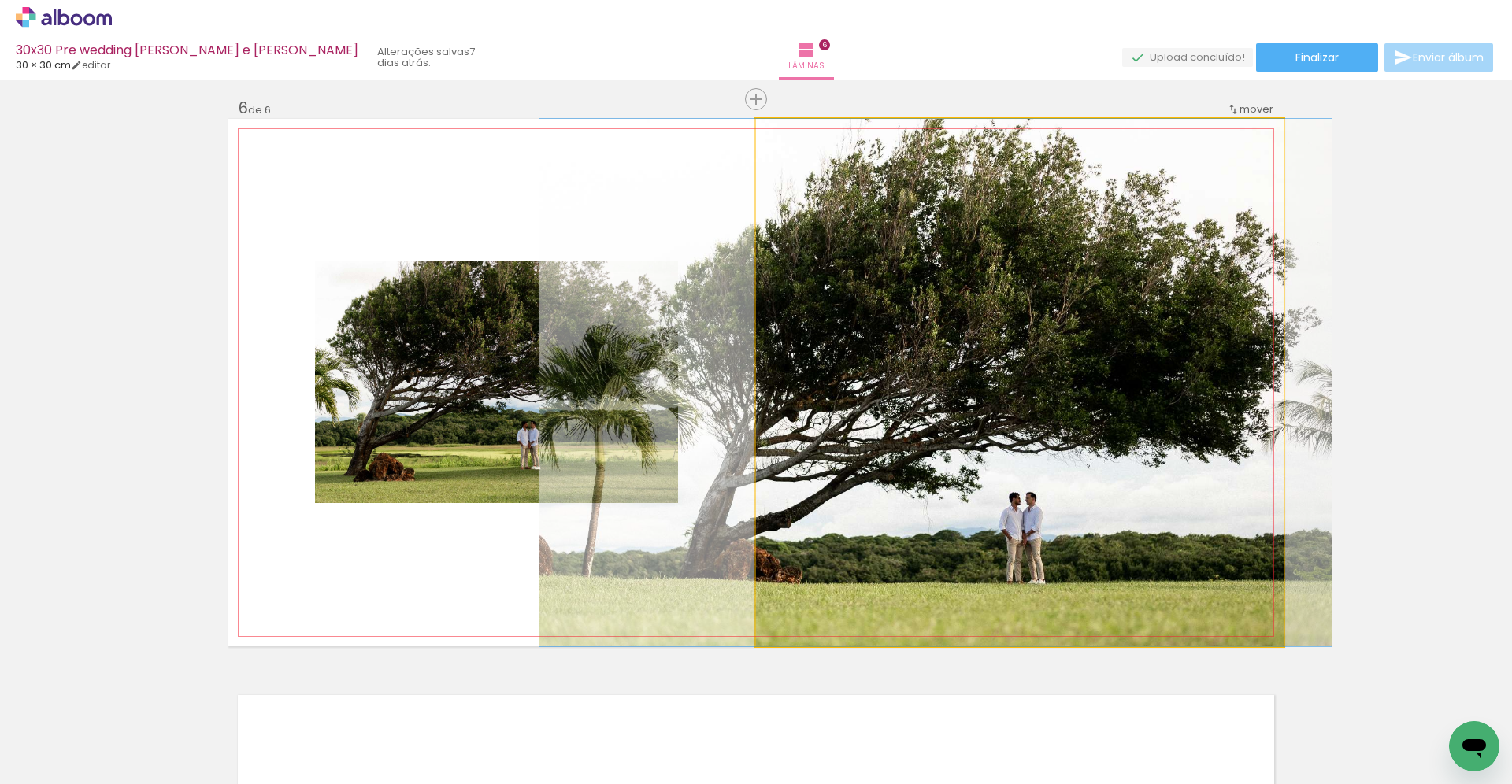
drag, startPoint x: 933, startPoint y: 415, endPoint x: 918, endPoint y: 415, distance: 15.0
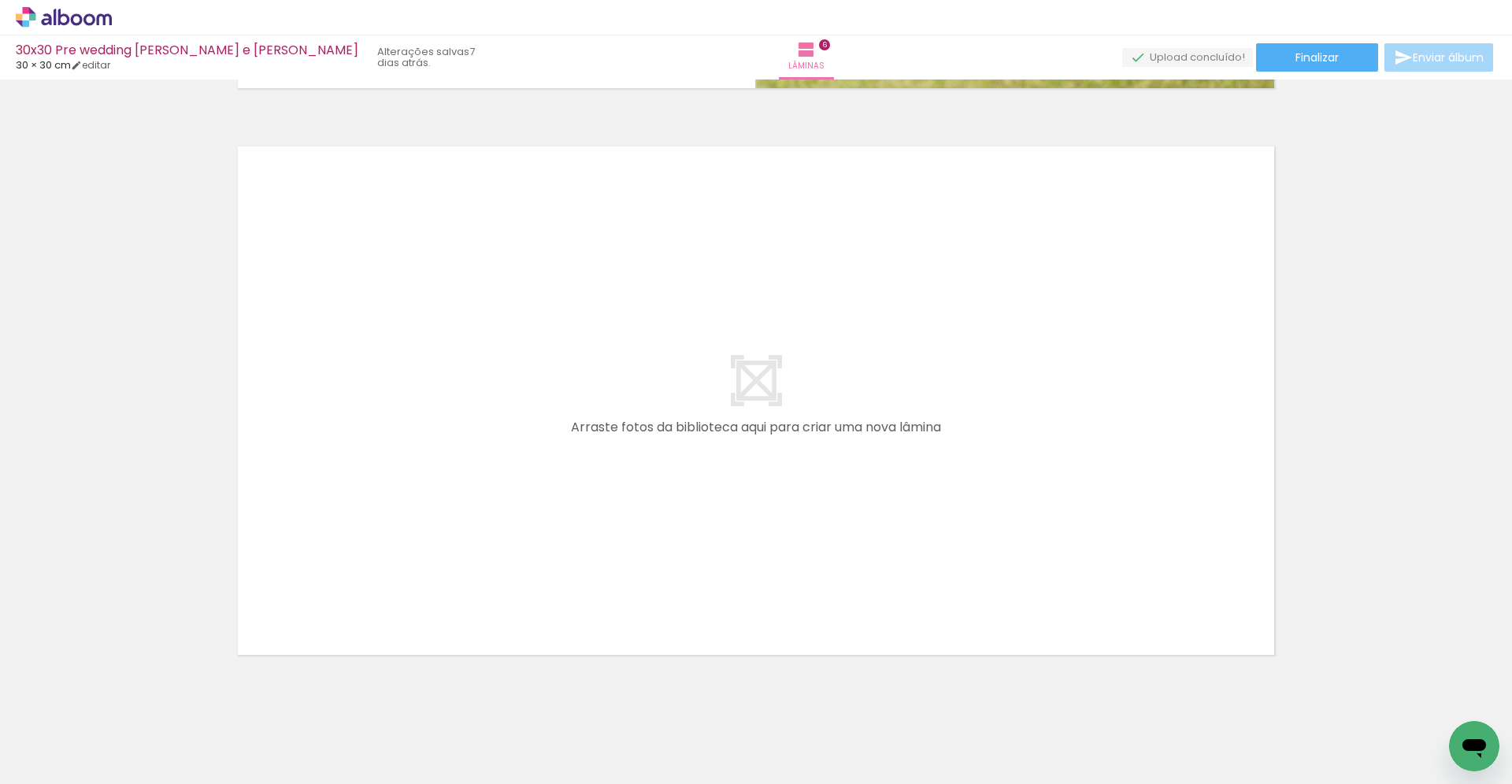
scroll to position [3394, 0]
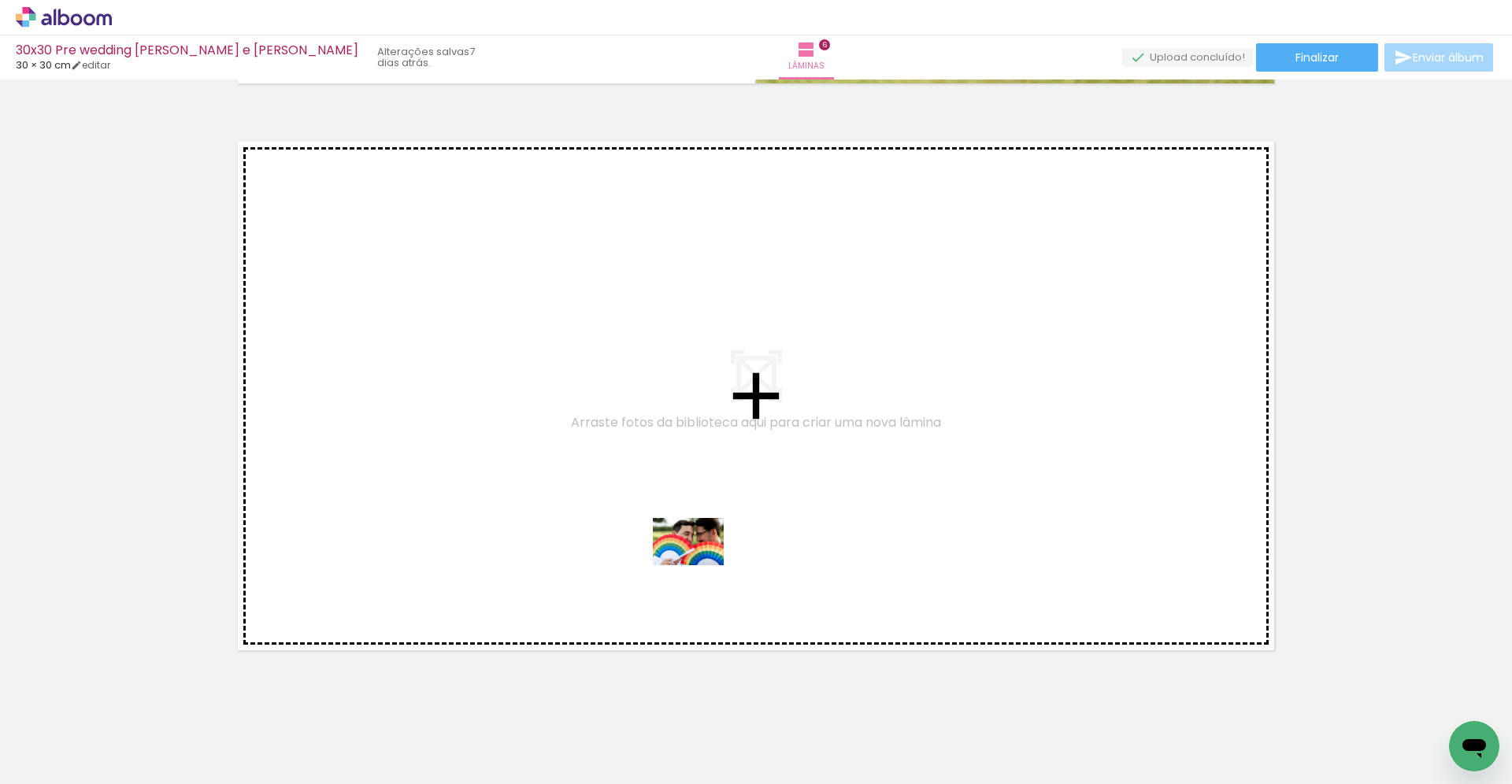
click at [700, 565] on quentale-workspace at bounding box center [756, 392] width 1512 height 784
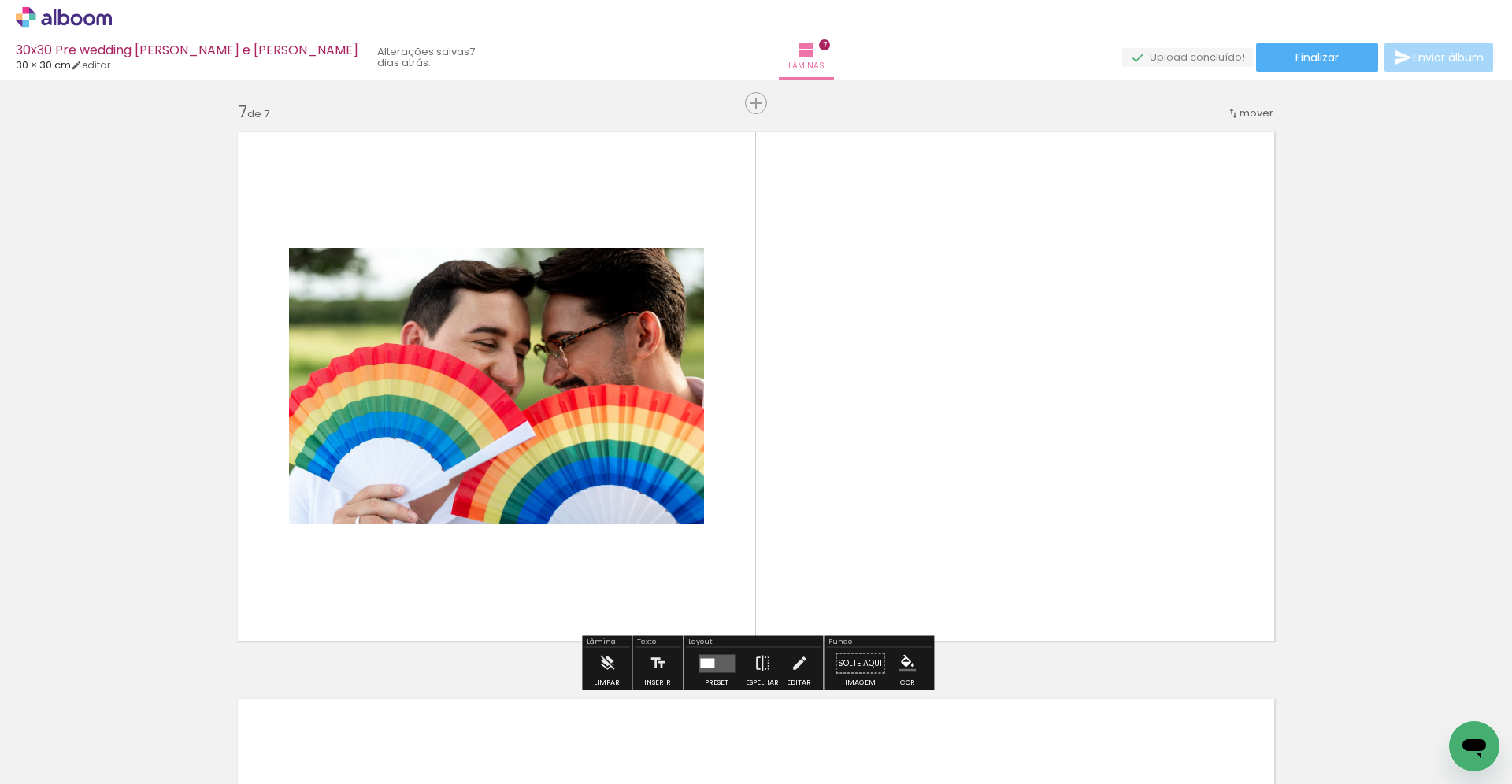
scroll to position [3408, 0]
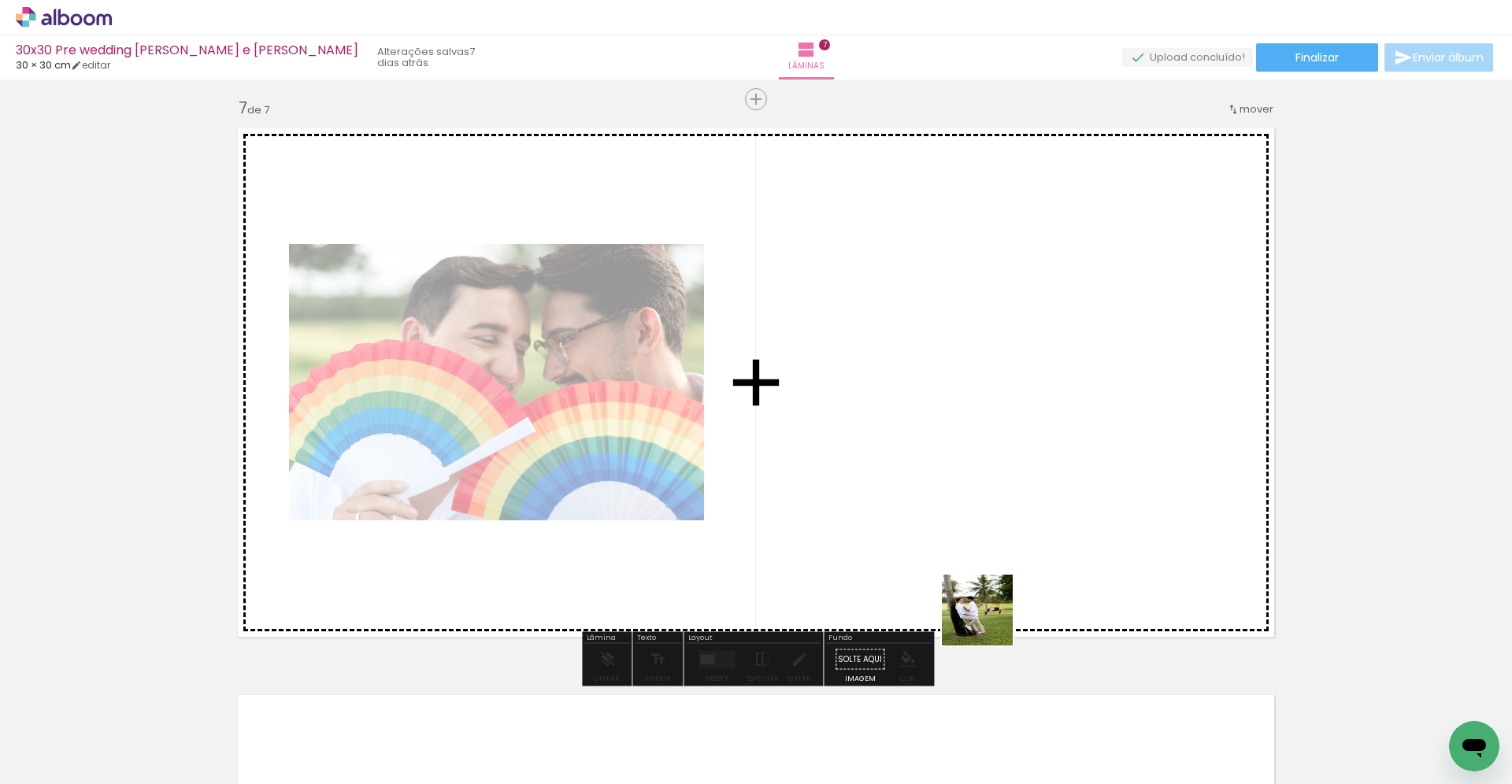
drag, startPoint x: 1095, startPoint y: 736, endPoint x: 933, endPoint y: 548, distance: 248.2
click at [933, 548] on quentale-workspace at bounding box center [756, 392] width 1512 height 784
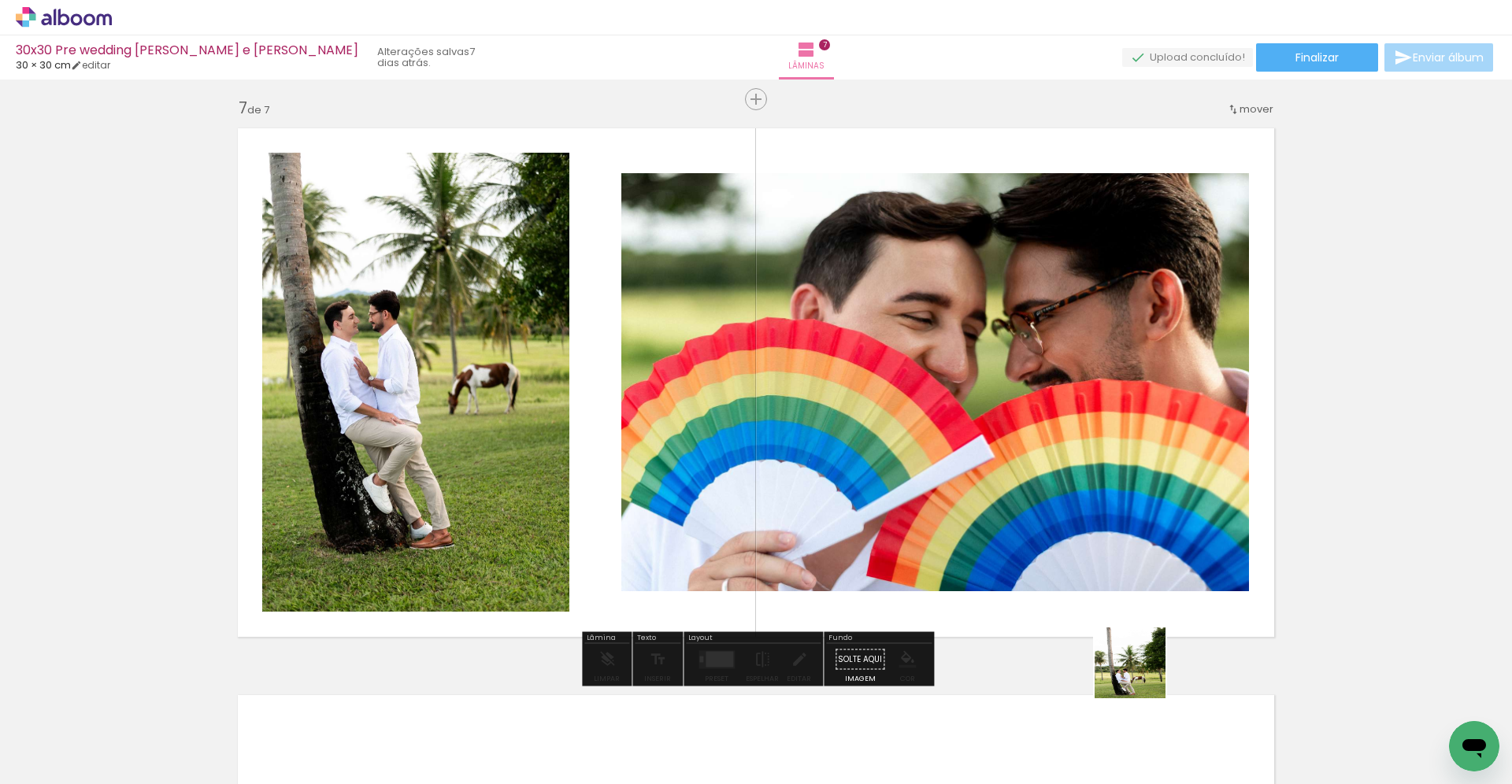
drag, startPoint x: 1186, startPoint y: 741, endPoint x: 1027, endPoint y: 528, distance: 265.8
click at [1027, 528] on quentale-workspace at bounding box center [756, 392] width 1512 height 784
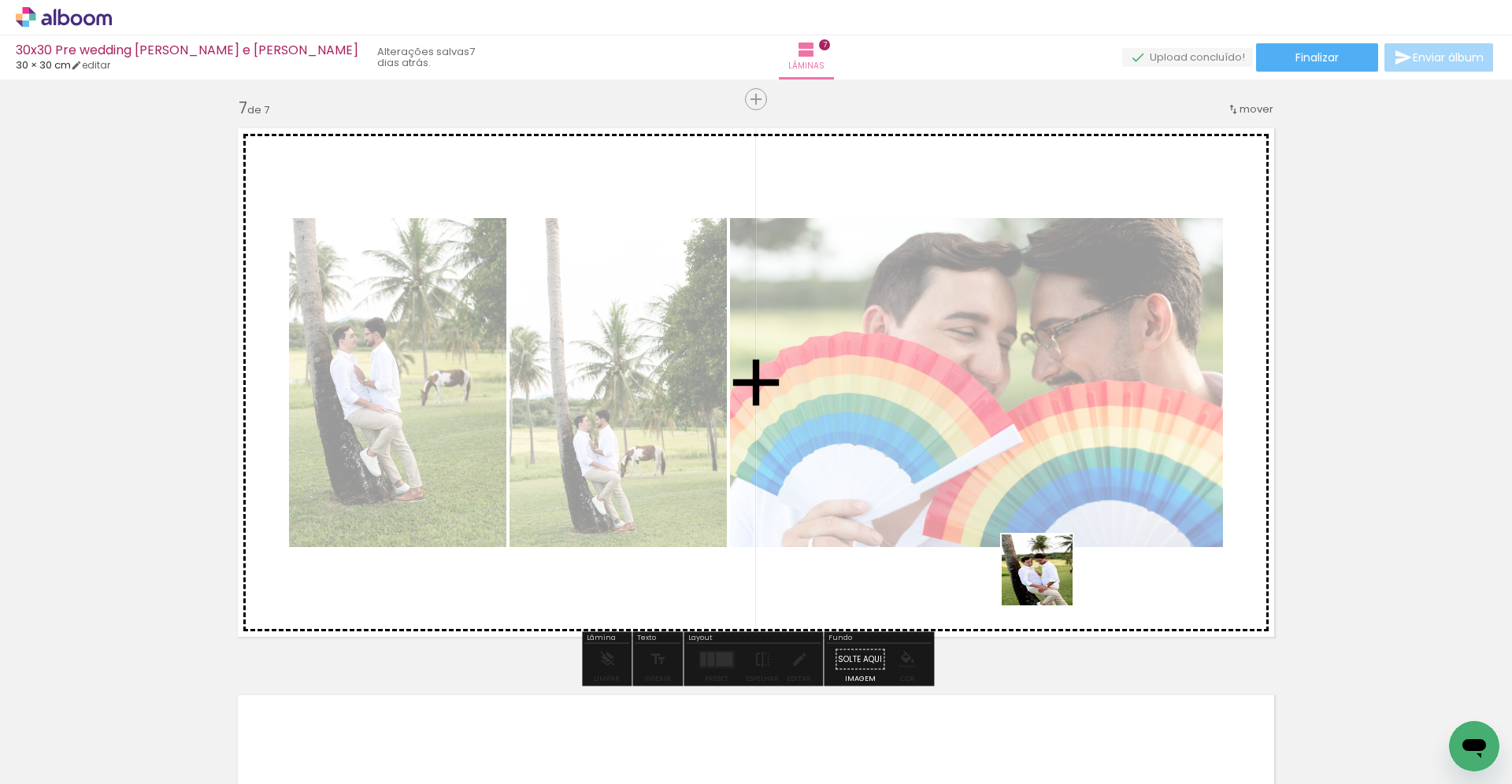
drag, startPoint x: 1267, startPoint y: 721, endPoint x: 1040, endPoint y: 576, distance: 269.4
click at [1040, 576] on quentale-workspace at bounding box center [756, 392] width 1512 height 784
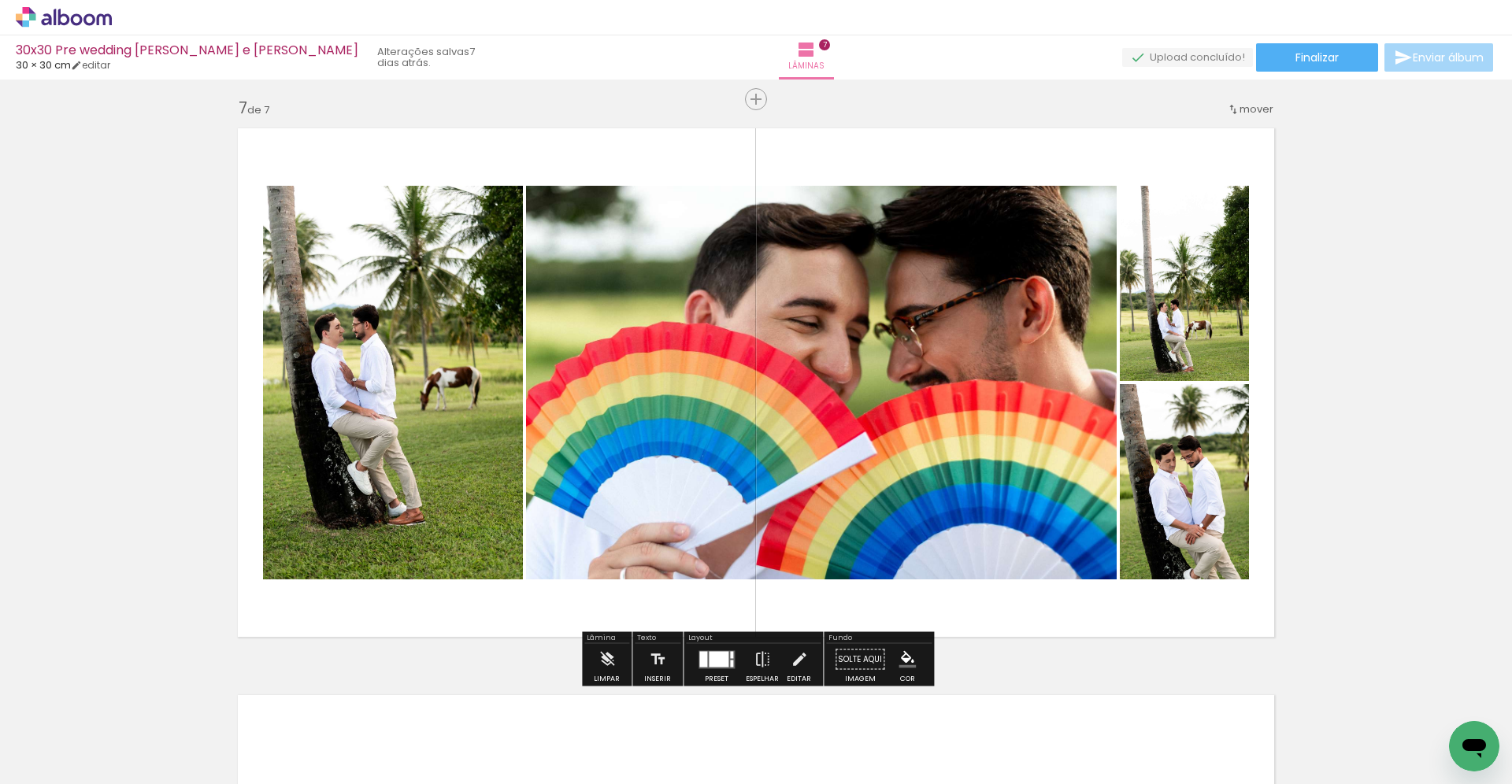
click at [708, 663] on div at bounding box center [718, 659] width 20 height 16
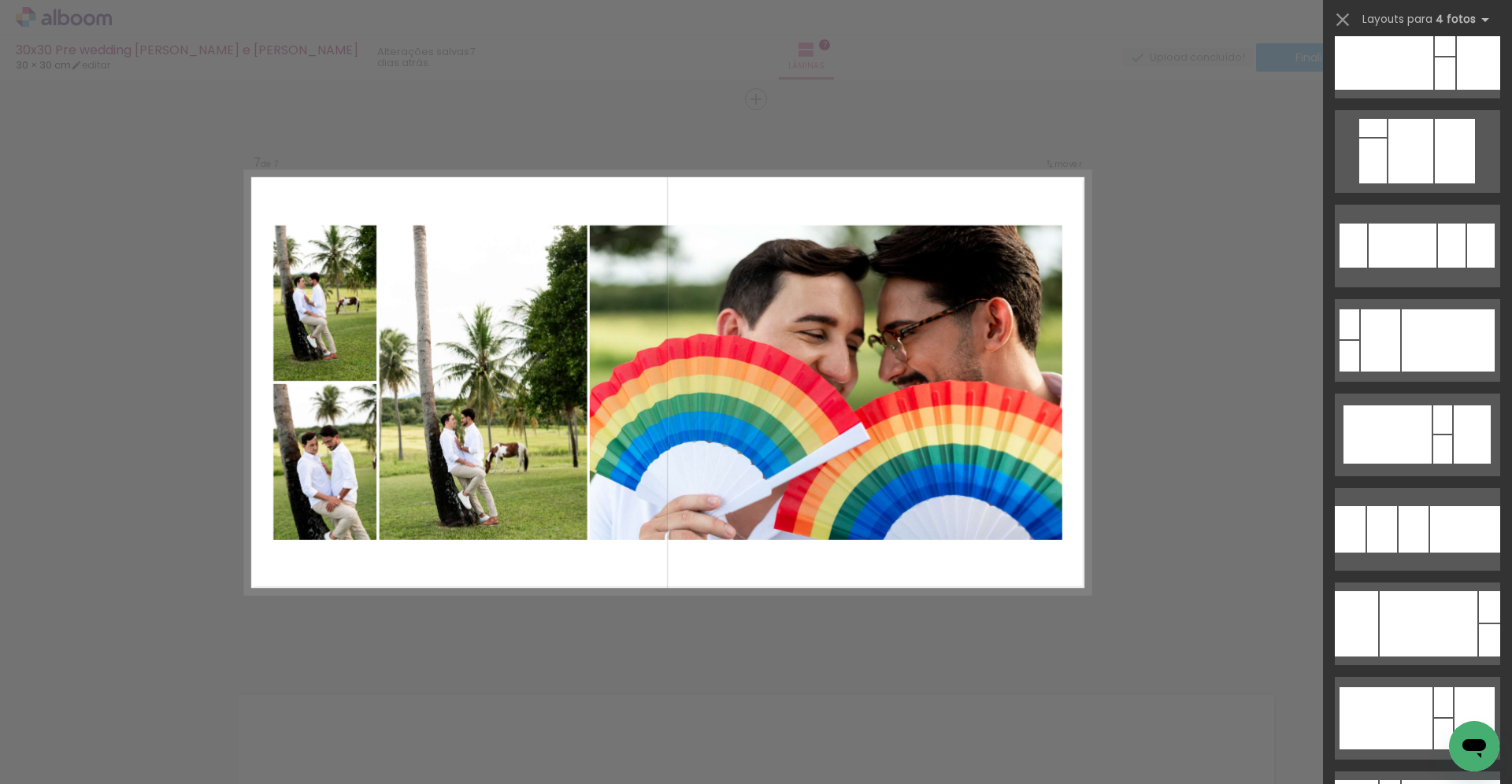
scroll to position [3058, 0]
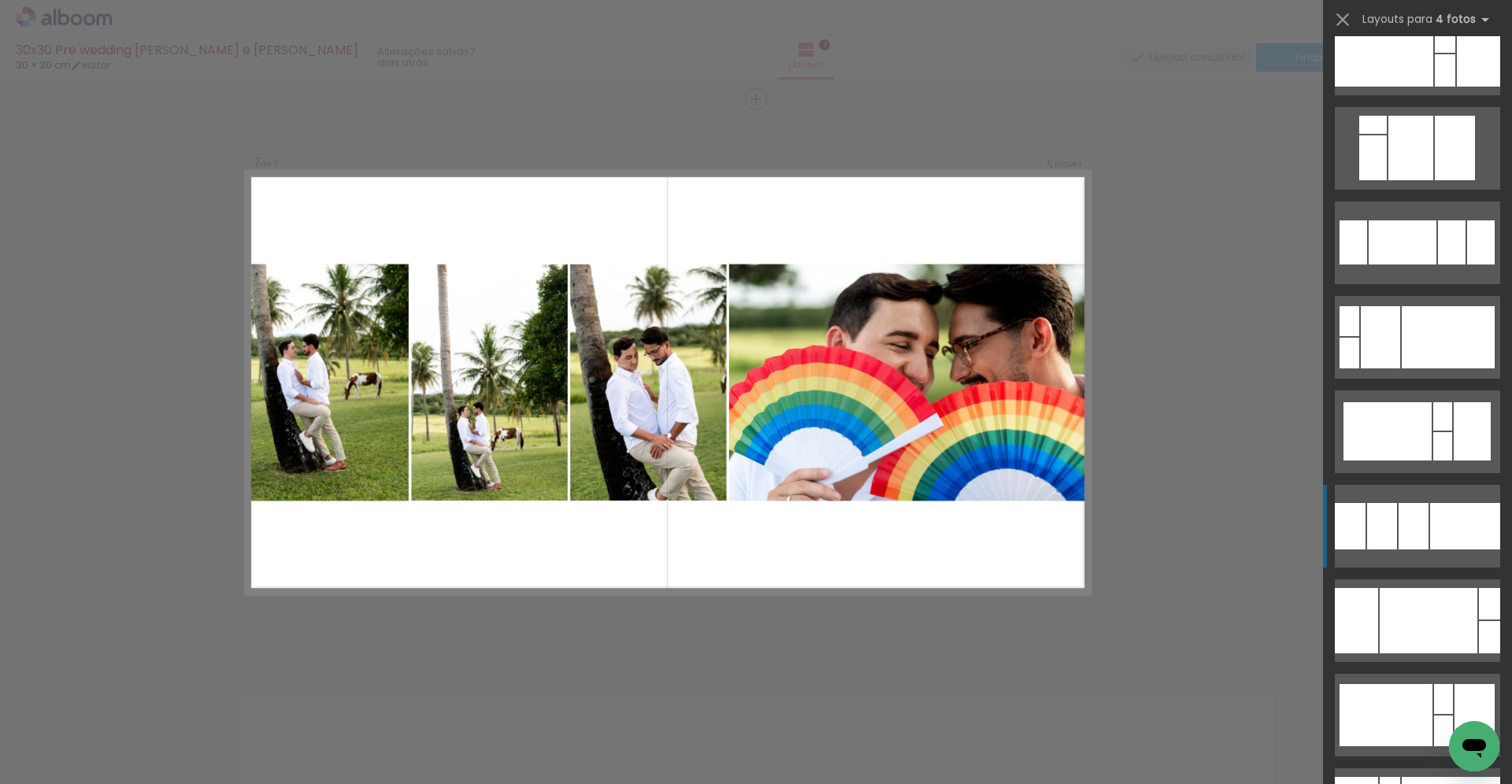
click at [1413, 526] on div at bounding box center [1413, 526] width 29 height 46
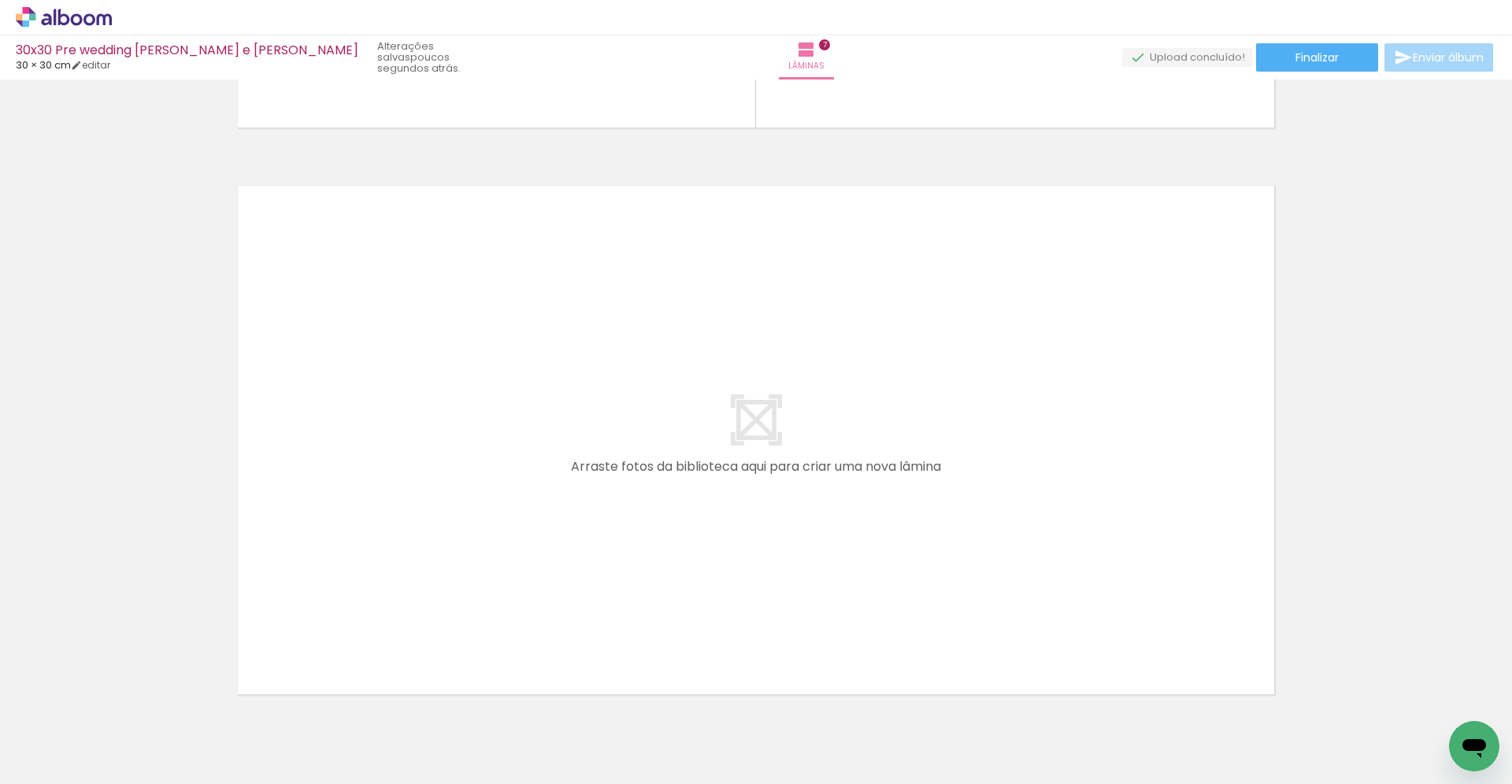
scroll to position [3919, 0]
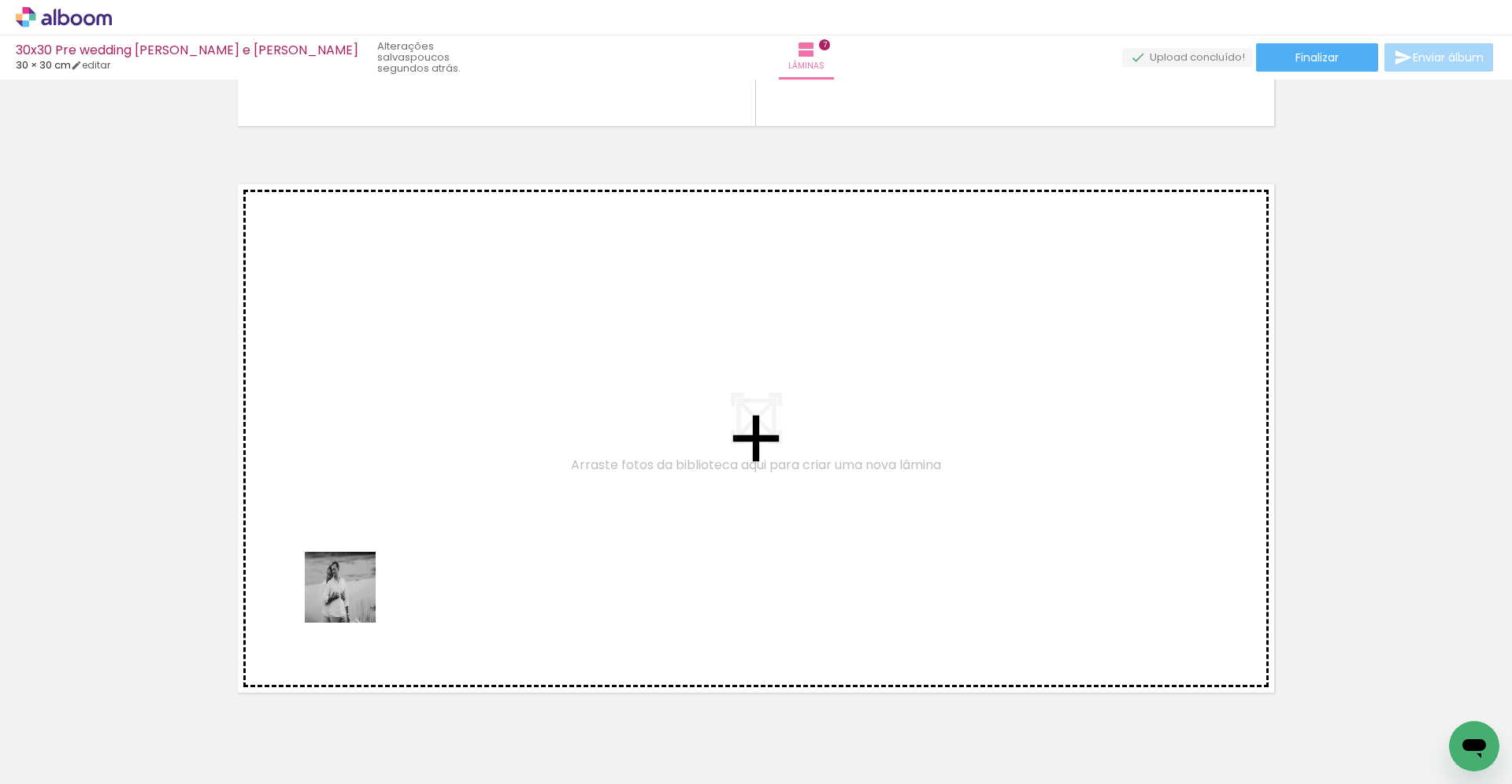
drag, startPoint x: 342, startPoint y: 738, endPoint x: 355, endPoint y: 592, distance: 146.6
click at [355, 592] on quentale-workspace at bounding box center [756, 392] width 1512 height 784
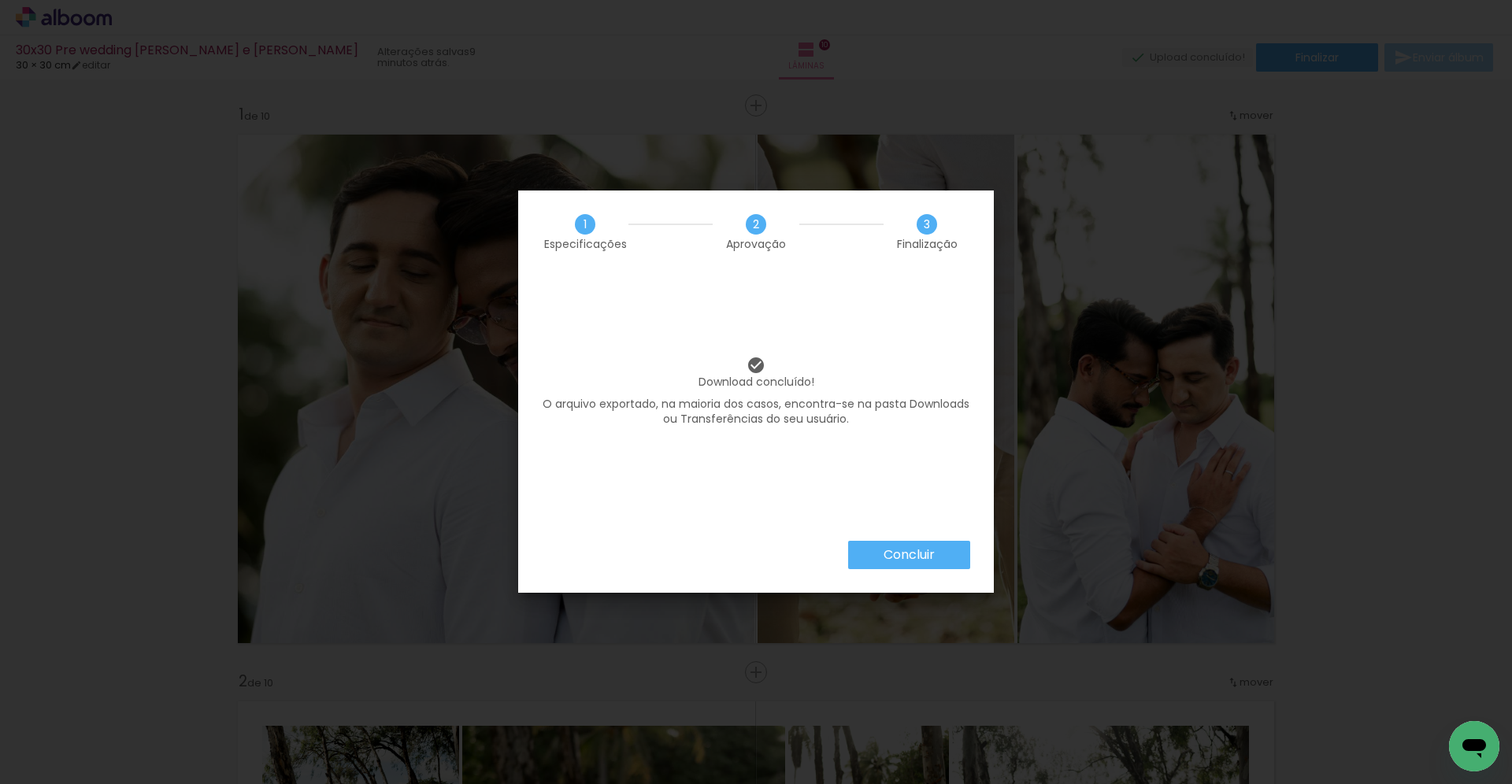
scroll to position [0, 3031]
